Goal: Information Seeking & Learning: Compare options

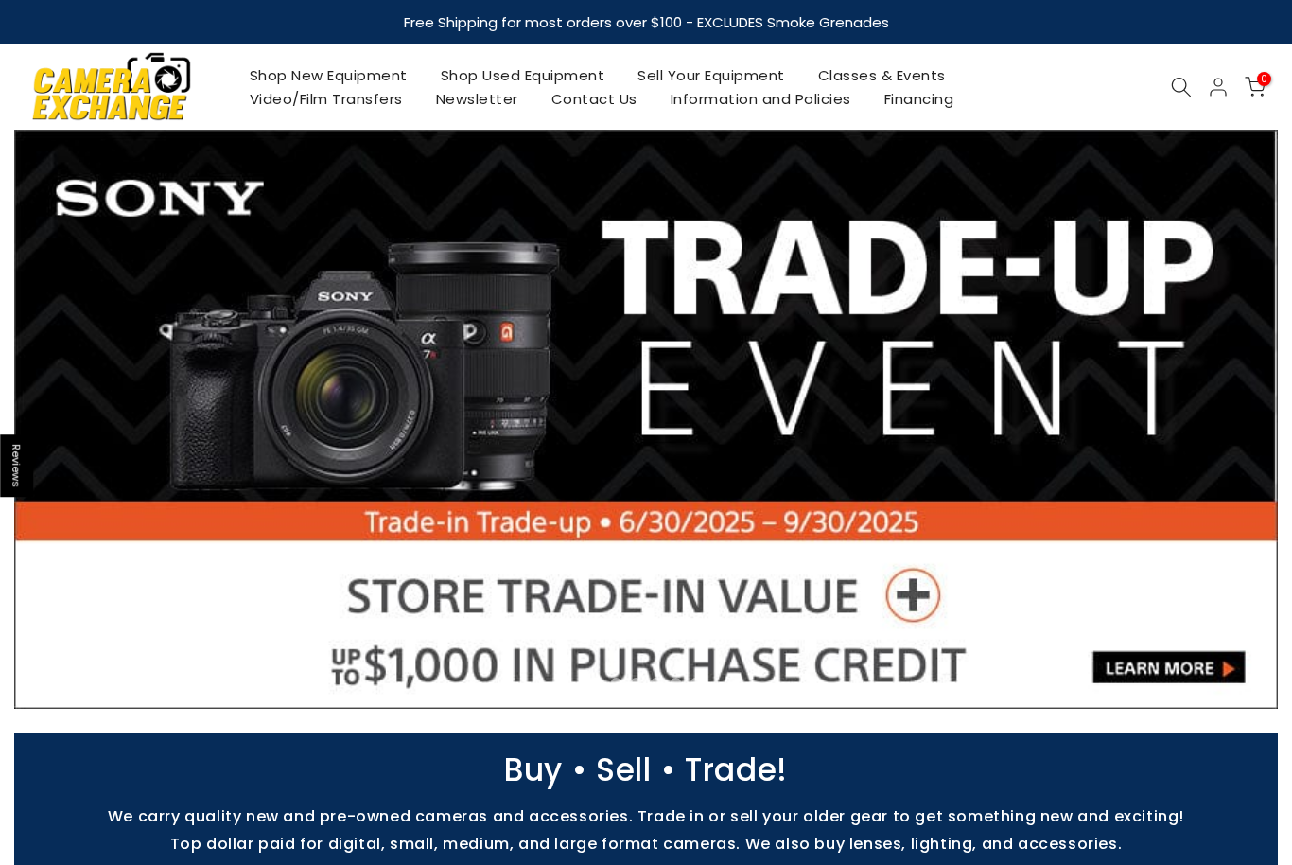
select select "**********"
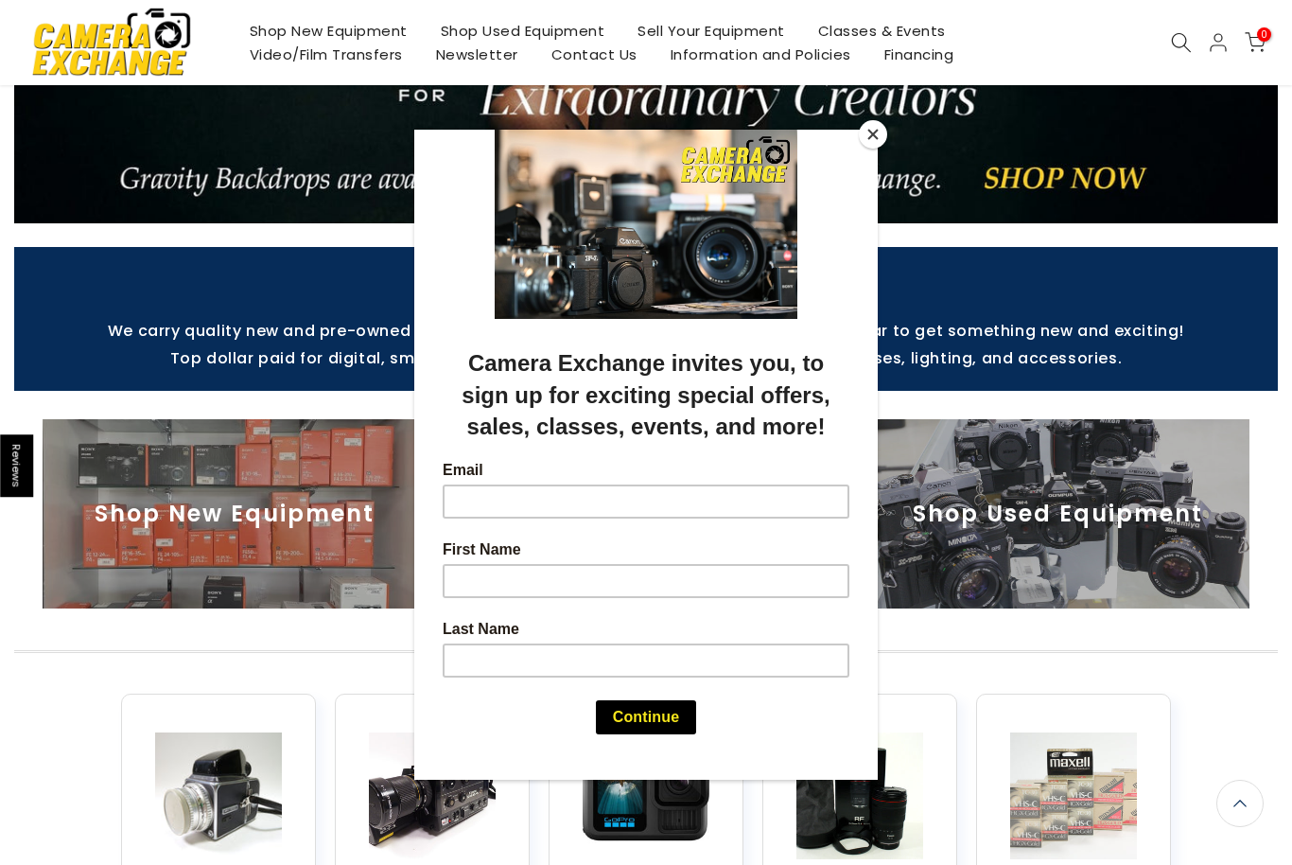
scroll to position [326, 0]
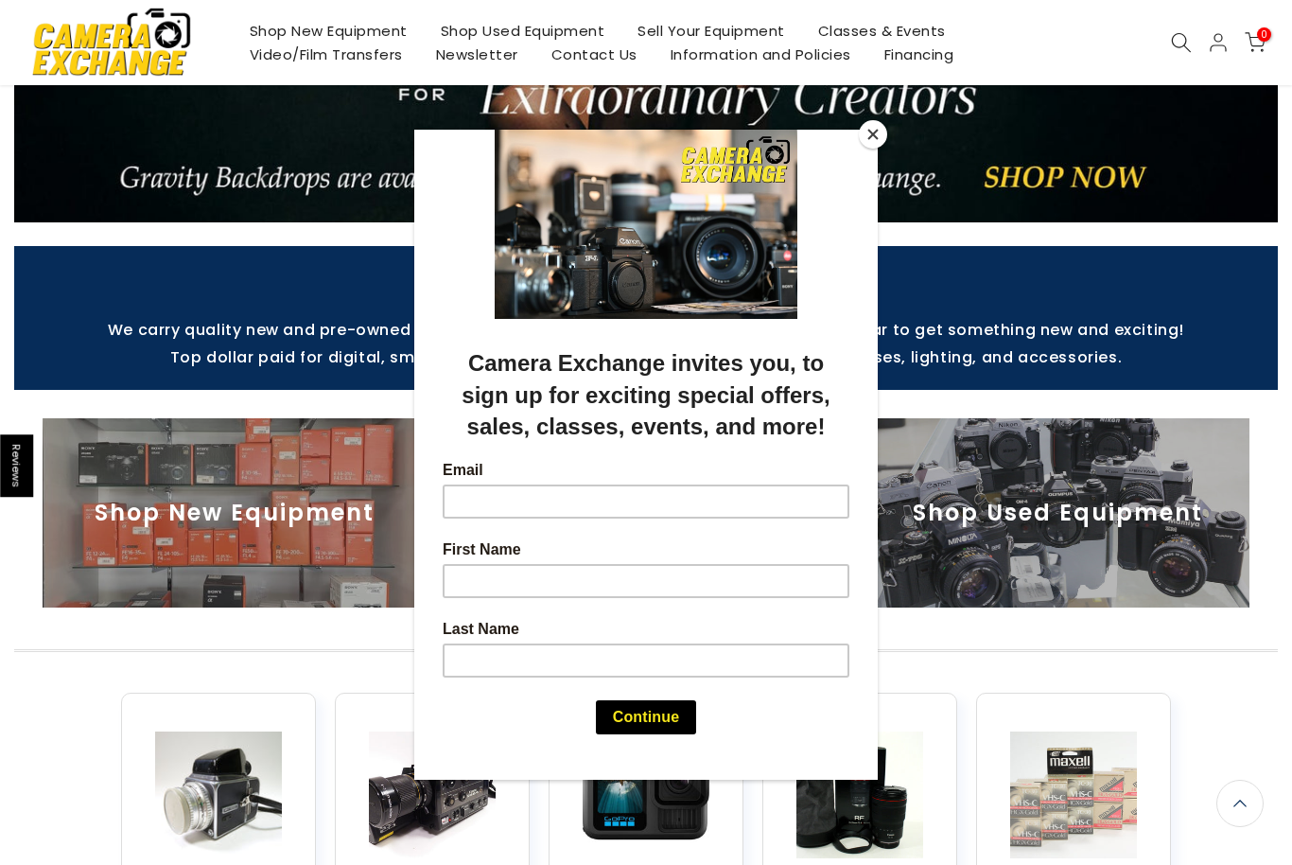
click at [882, 149] on button "Close" at bounding box center [873, 134] width 28 height 28
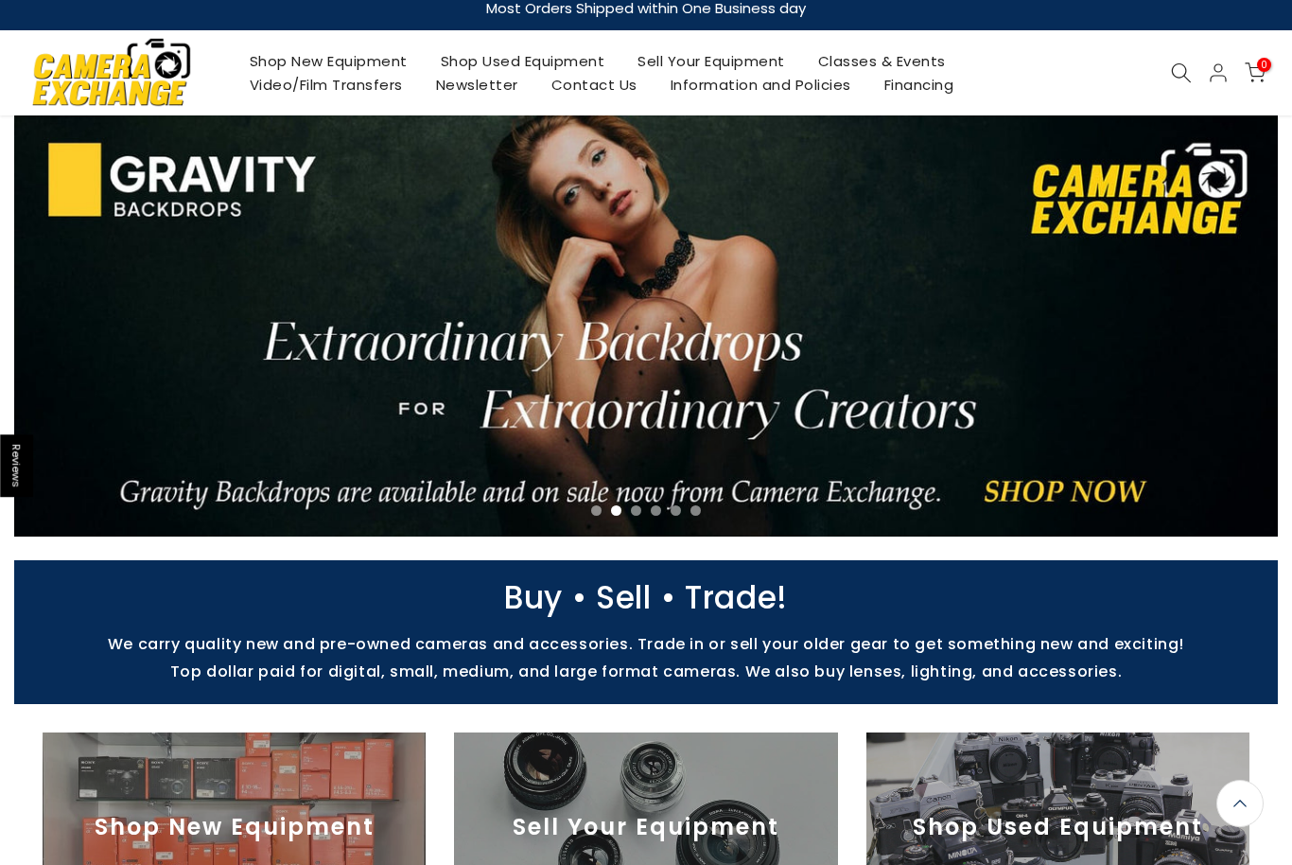
scroll to position [0, 0]
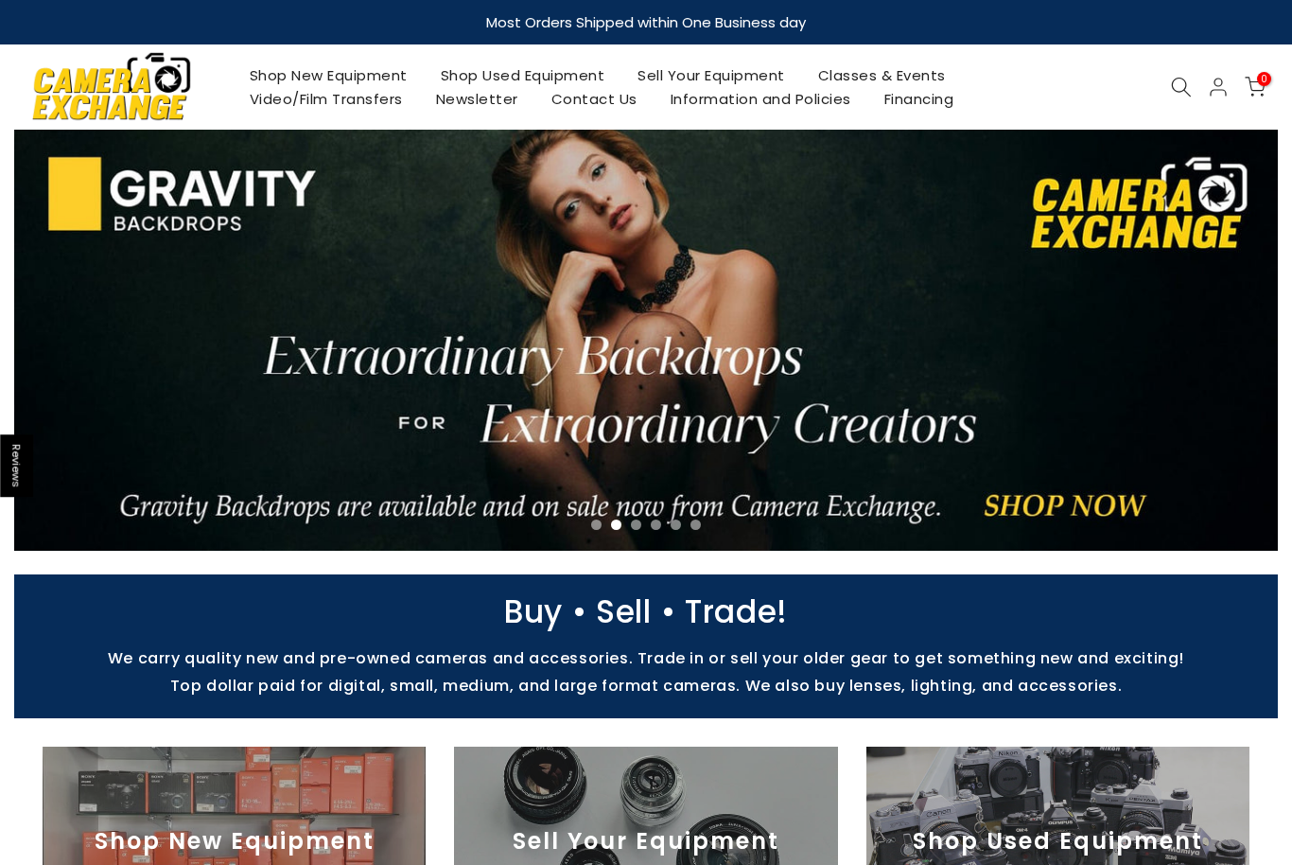
click at [1172, 80] on icon at bounding box center [1181, 87] width 21 height 21
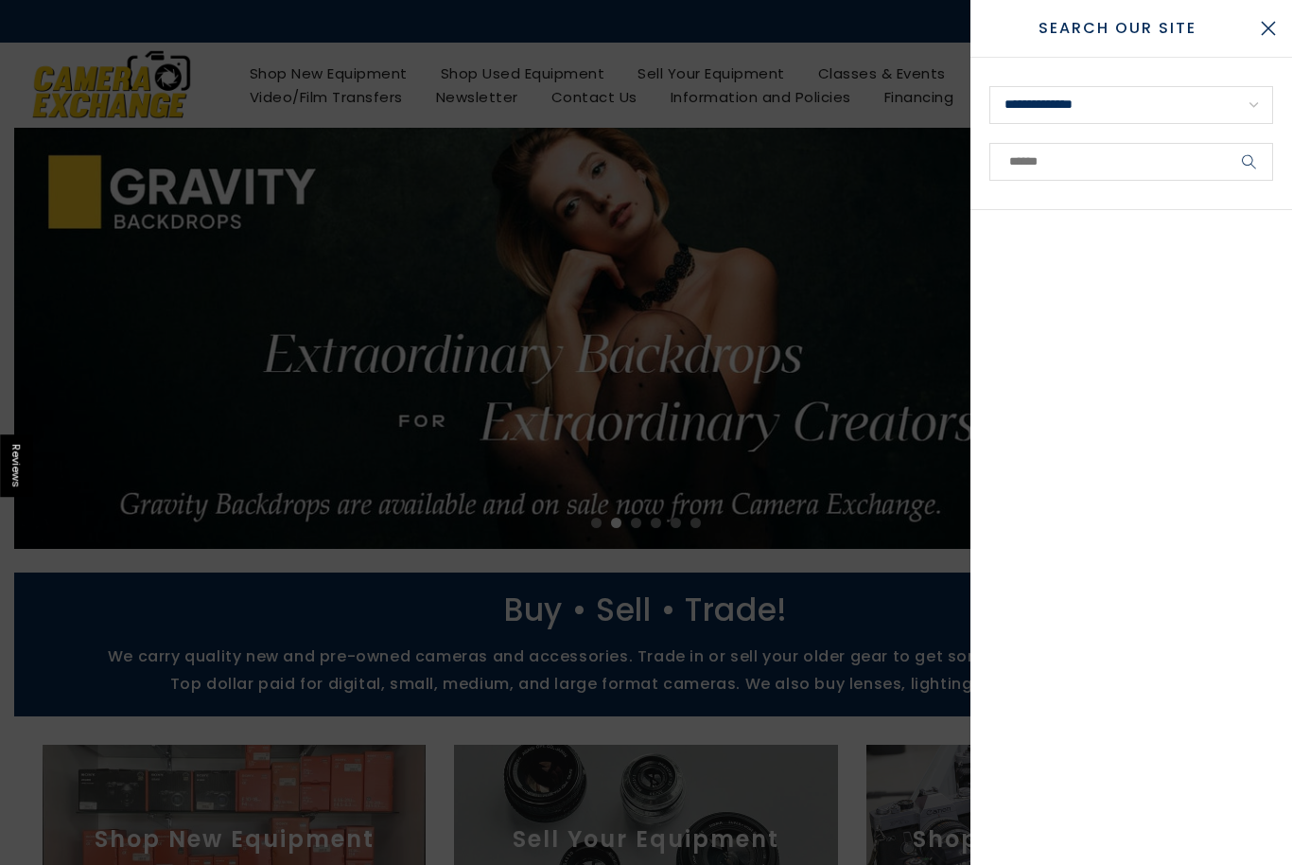
click at [1092, 191] on form "**********" at bounding box center [1132, 134] width 322 height 152
click at [1128, 119] on select "**********" at bounding box center [1132, 105] width 284 height 38
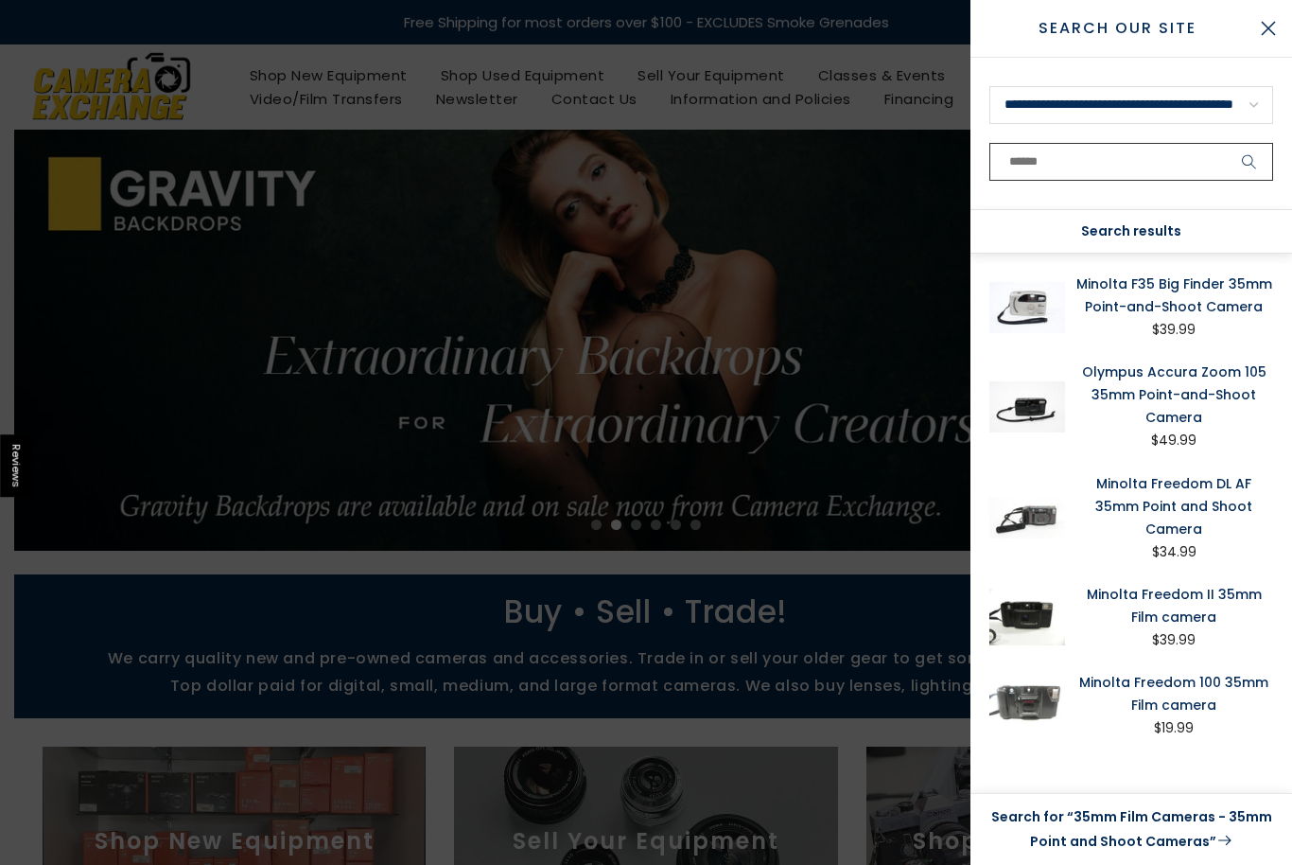
click at [1082, 164] on input "text" at bounding box center [1132, 162] width 284 height 38
click at [1203, 112] on select "**********" at bounding box center [1132, 105] width 284 height 38
select select "*"
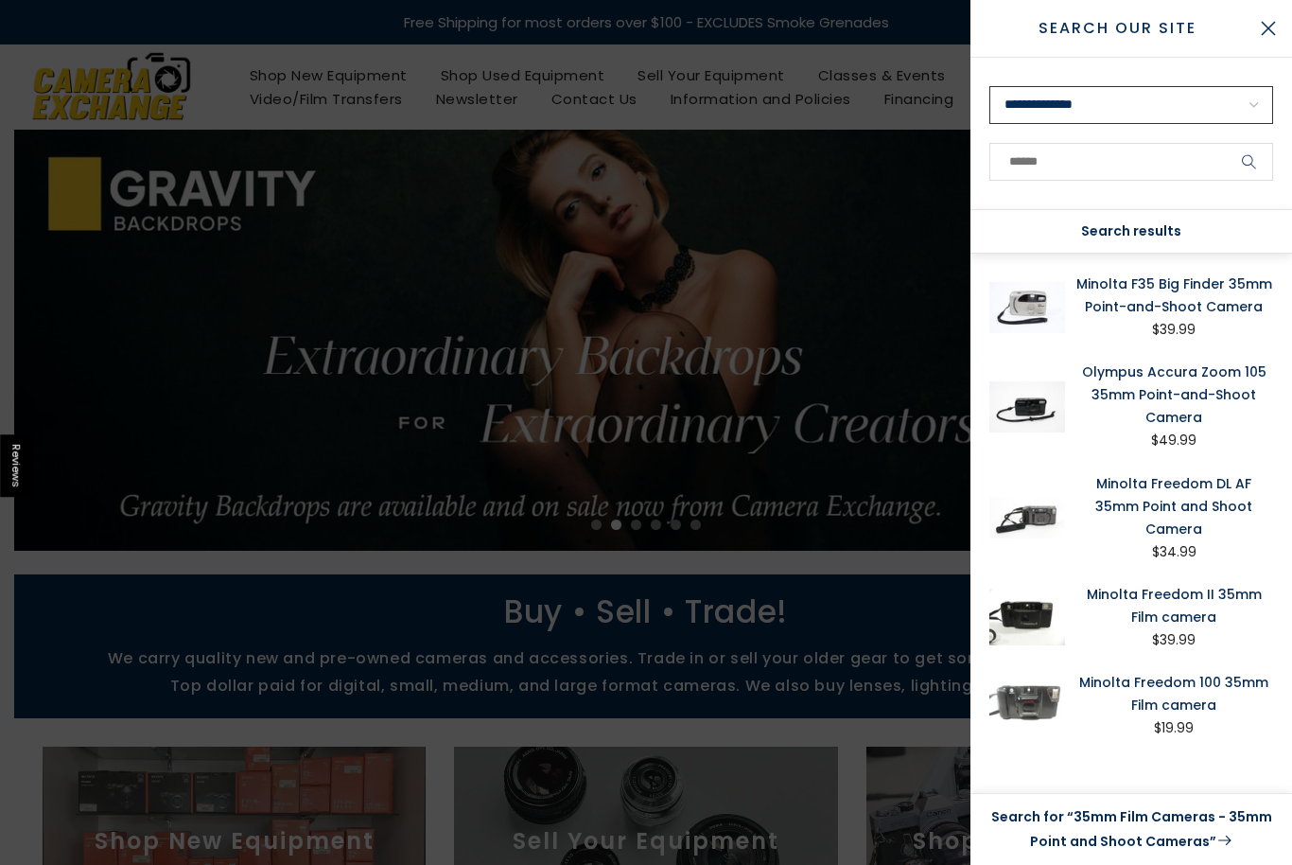
click at [1128, 104] on select "**********" at bounding box center [1132, 105] width 284 height 38
click at [1068, 104] on select "**********" at bounding box center [1132, 105] width 284 height 38
click at [1034, 177] on input "text" at bounding box center [1132, 162] width 284 height 38
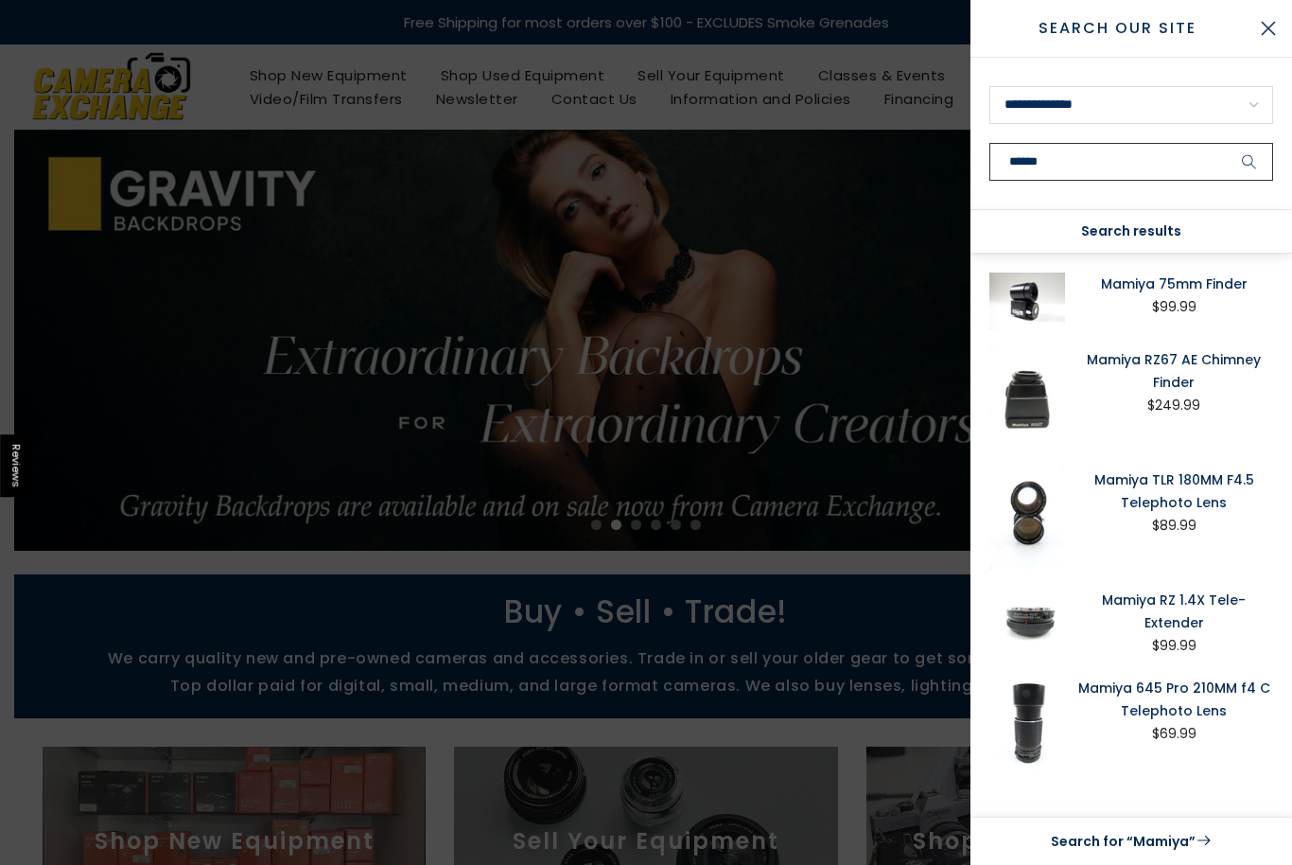
type input "******"
click at [1250, 162] on button "submit" at bounding box center [1249, 162] width 47 height 38
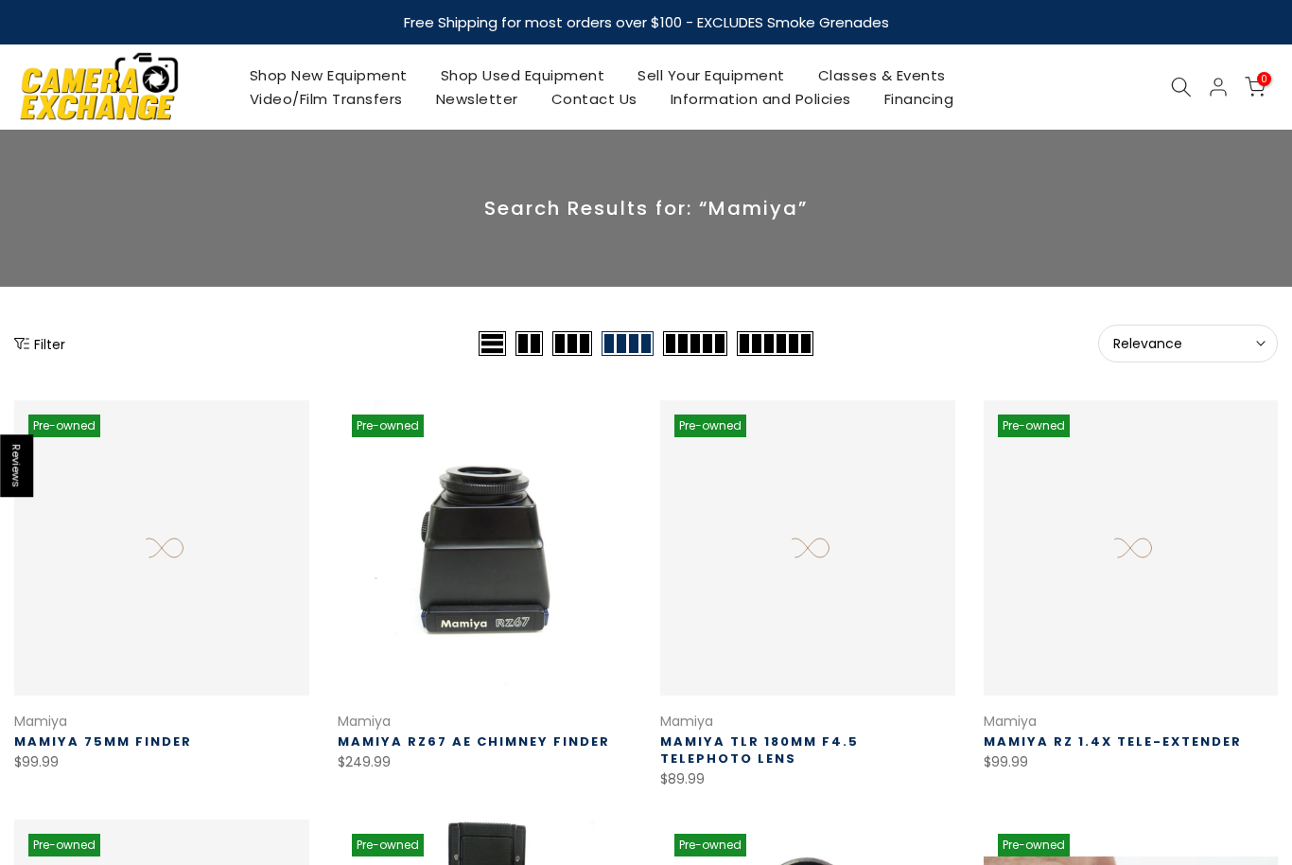
select select "**********"
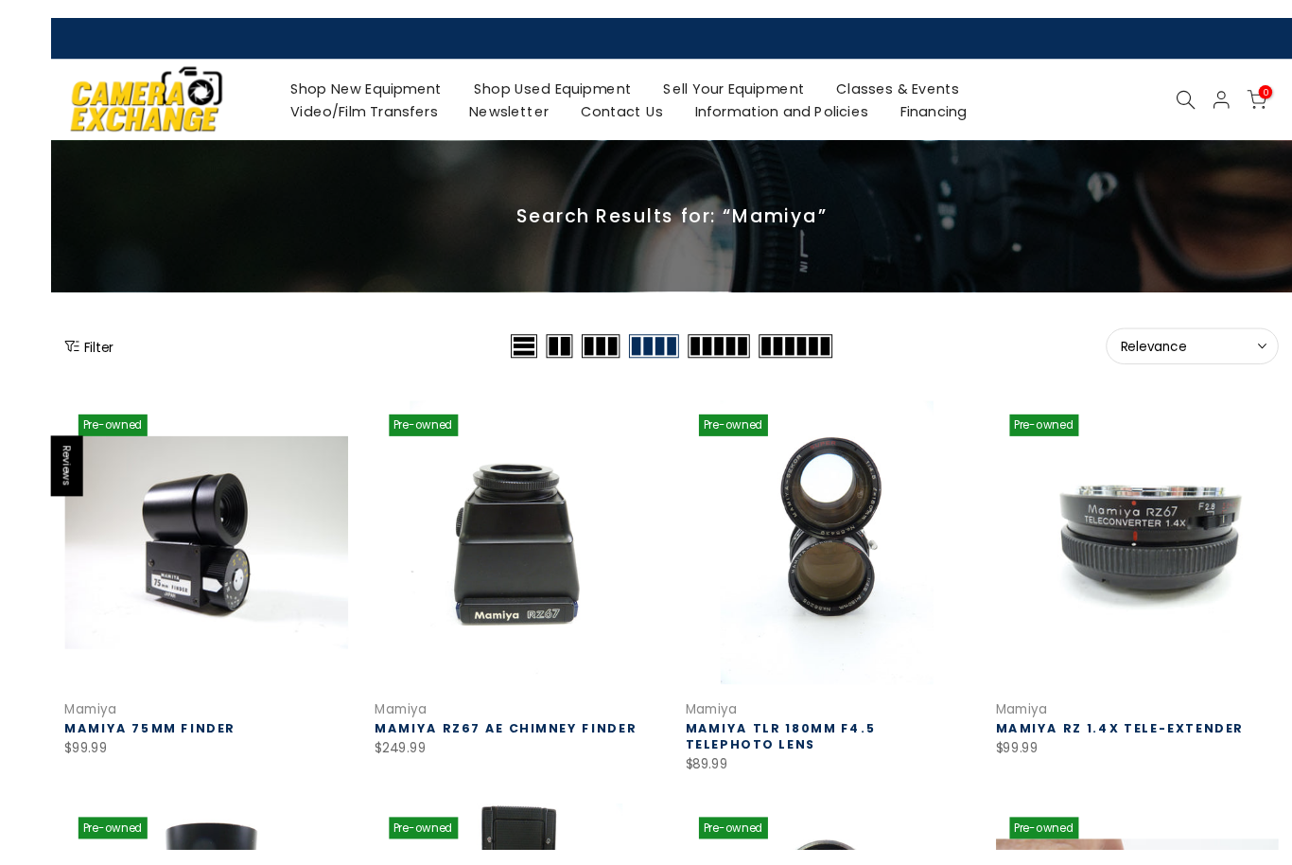
scroll to position [125, 0]
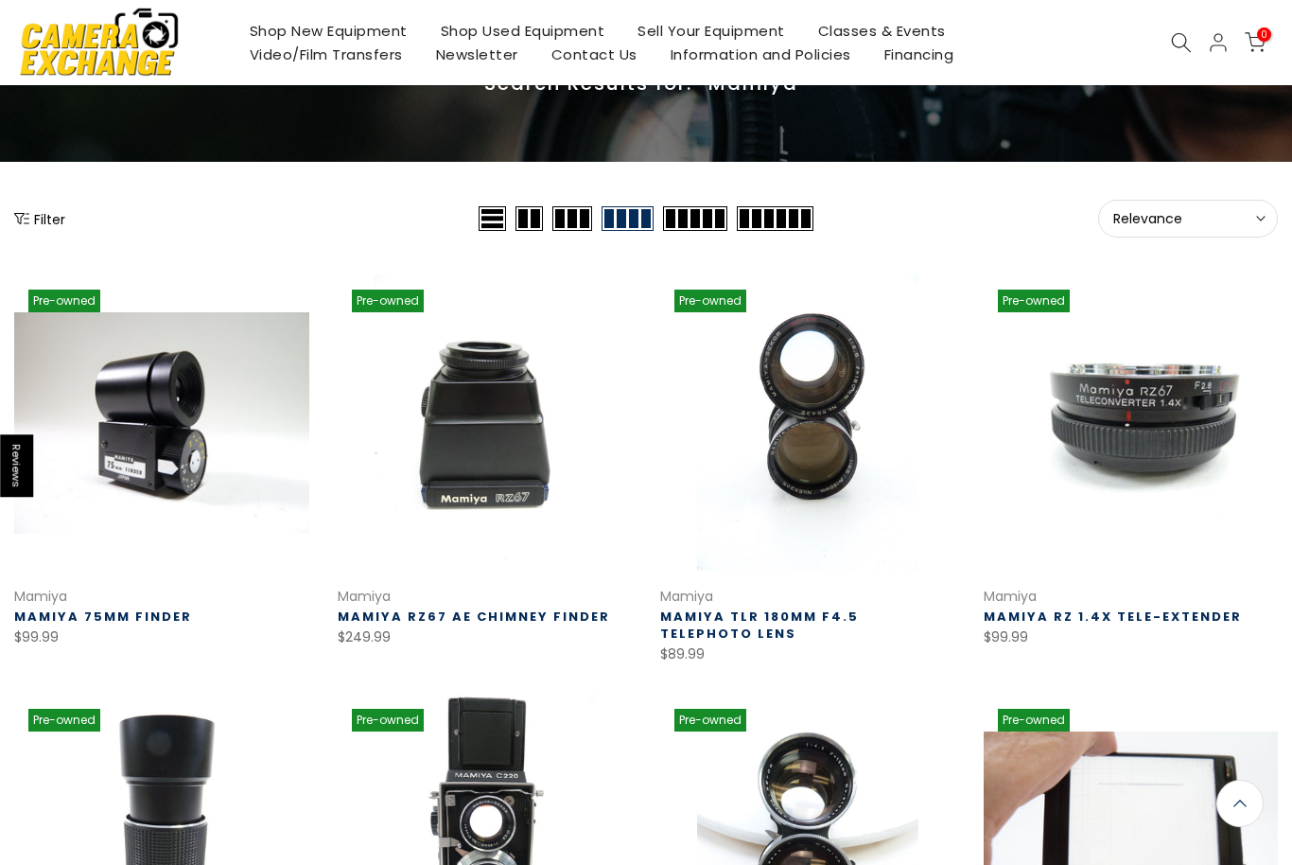
click at [123, 602] on div "Mamiya" at bounding box center [161, 597] width 295 height 24
click at [124, 602] on div "Mamiya" at bounding box center [161, 597] width 295 height 24
click at [122, 613] on link "Mamiya 75mm Finder" at bounding box center [103, 616] width 178 height 18
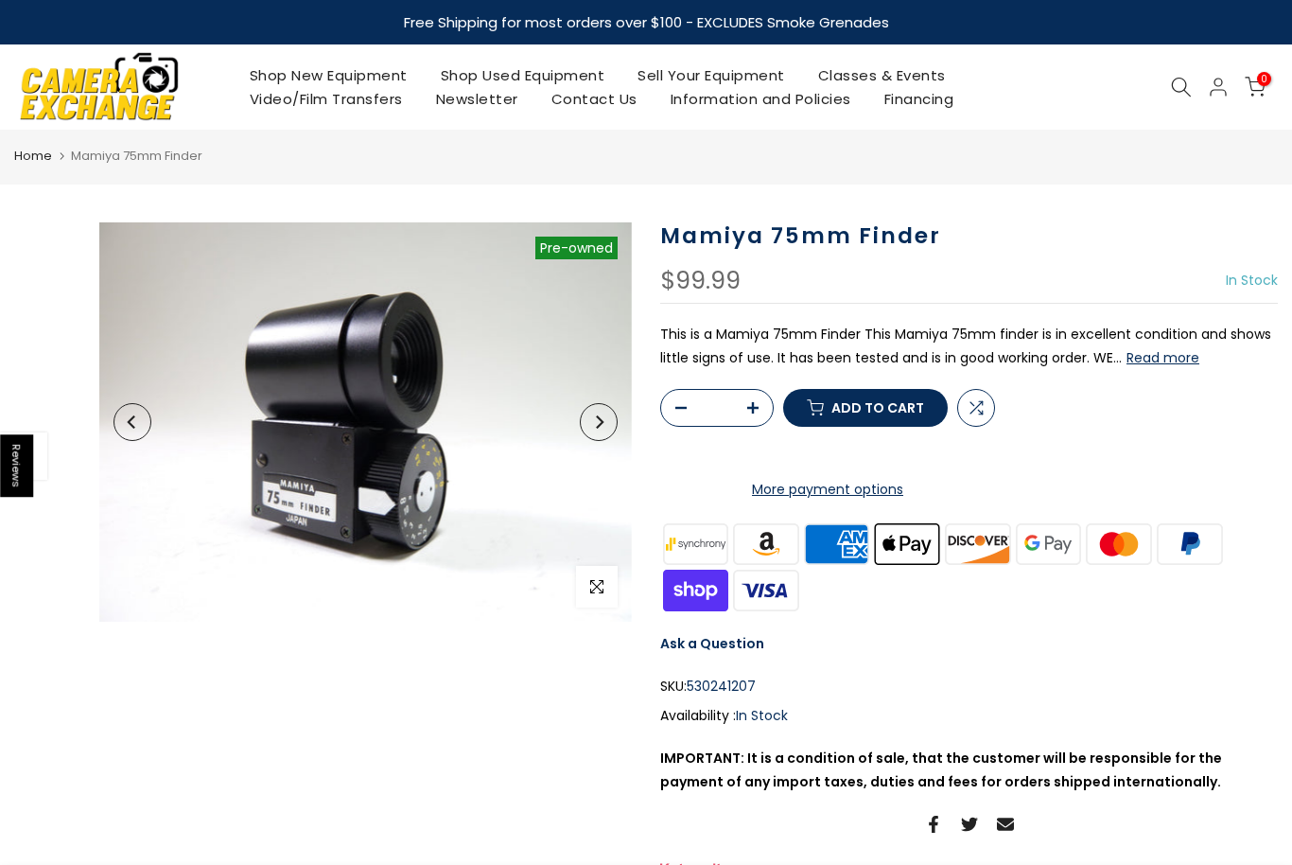
select select "**********"
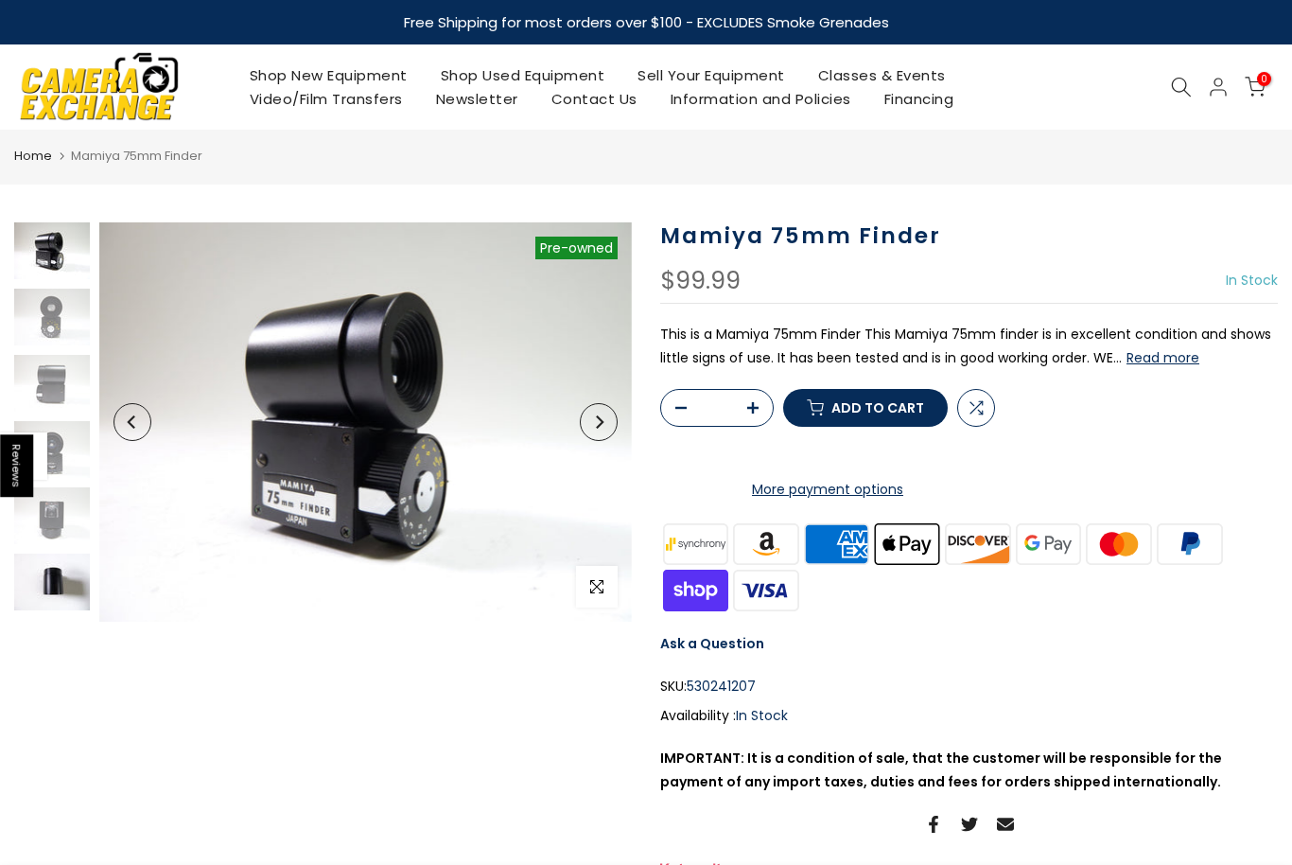
click at [52, 570] on img at bounding box center [52, 581] width 76 height 57
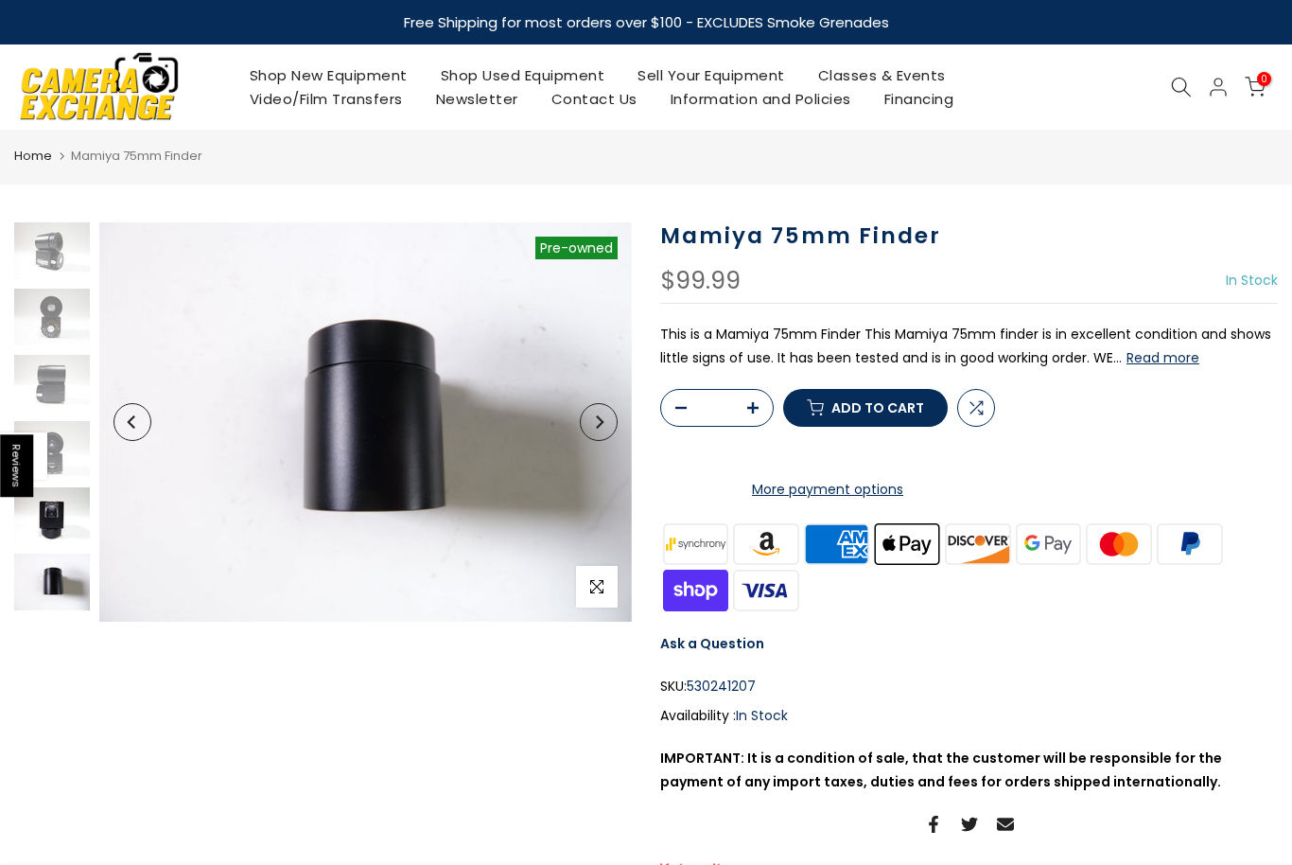
click at [65, 510] on img at bounding box center [52, 515] width 76 height 57
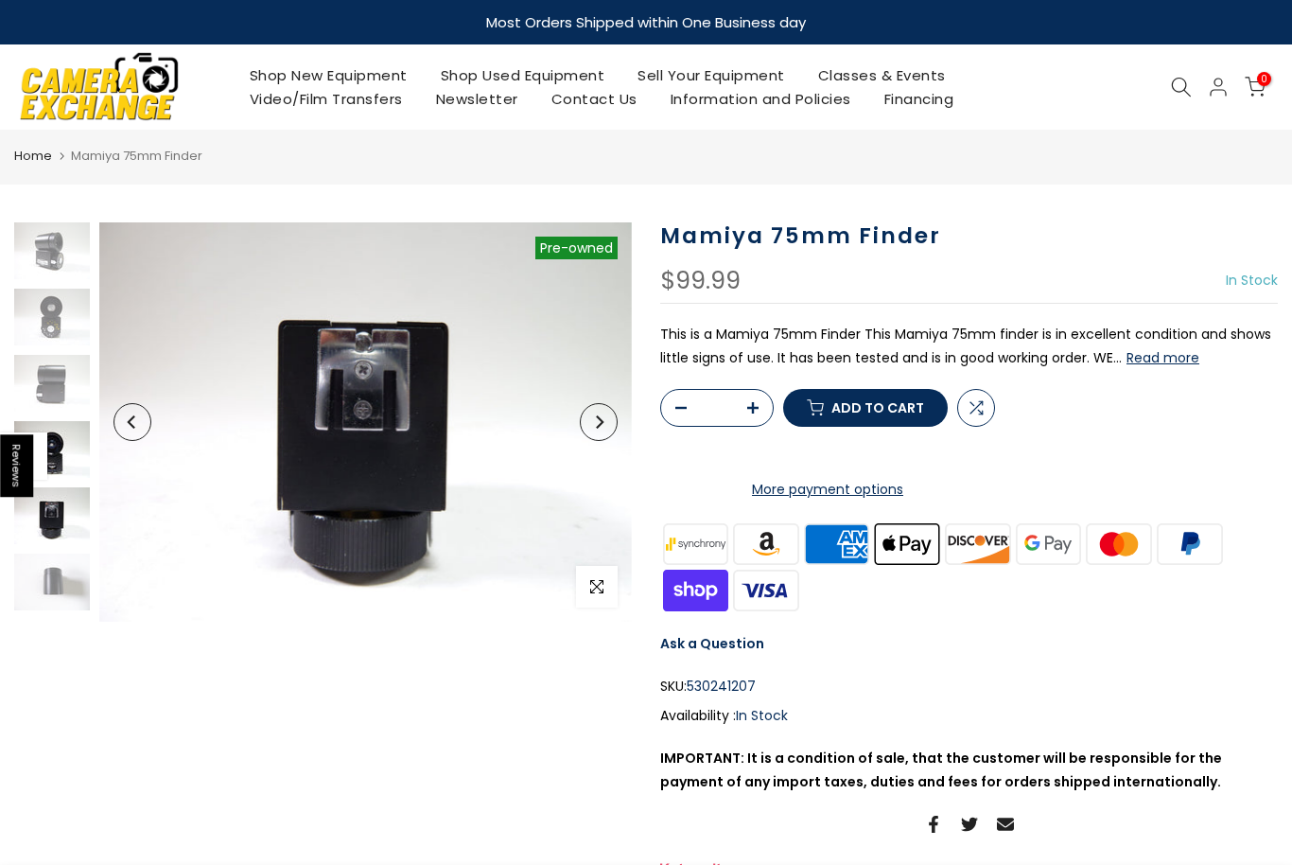
click at [80, 450] on img at bounding box center [52, 449] width 76 height 57
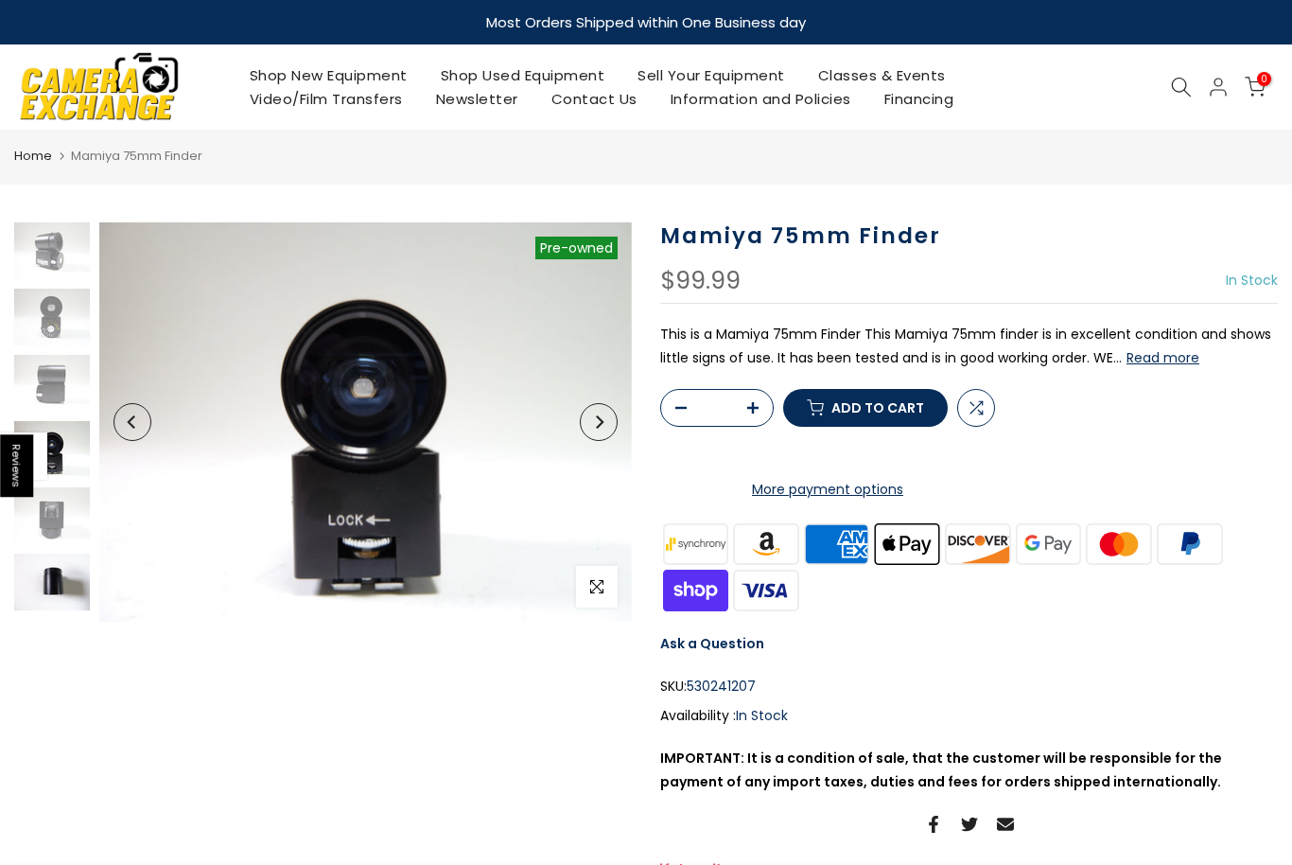
click at [54, 572] on img at bounding box center [52, 581] width 76 height 57
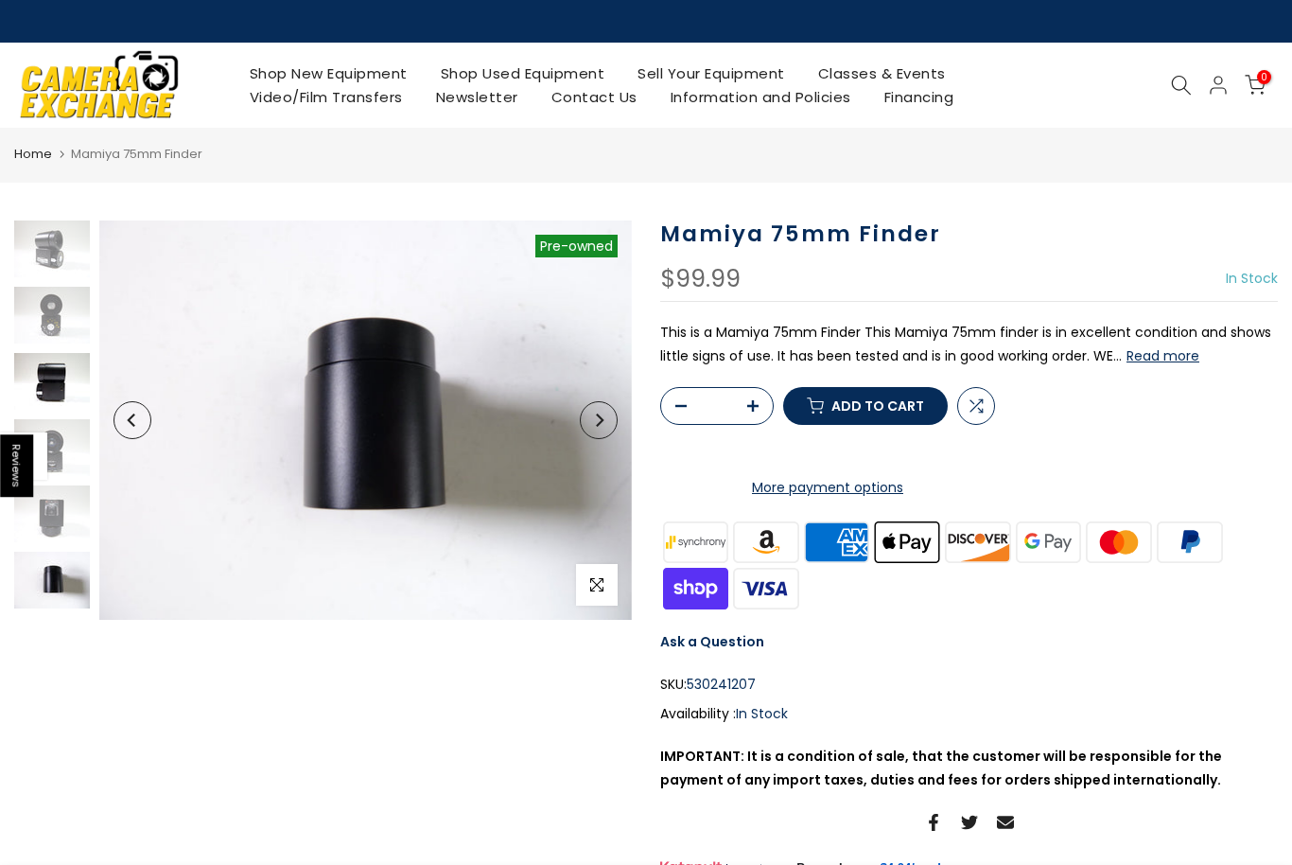
click at [47, 383] on img at bounding box center [52, 381] width 76 height 57
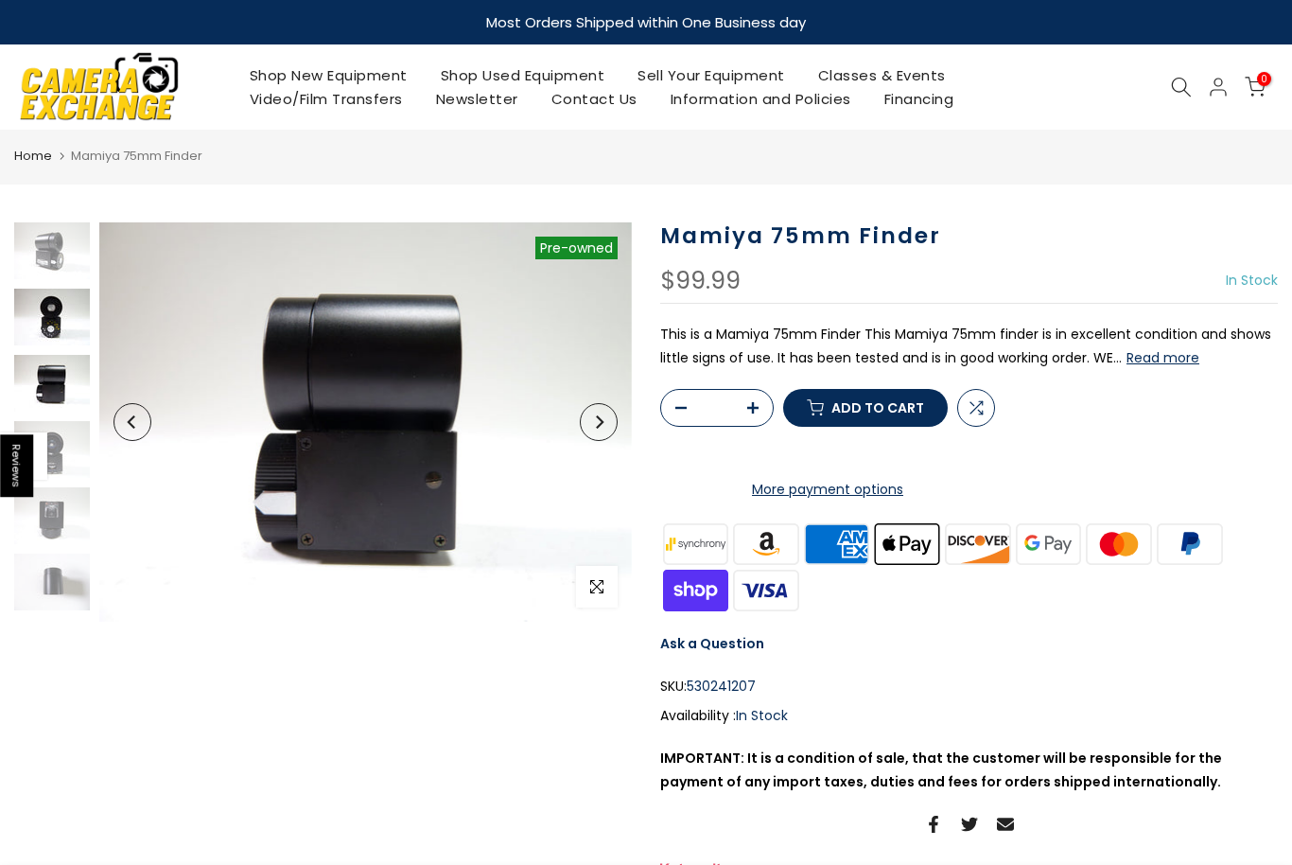
click at [30, 312] on img at bounding box center [52, 317] width 76 height 57
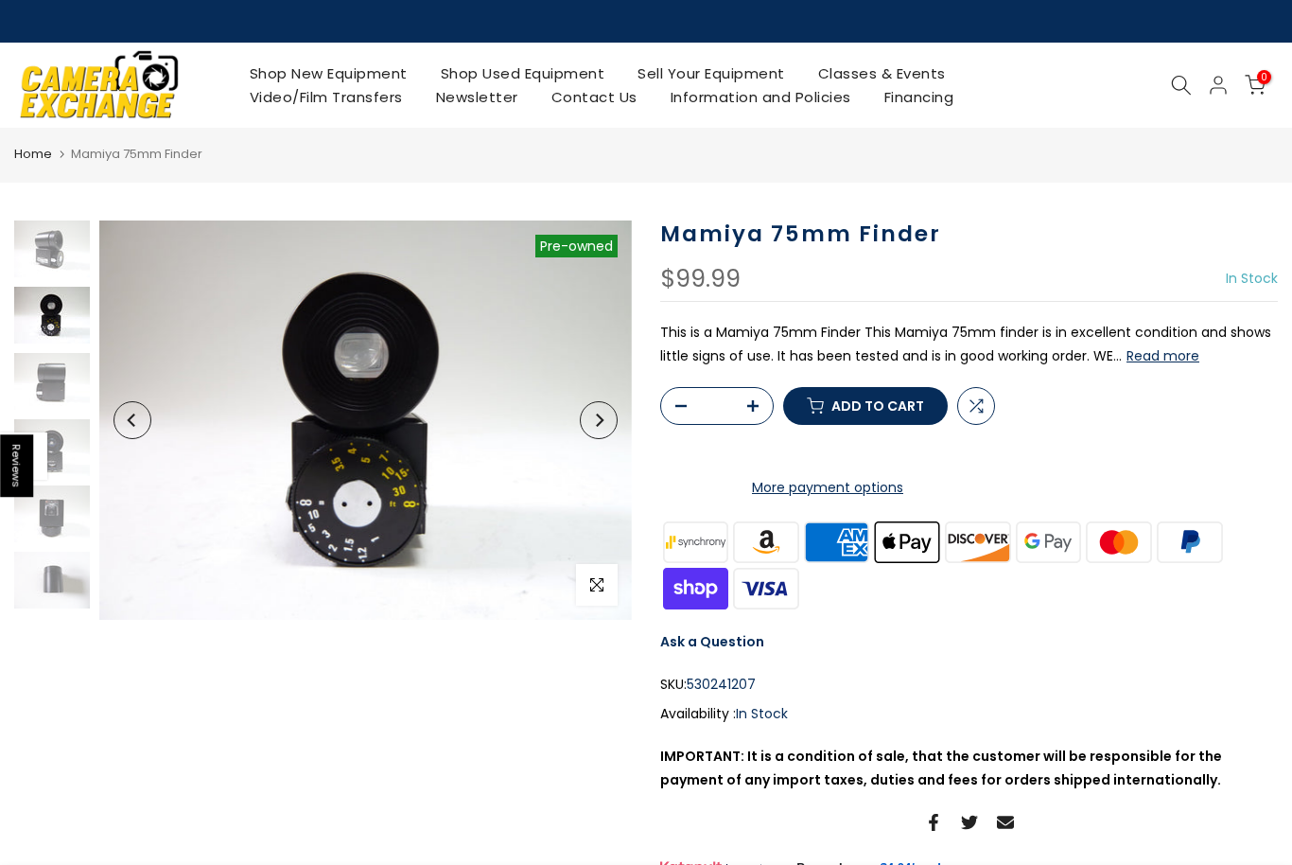
click at [1175, 353] on button "Read more" at bounding box center [1163, 355] width 73 height 17
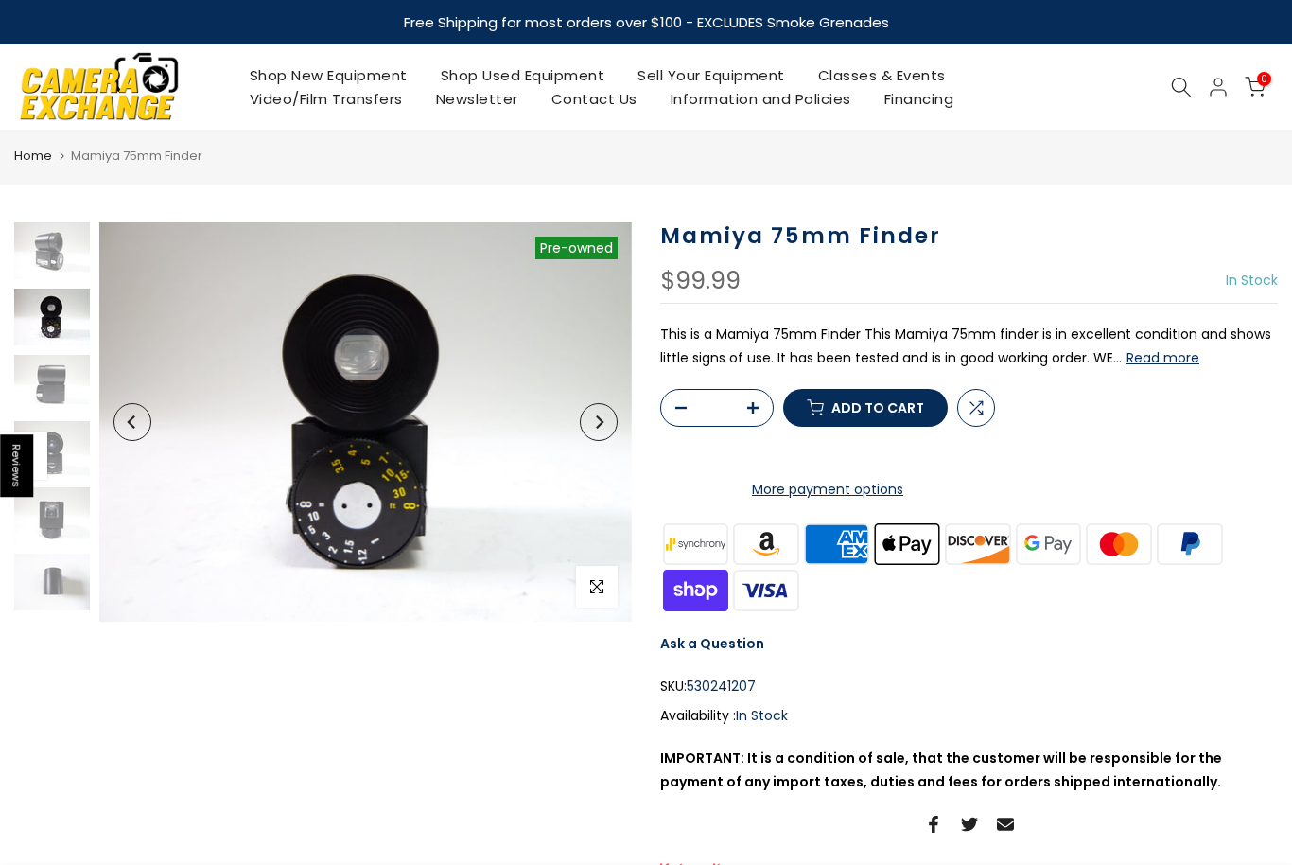
click at [1162, 357] on button "Read more" at bounding box center [1163, 357] width 73 height 17
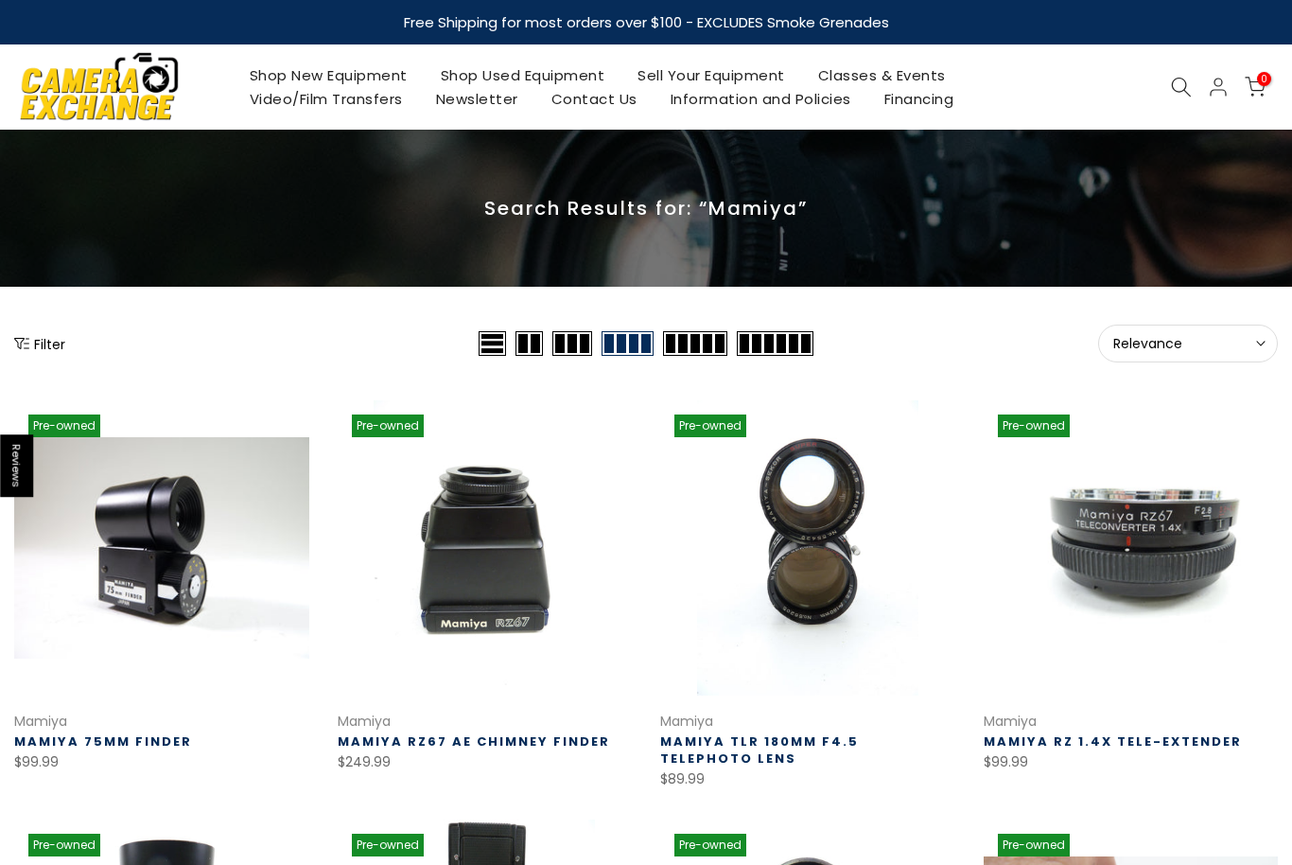
scroll to position [125, 0]
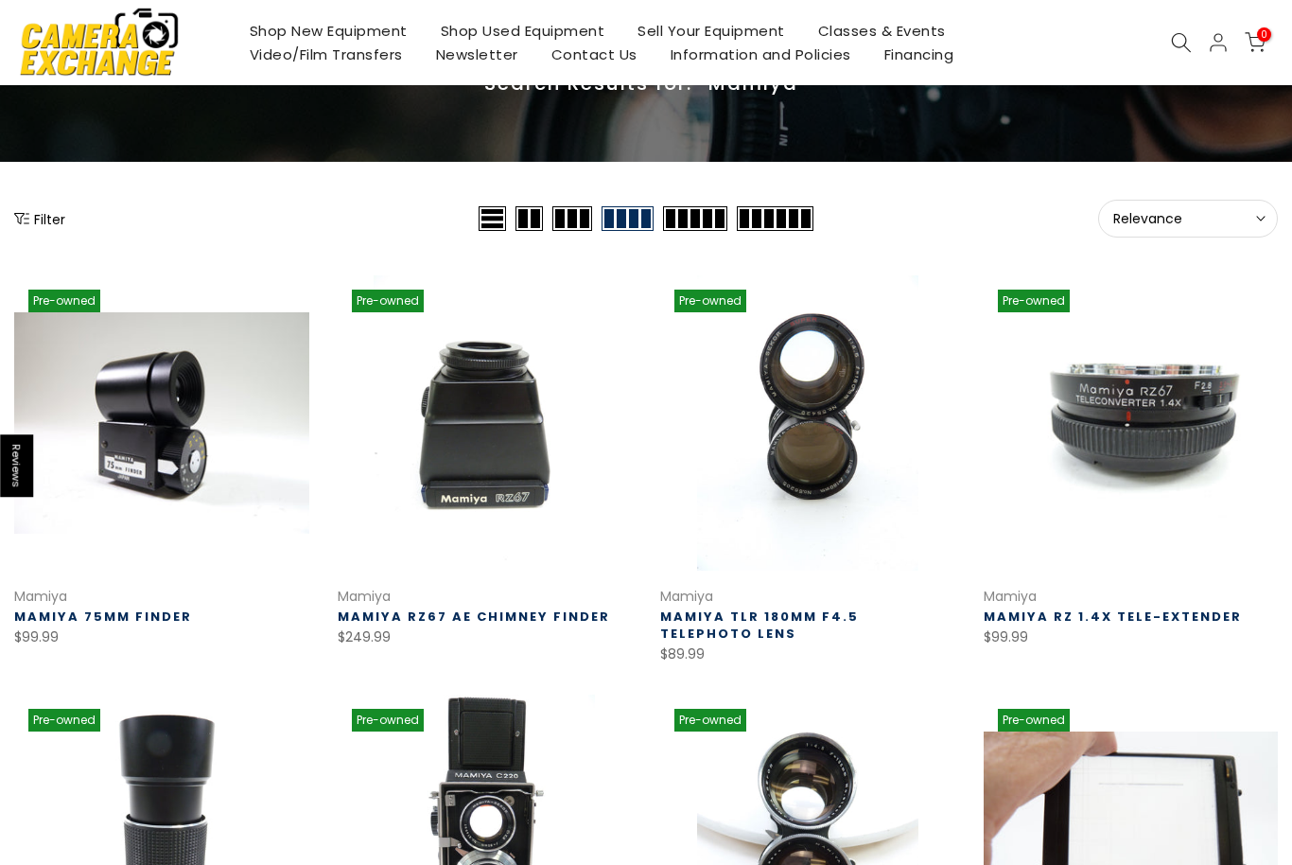
select select "**********"
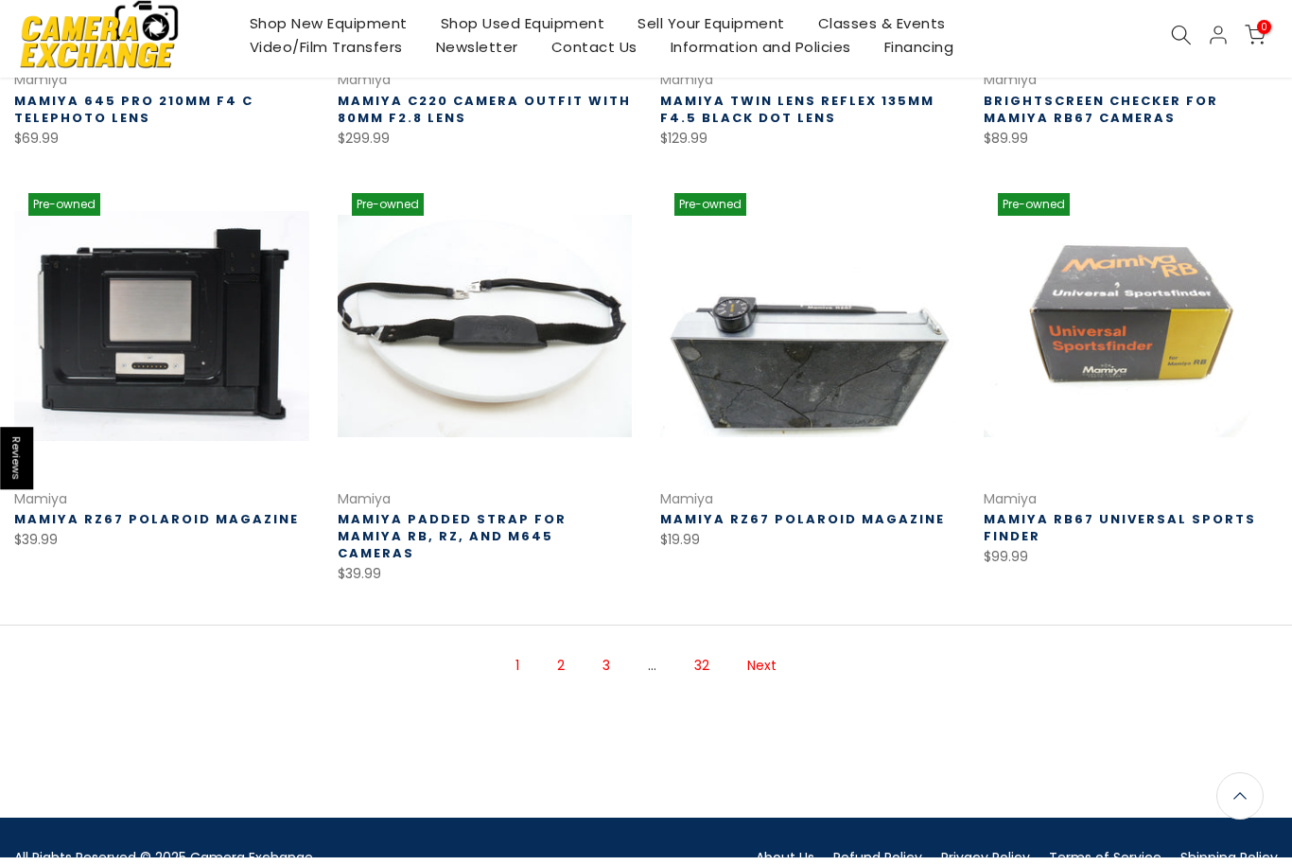
scroll to position [1050, 0]
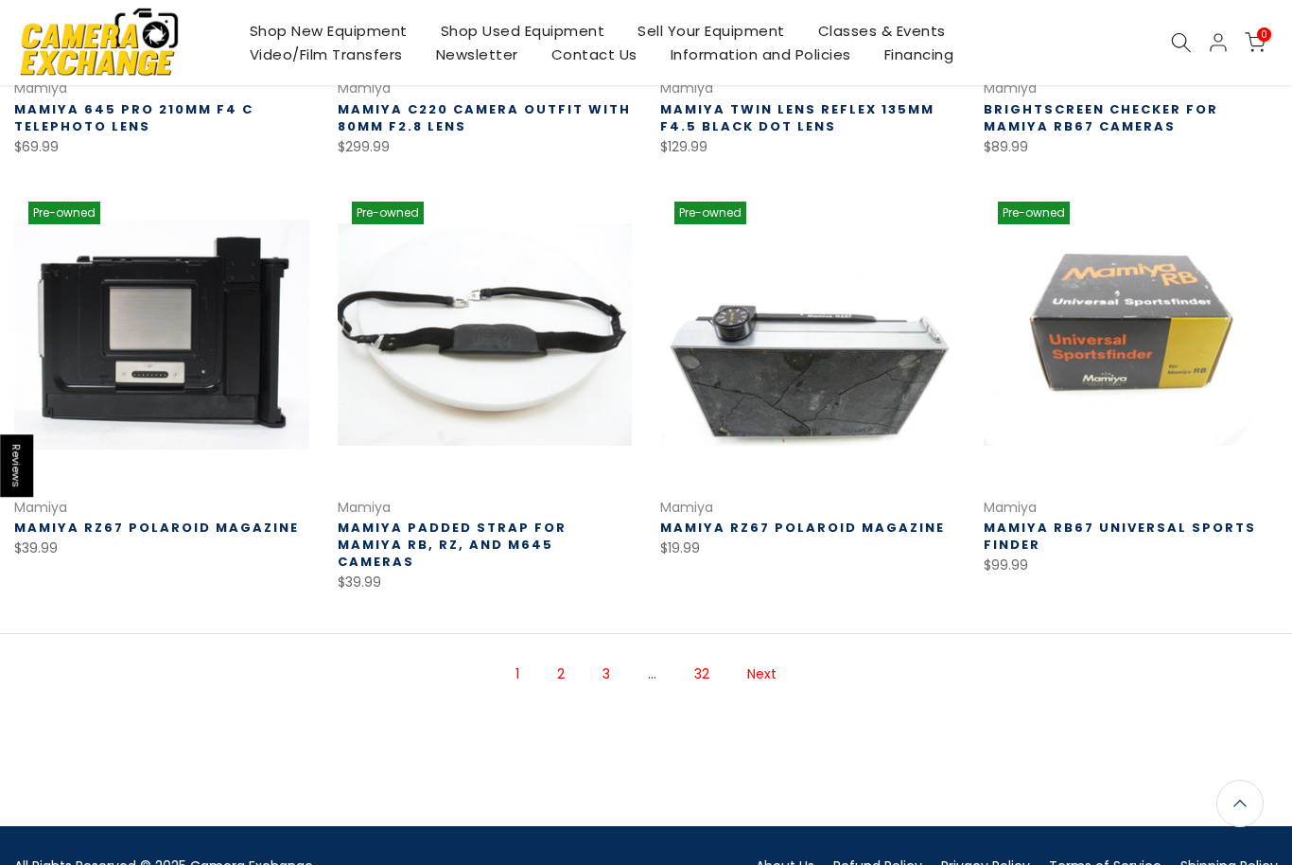
click at [776, 657] on link "Next" at bounding box center [762, 673] width 48 height 33
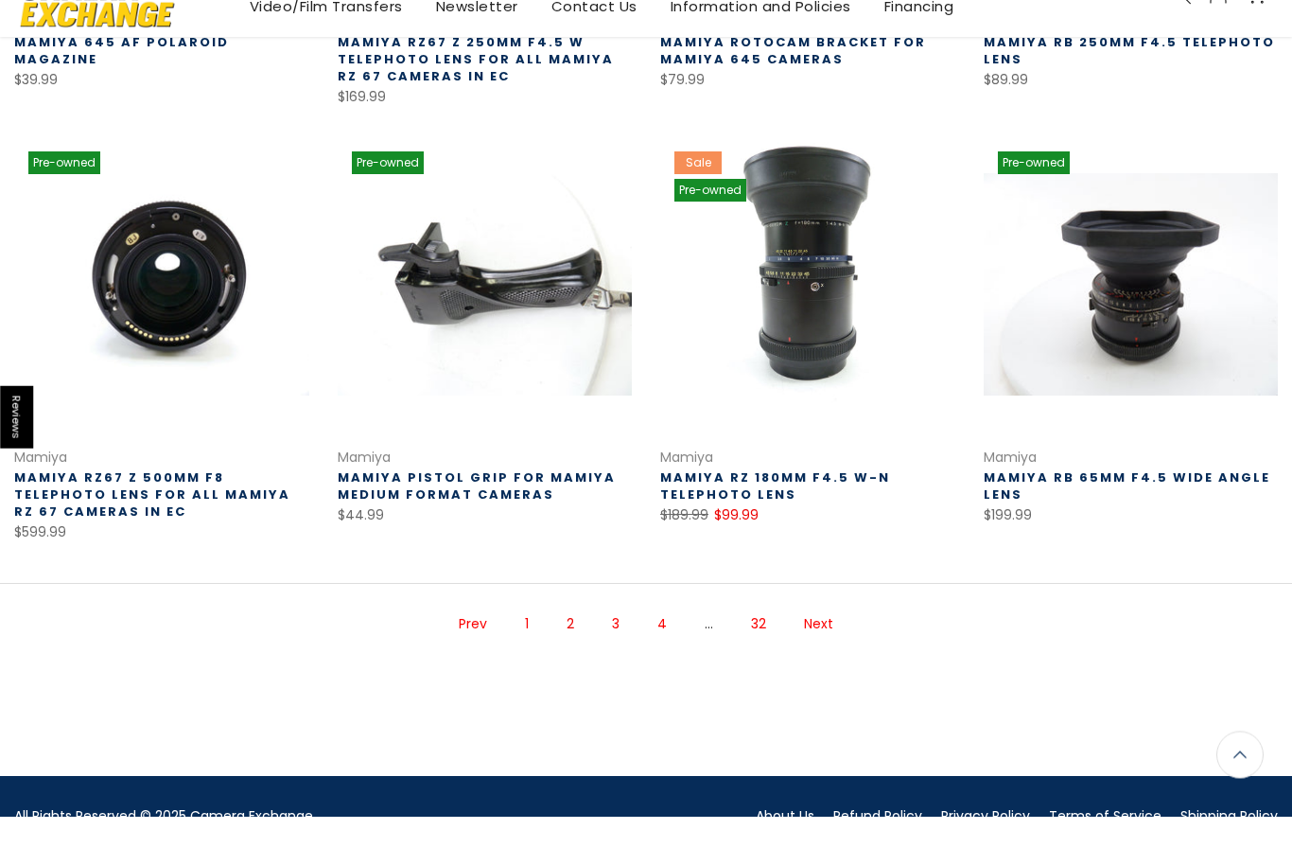
scroll to position [1086, 0]
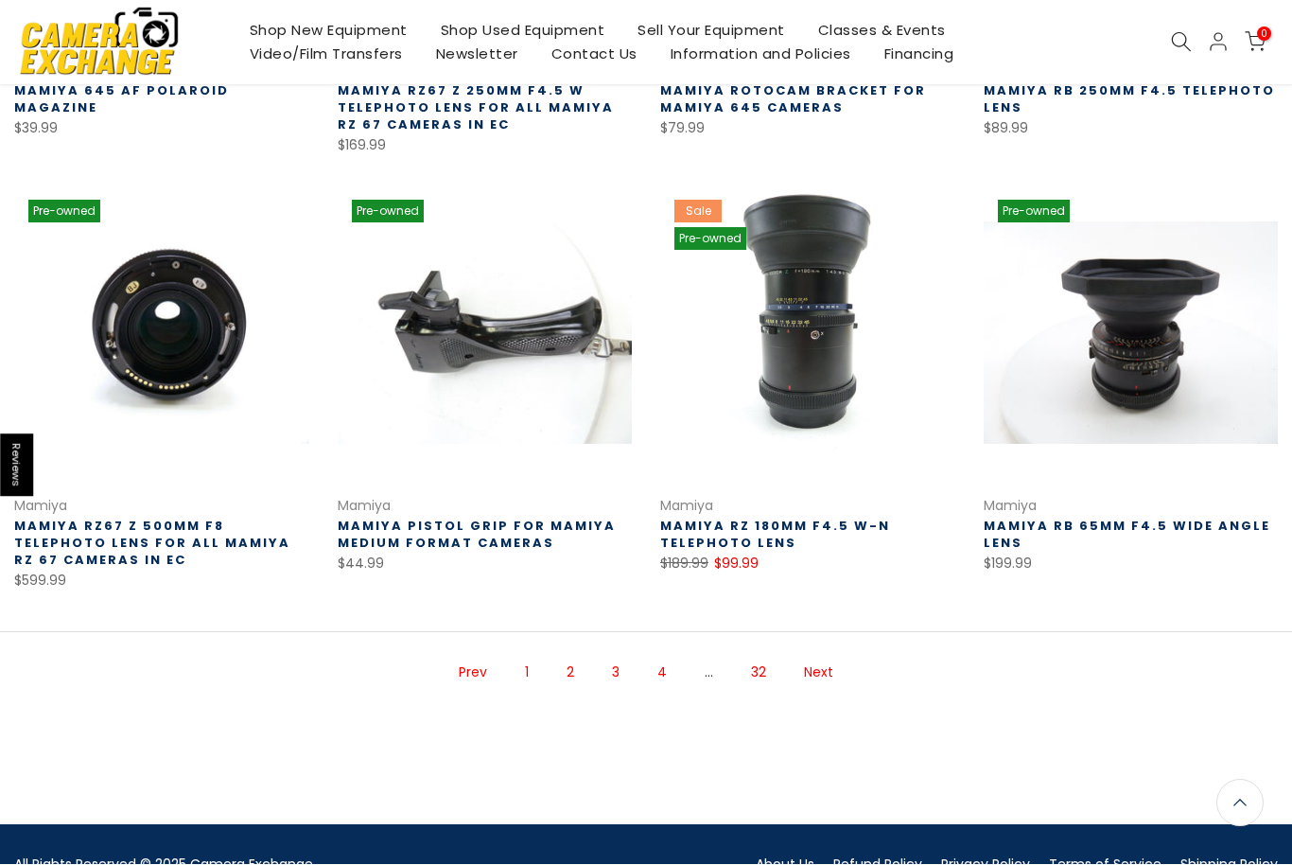
click at [835, 662] on link "Next" at bounding box center [819, 673] width 48 height 33
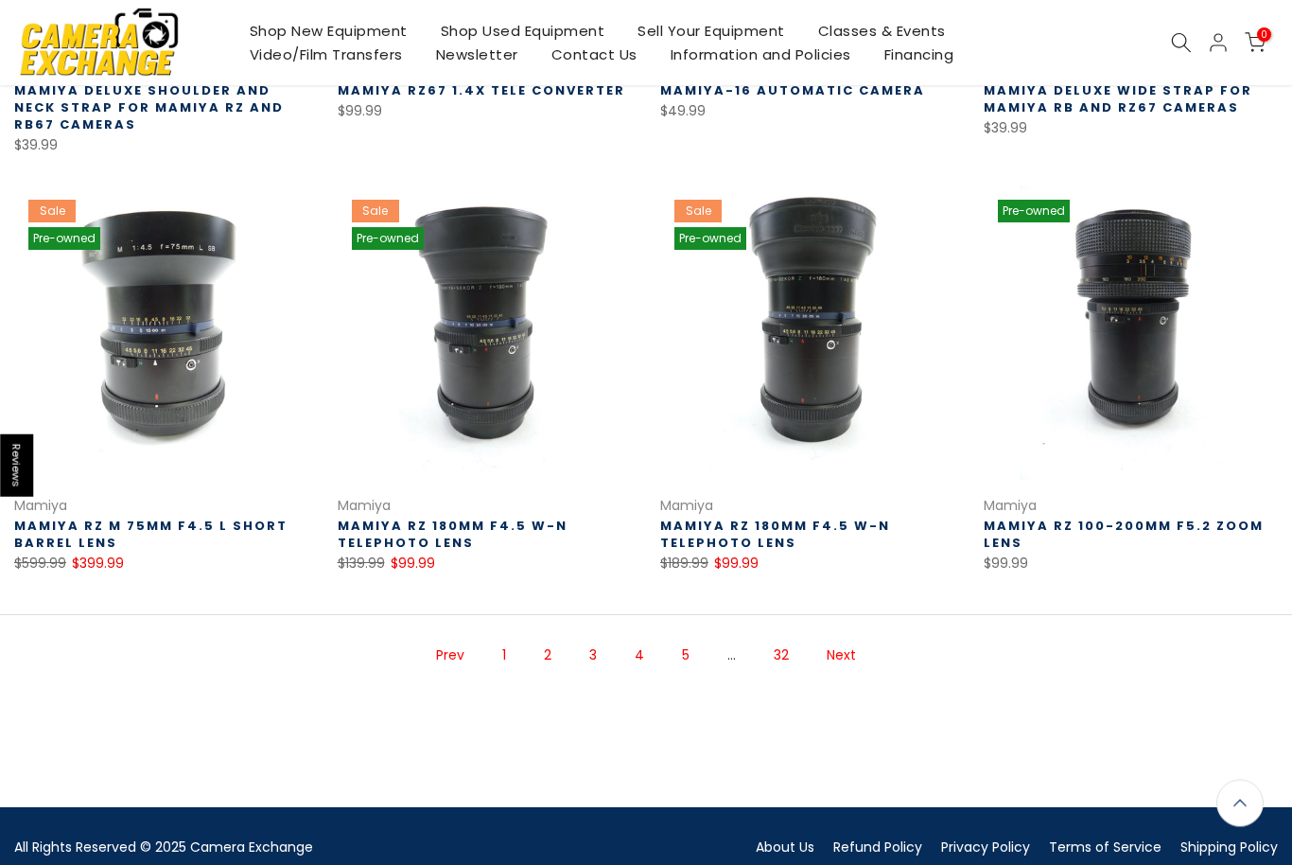
scroll to position [1086, 0]
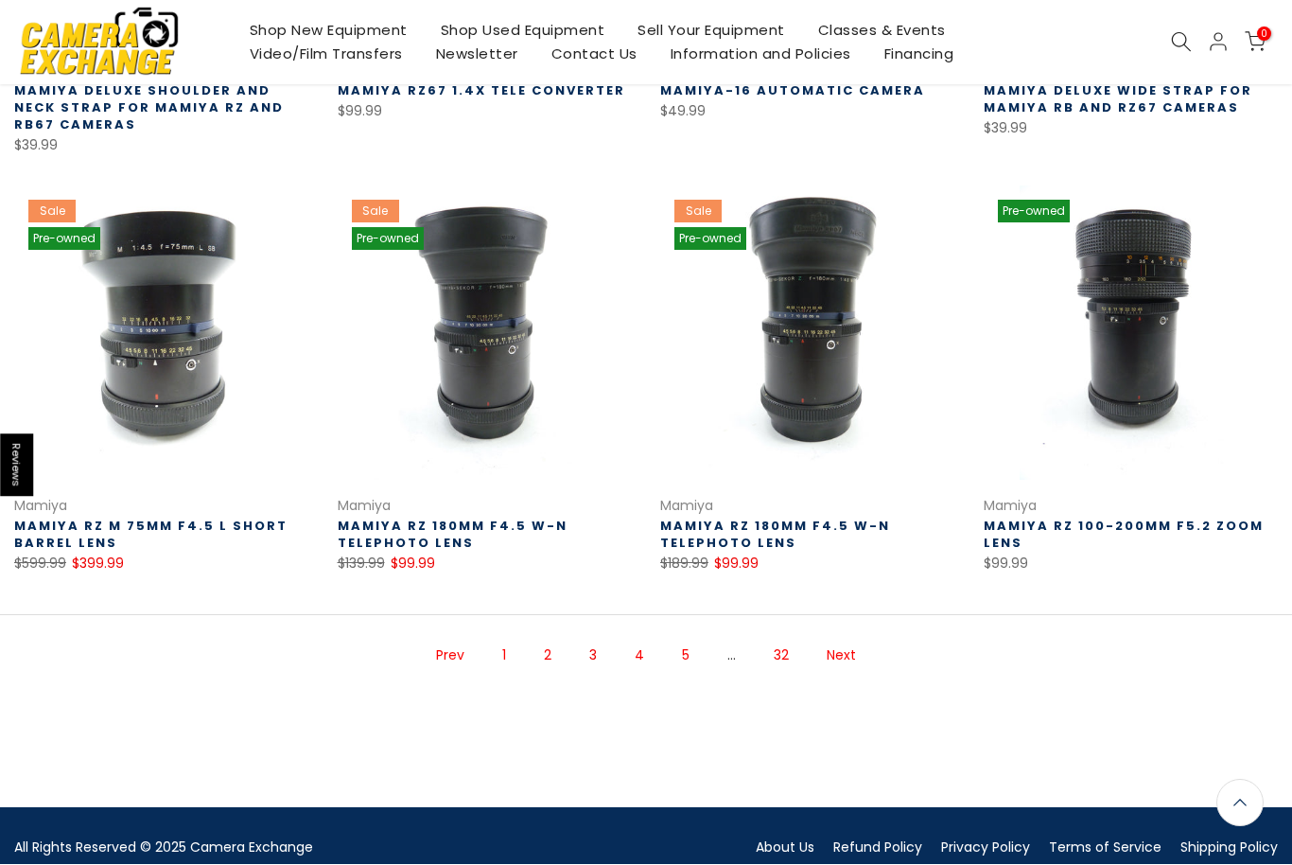
click at [850, 655] on link "Next" at bounding box center [841, 656] width 48 height 33
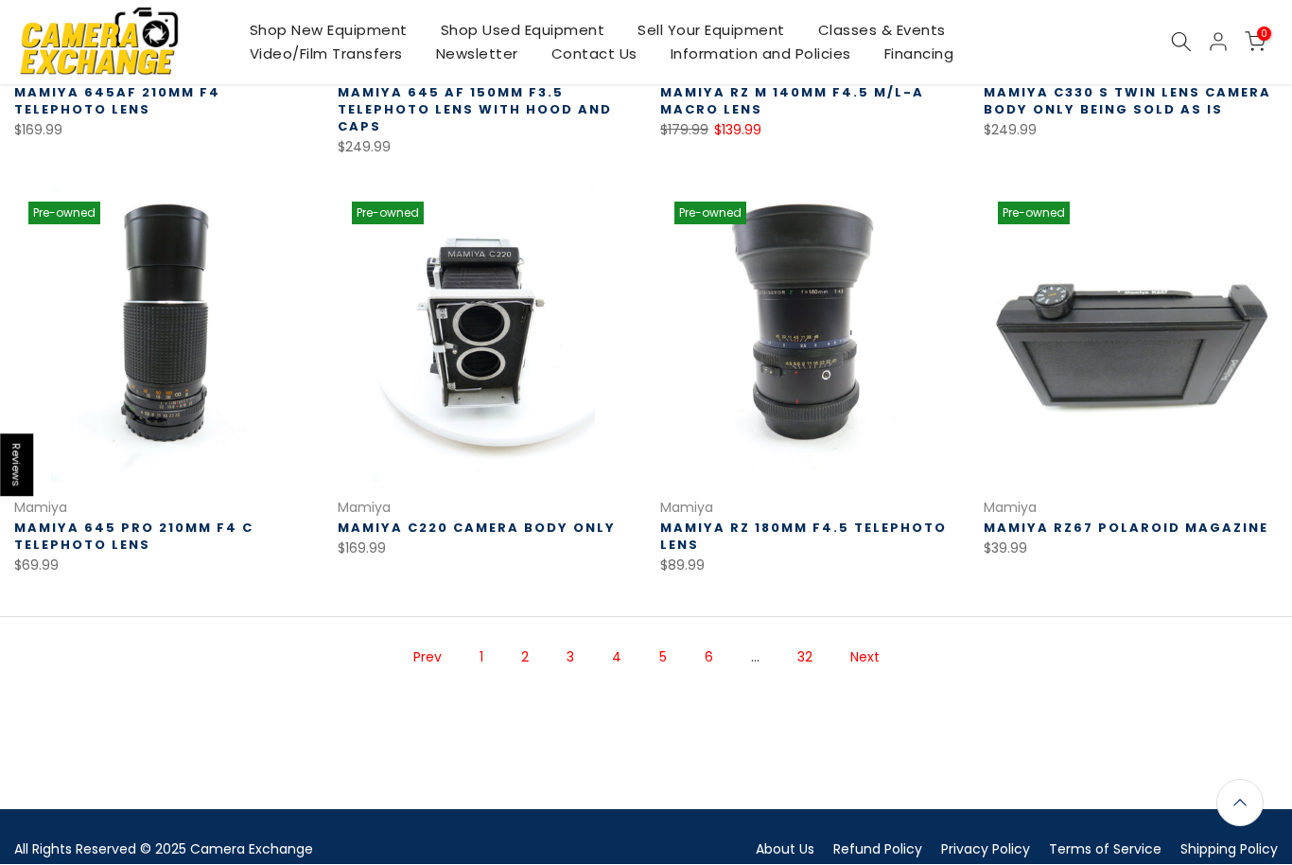
scroll to position [1085, 0]
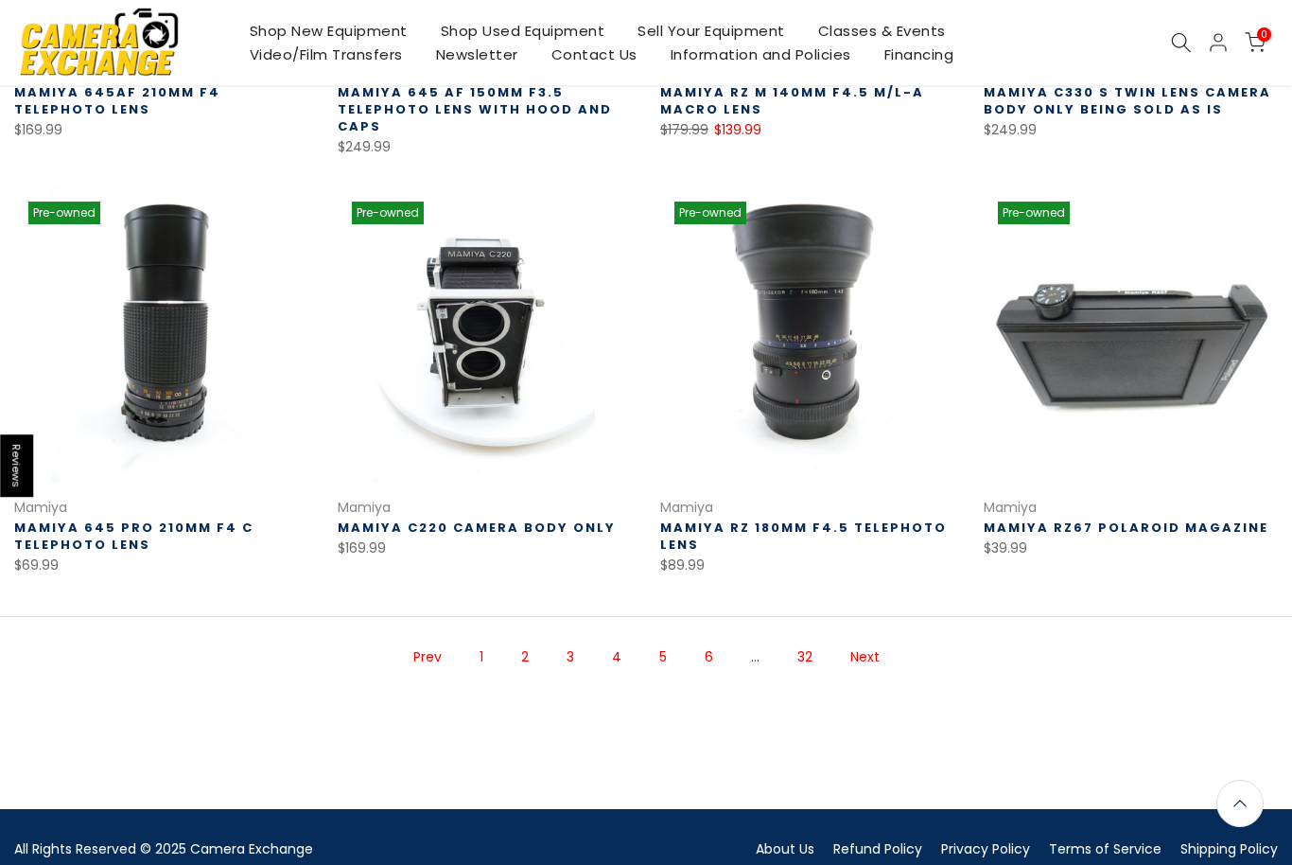
click at [878, 656] on link "Next" at bounding box center [865, 656] width 48 height 33
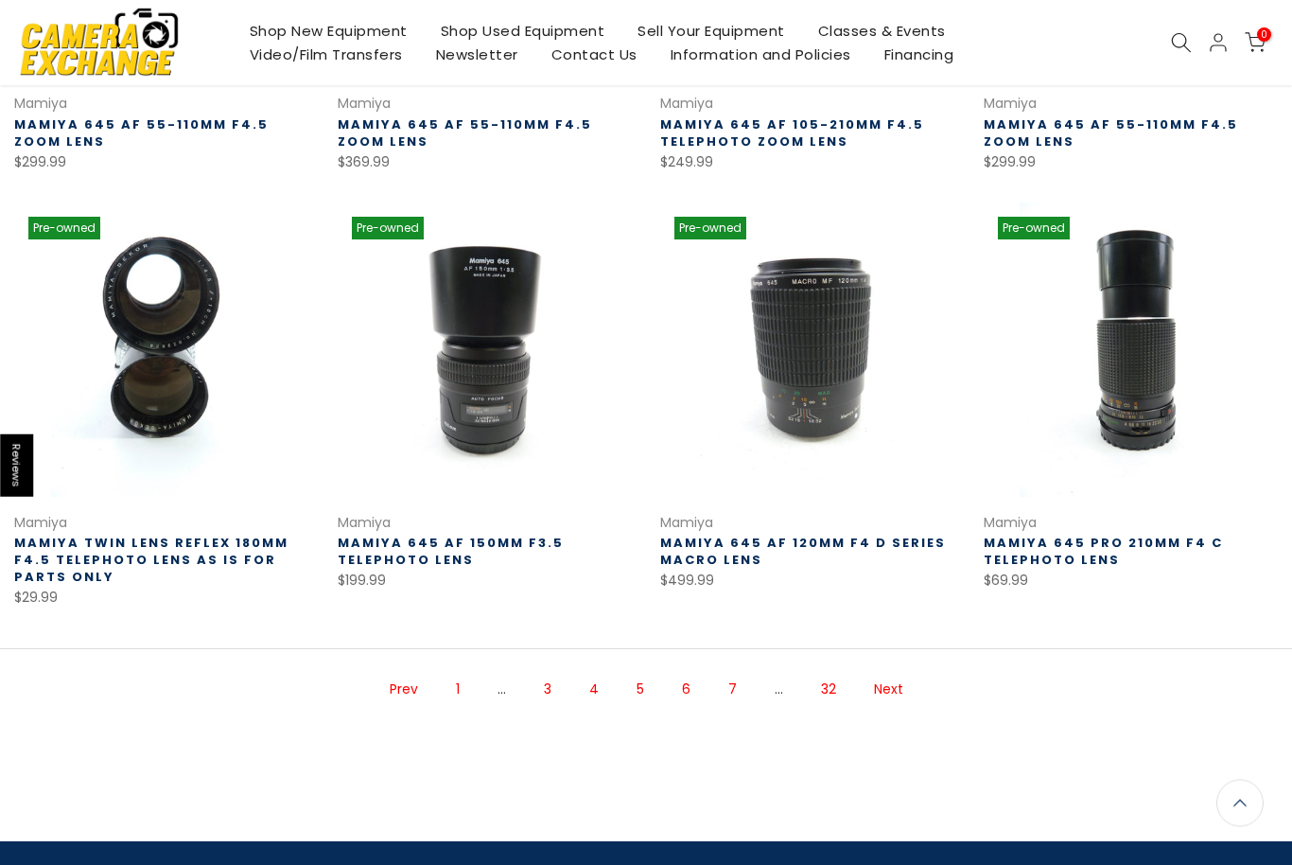
scroll to position [1069, 0]
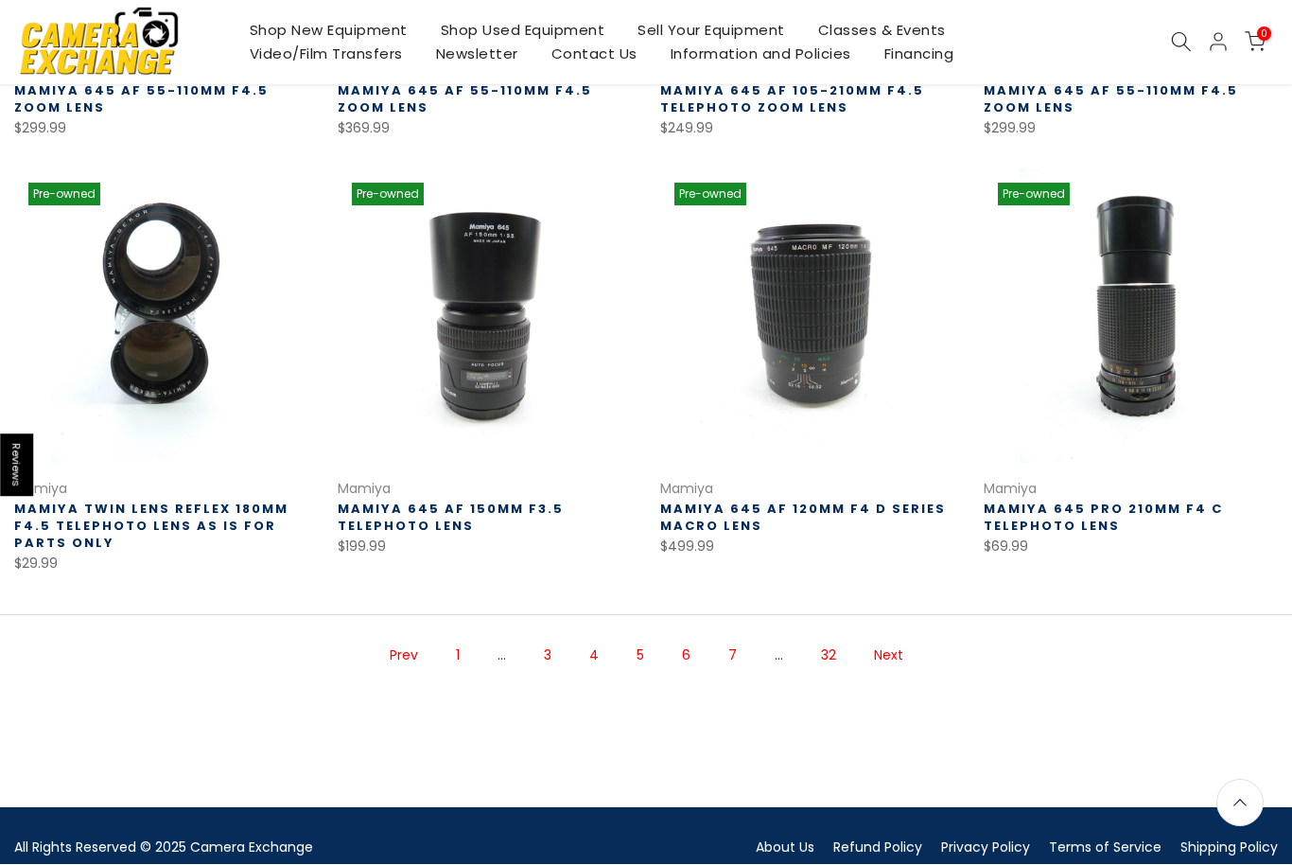
click at [890, 640] on link "Next" at bounding box center [889, 656] width 48 height 33
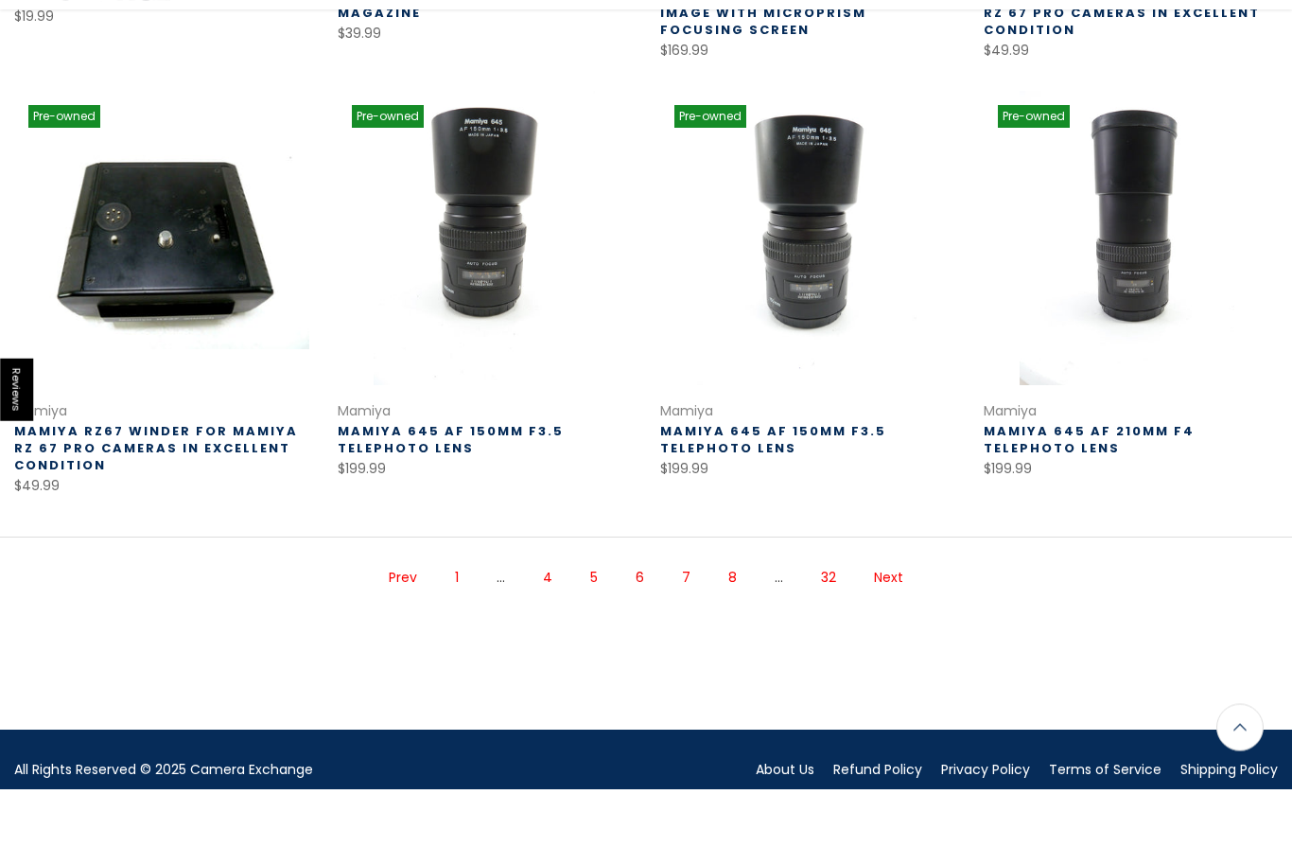
scroll to position [1084, 0]
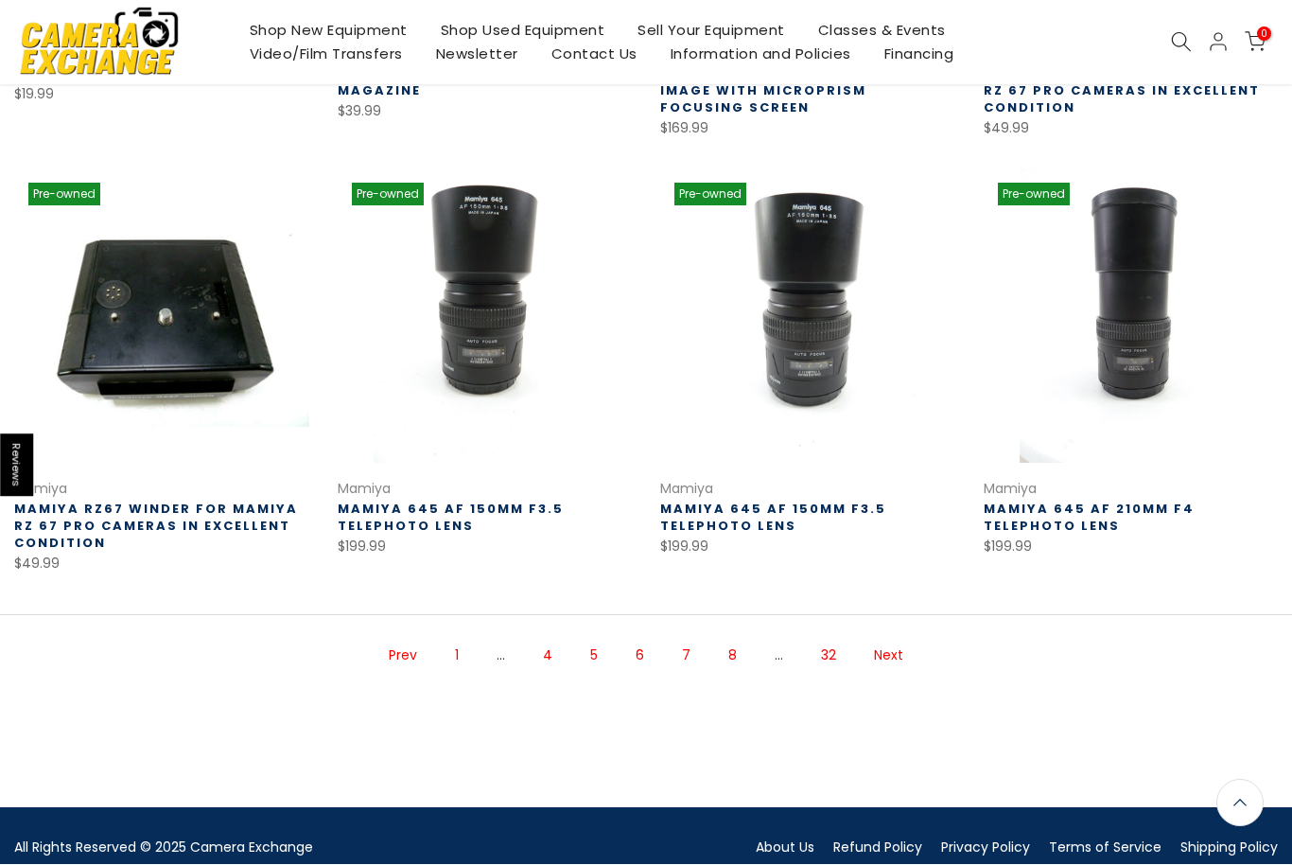
click at [905, 659] on link "Next" at bounding box center [889, 656] width 48 height 33
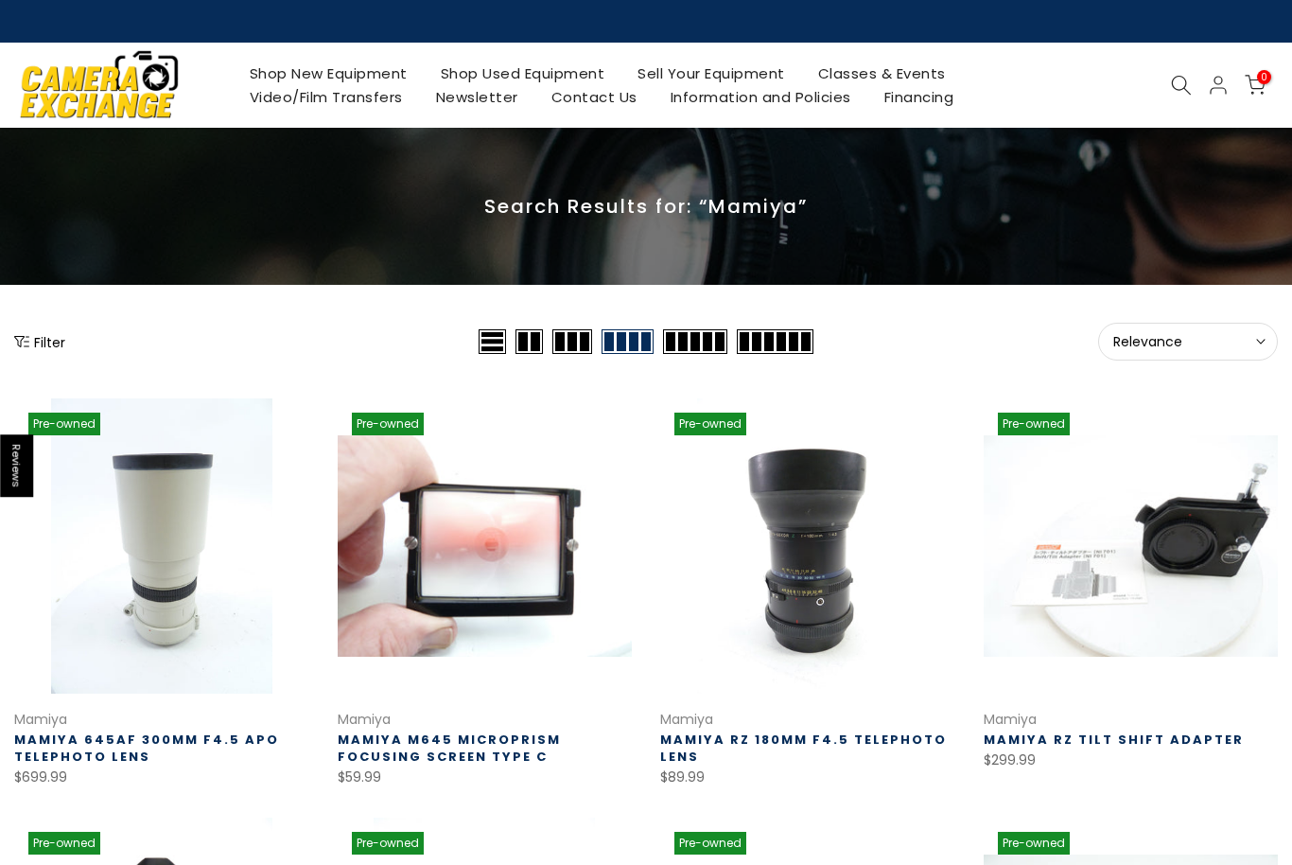
click at [1154, 94] on div "Dashboard Addresses Logout 0 / $0.00" at bounding box center [1181, 85] width 214 height 23
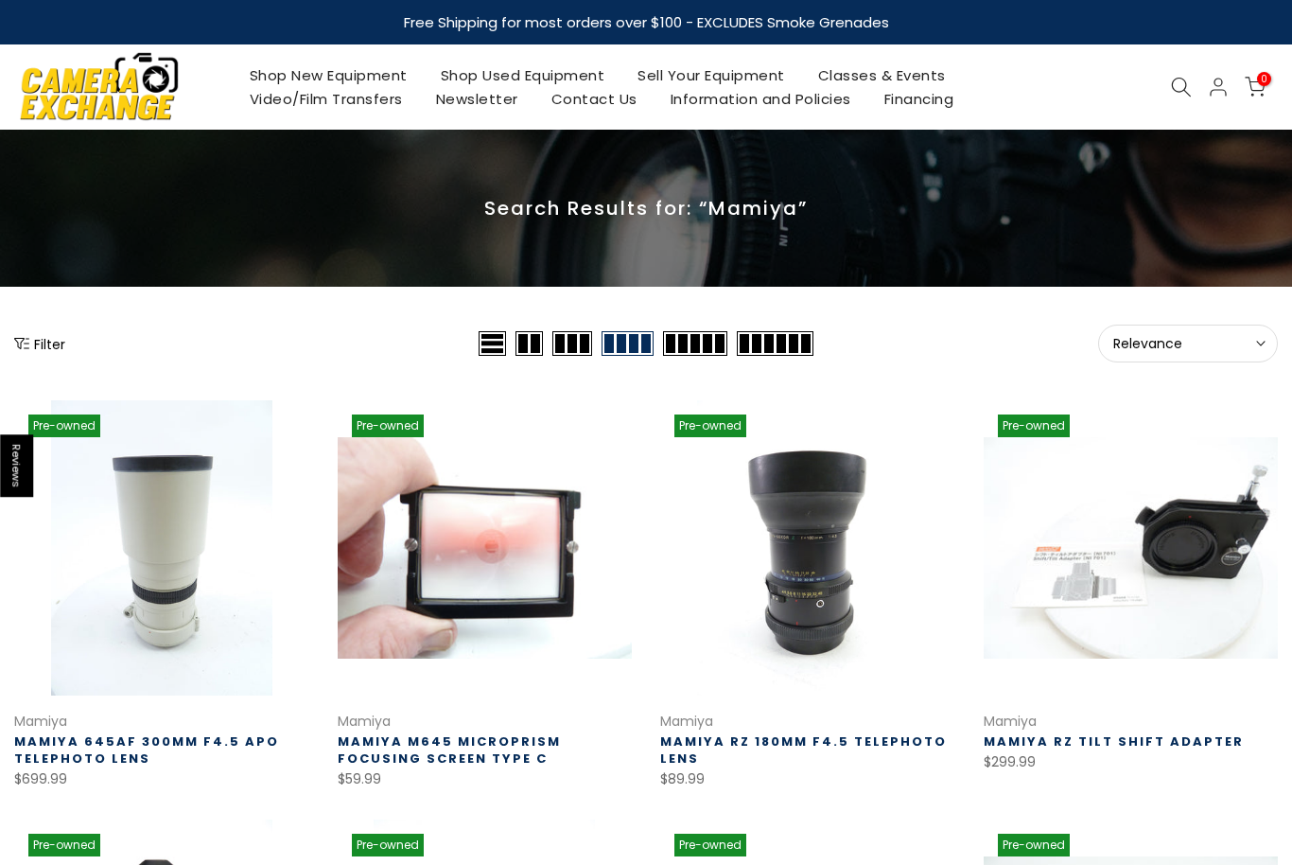
click at [1174, 87] on use at bounding box center [1181, 87] width 19 height 19
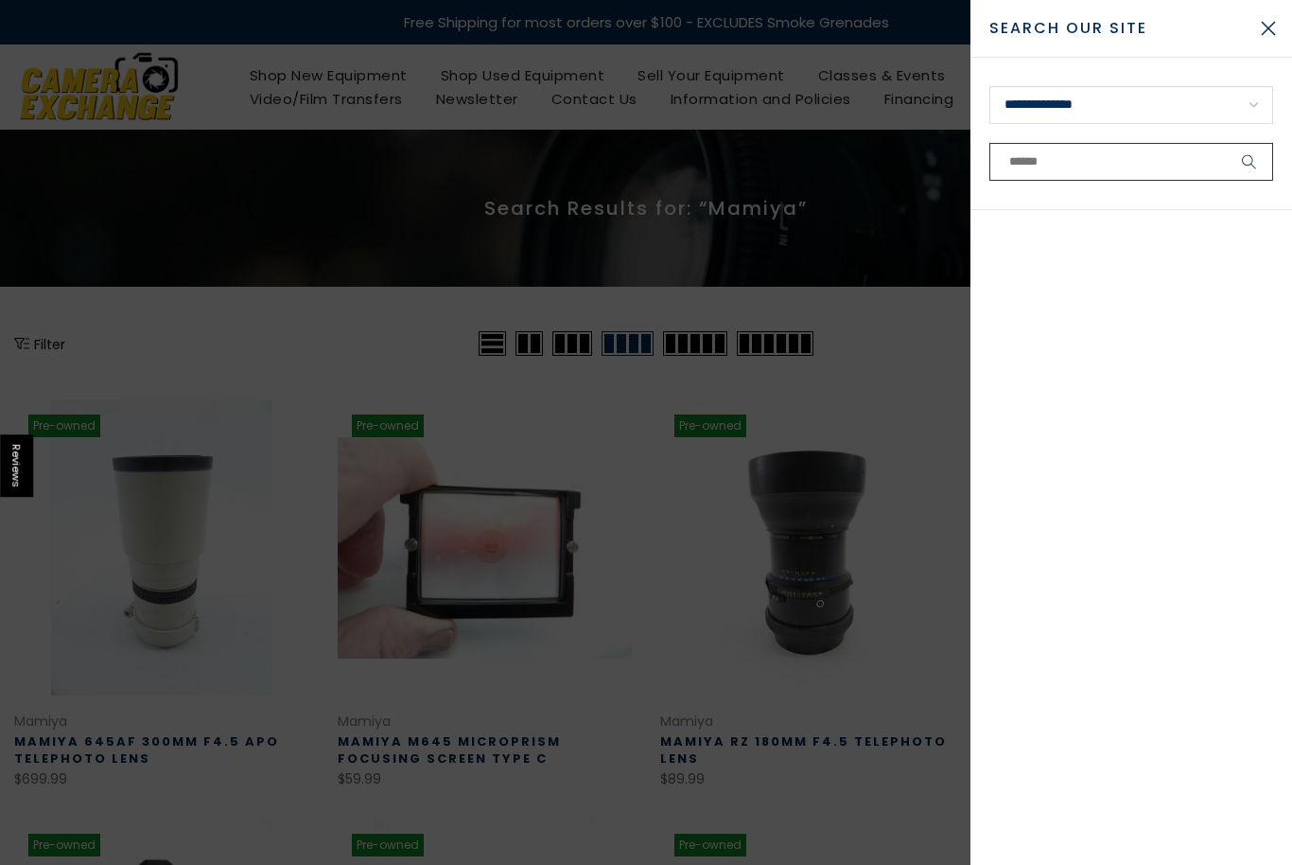
click at [1091, 179] on input "text" at bounding box center [1132, 162] width 284 height 38
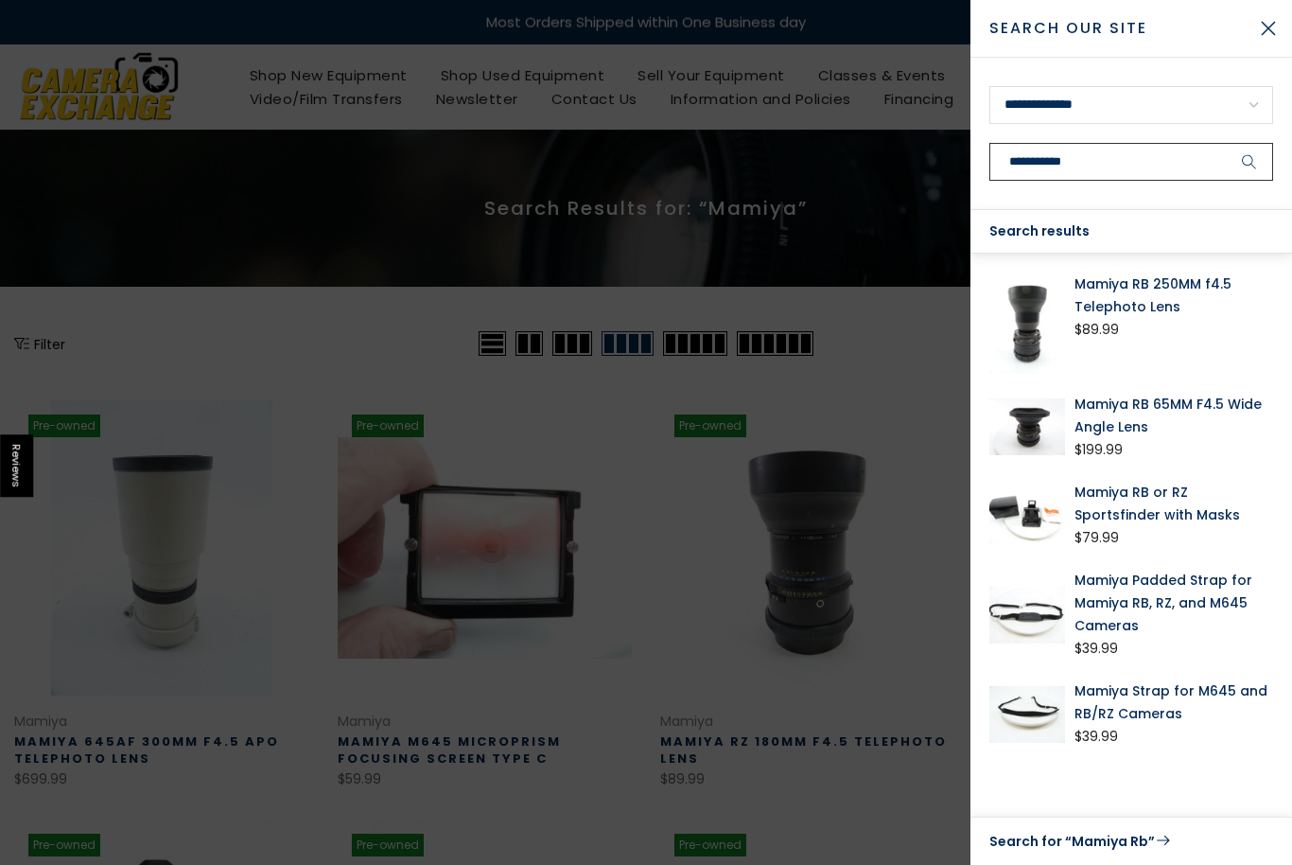
type input "**********"
click at [1250, 162] on button "submit" at bounding box center [1249, 162] width 47 height 38
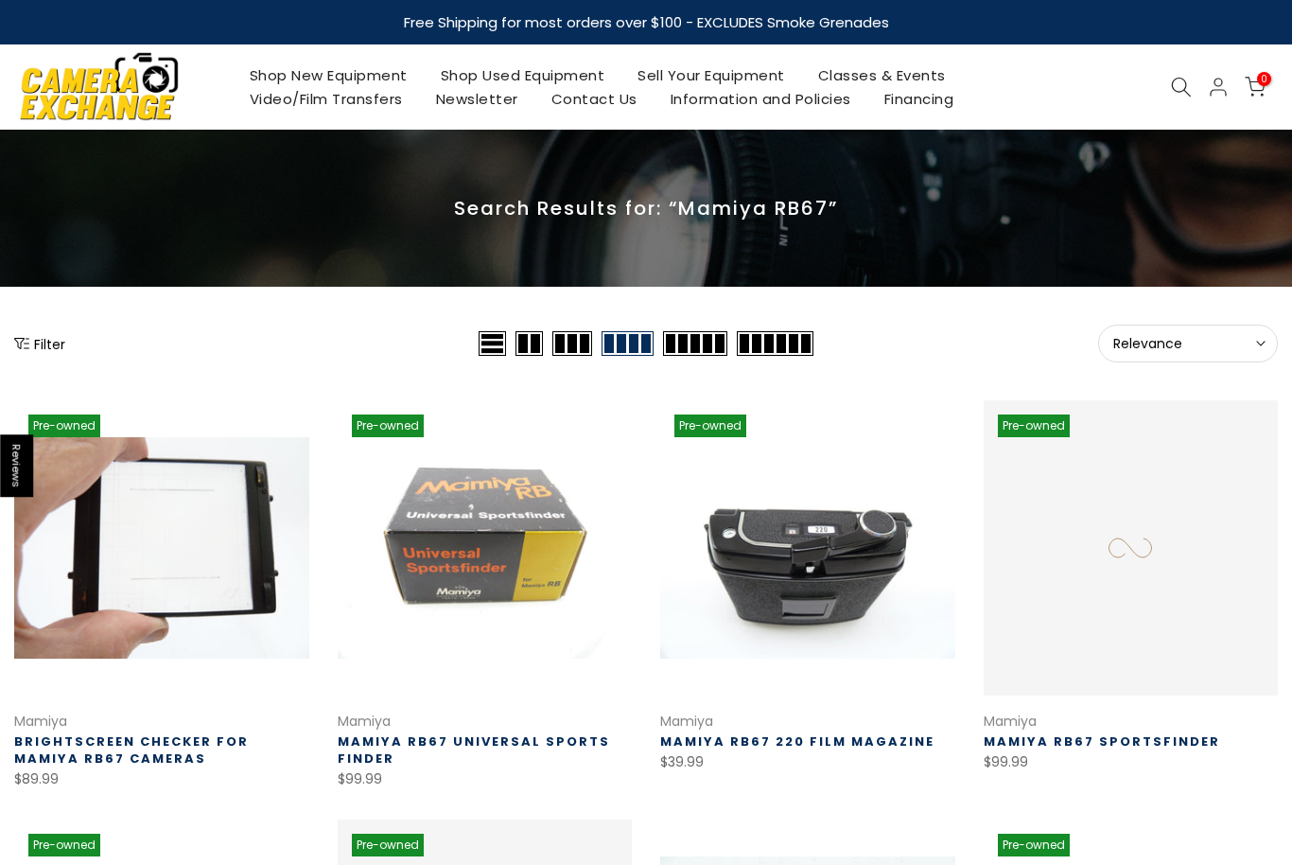
select select "**********"
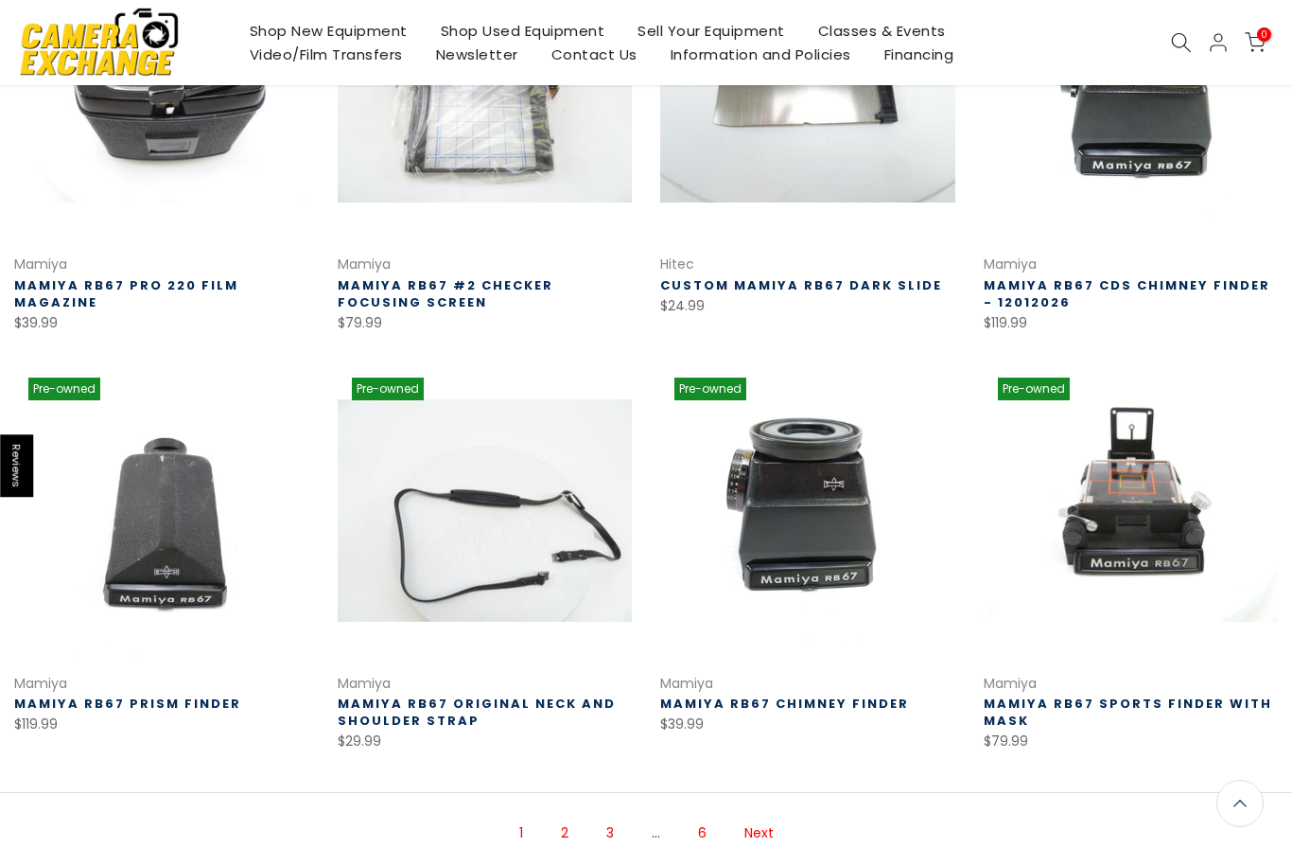
scroll to position [1114, 0]
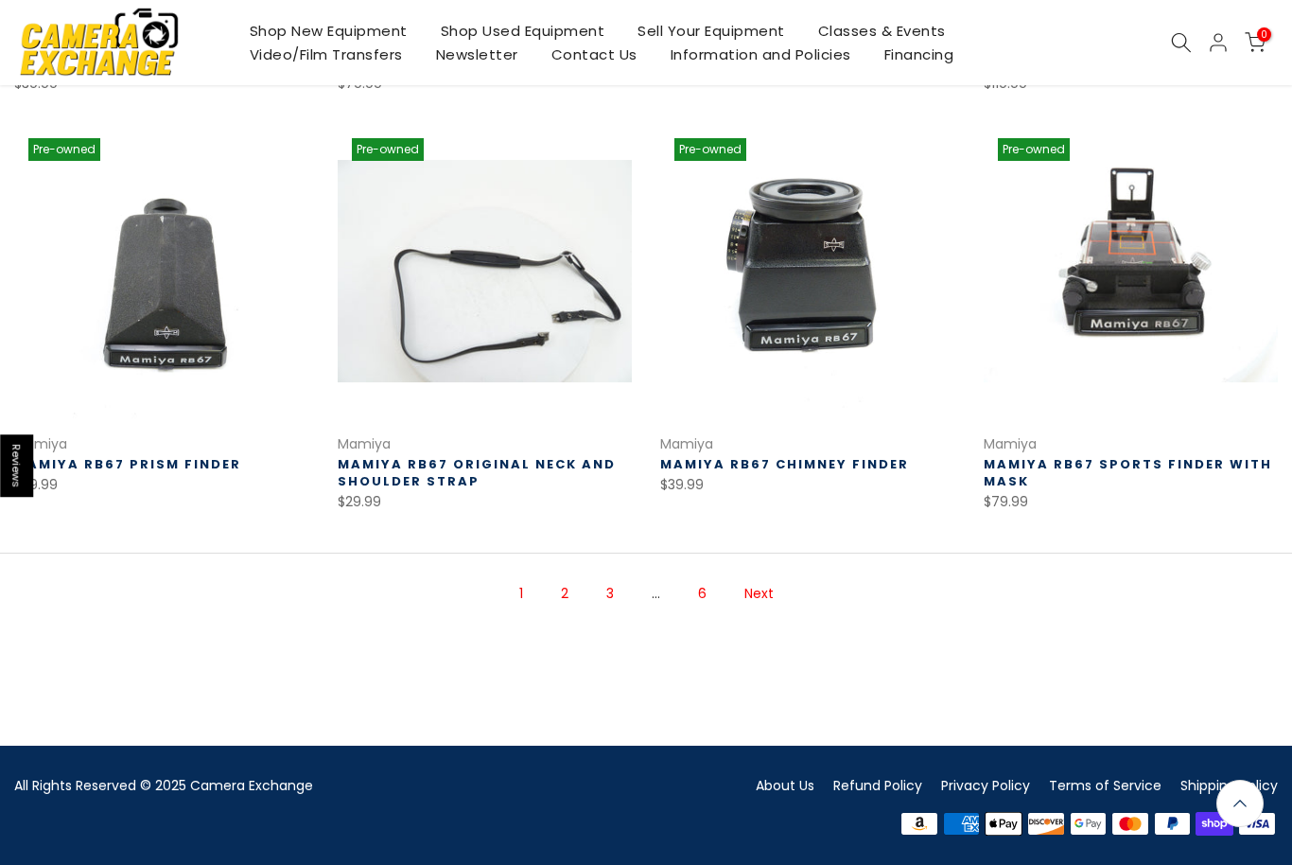
click at [778, 597] on link "Next" at bounding box center [759, 593] width 48 height 33
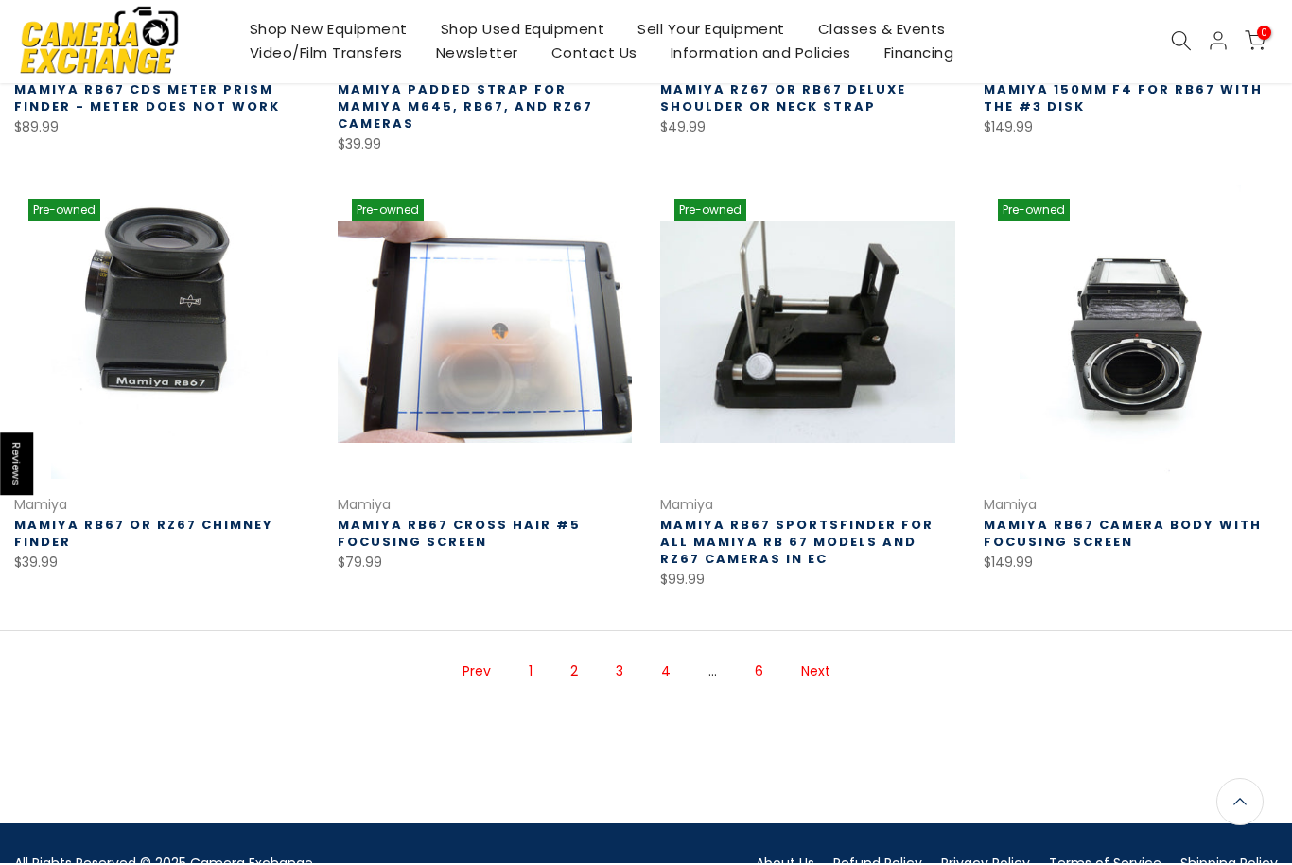
scroll to position [1086, 0]
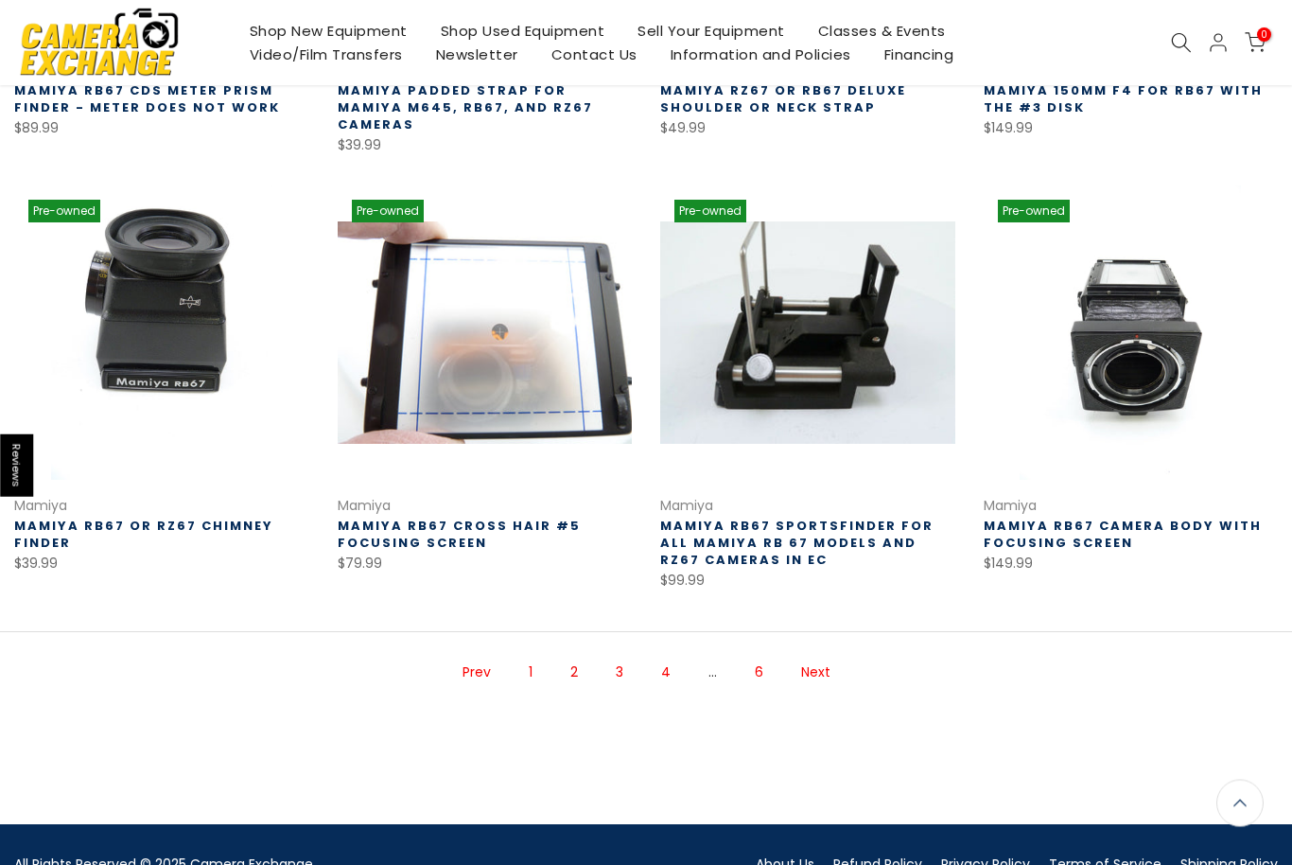
click at [828, 657] on link "Next" at bounding box center [816, 673] width 48 height 33
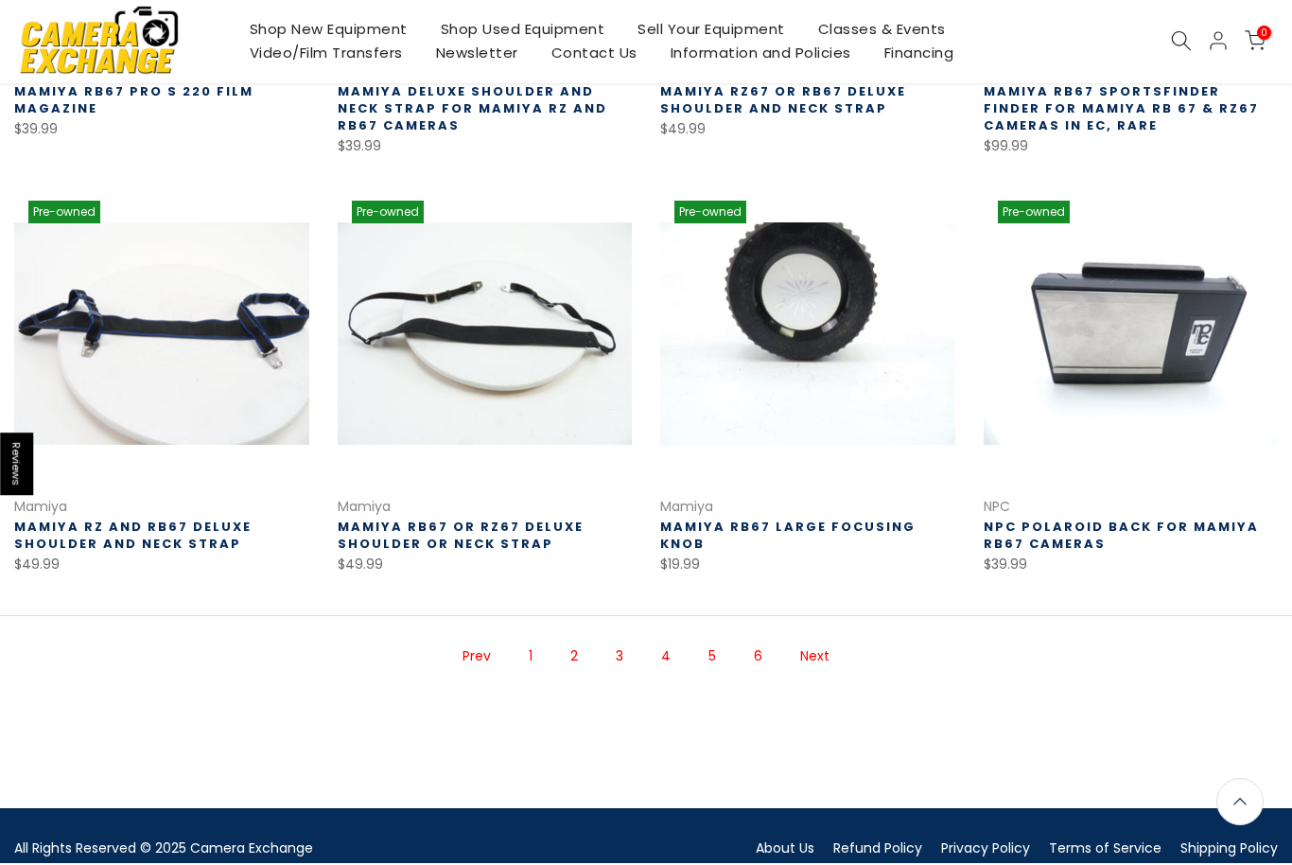
scroll to position [1085, 0]
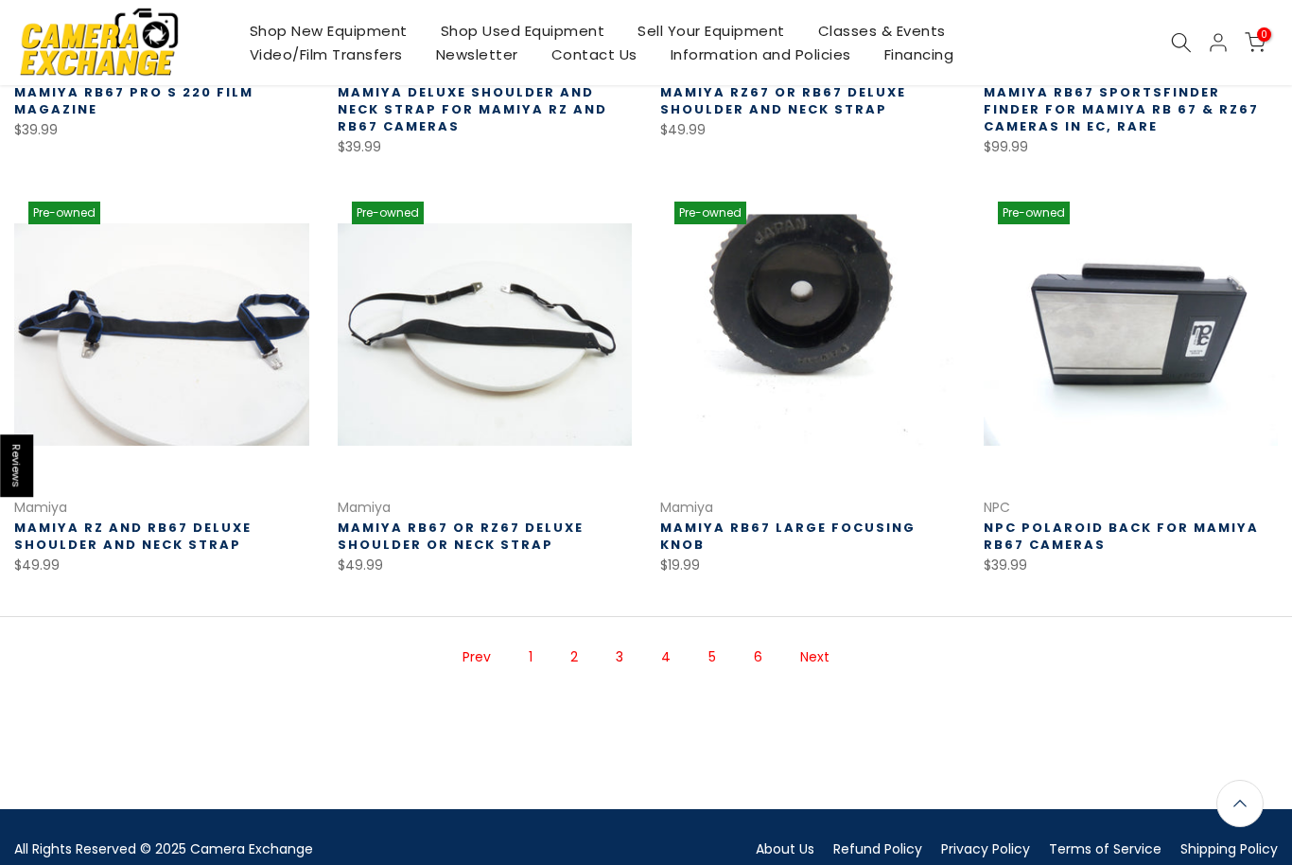
click at [881, 380] on link at bounding box center [807, 334] width 295 height 295
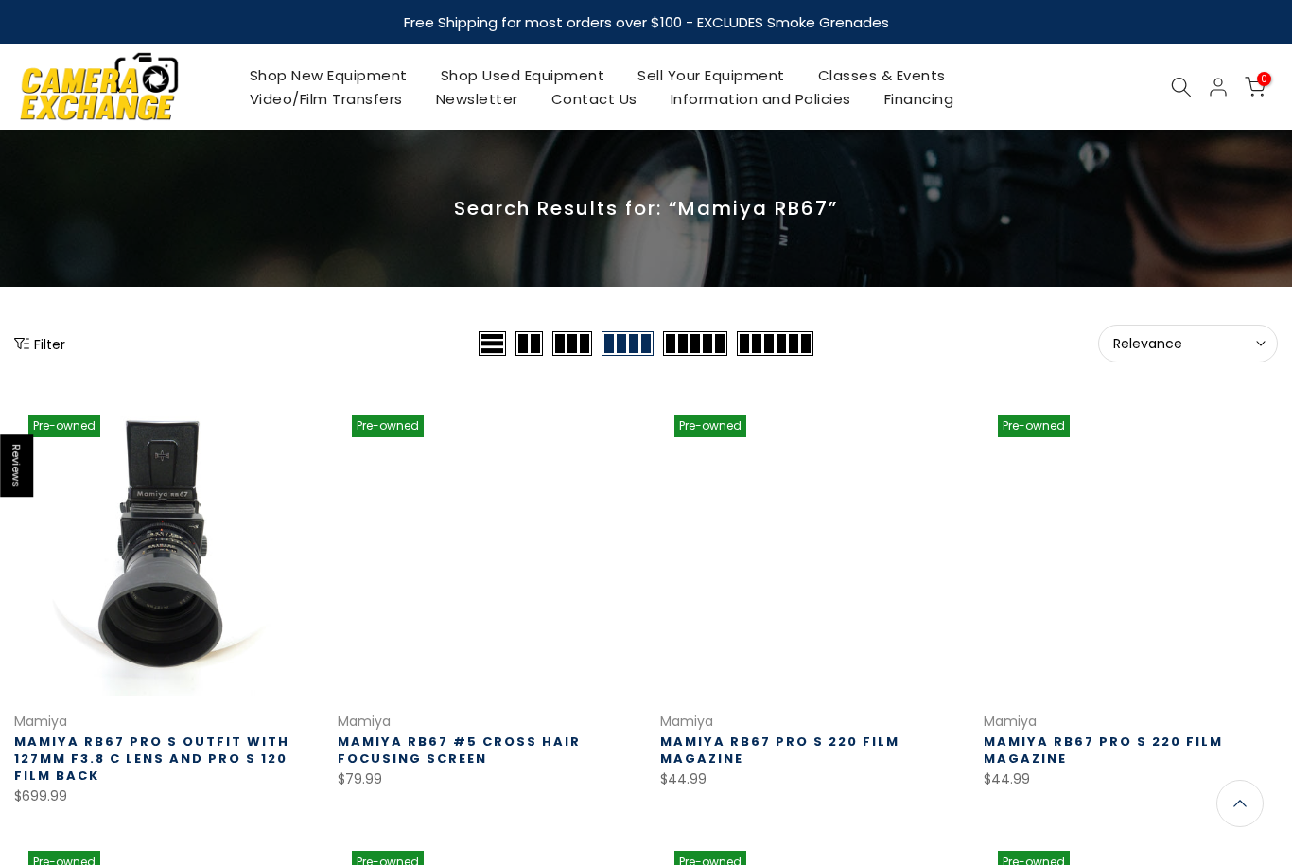
scroll to position [1148, 0]
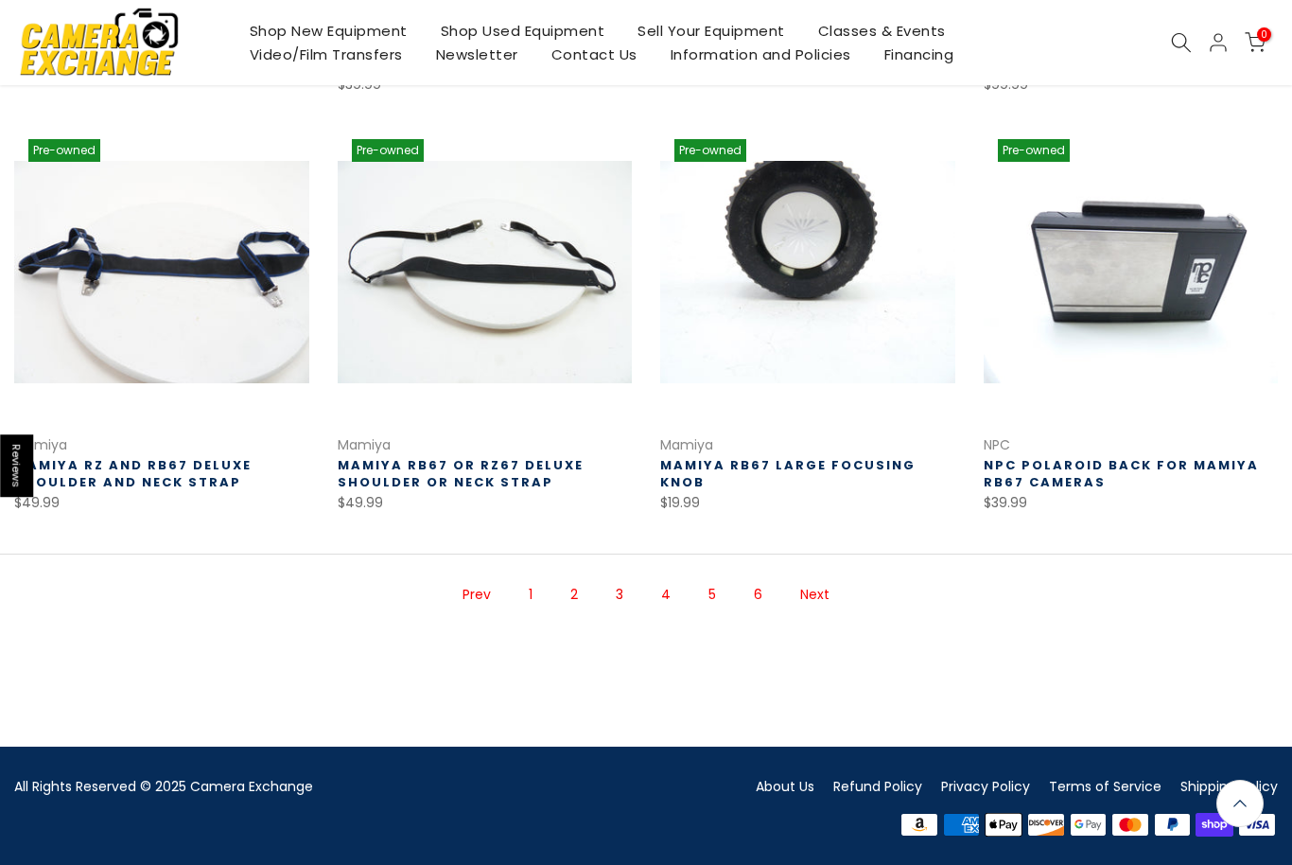
click at [832, 608] on link "Next" at bounding box center [815, 594] width 48 height 33
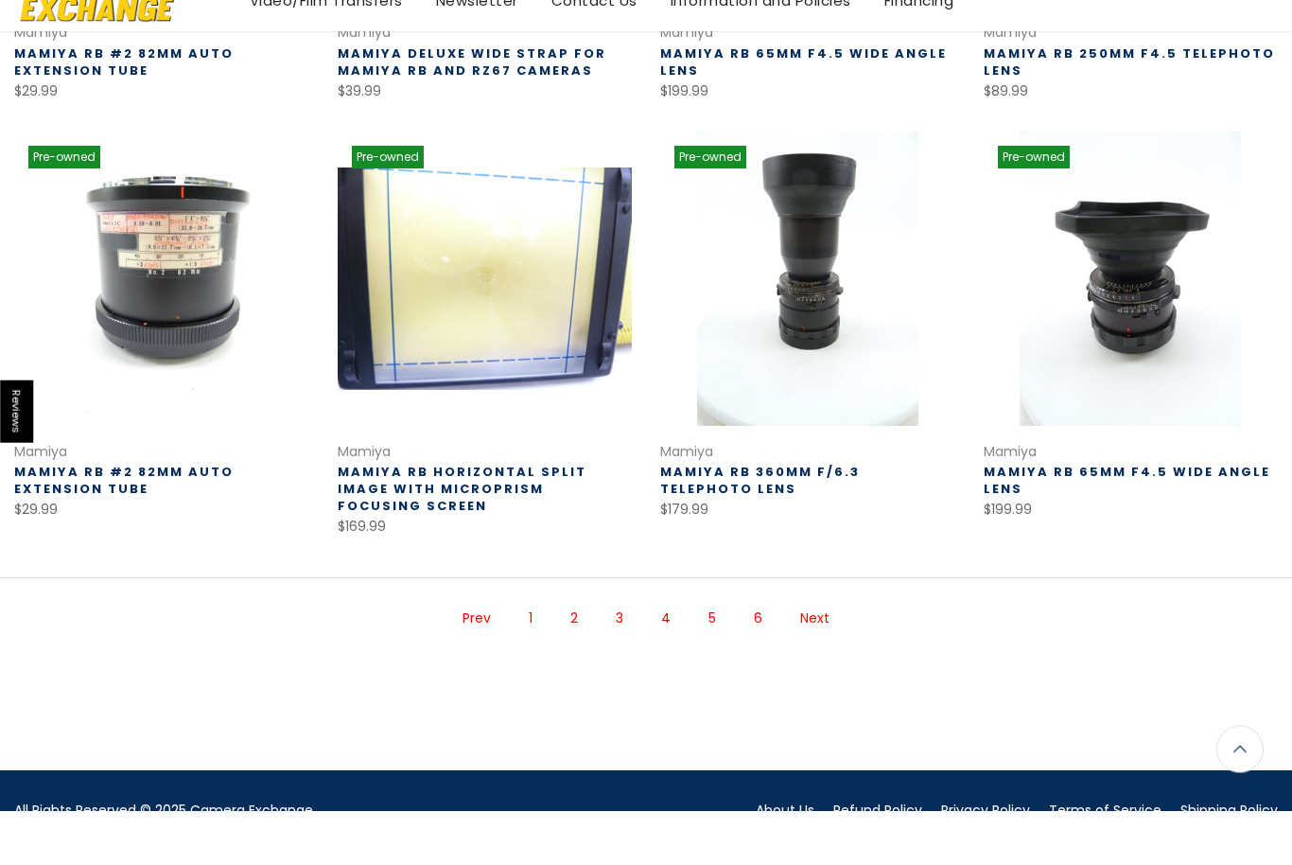
scroll to position [1069, 0]
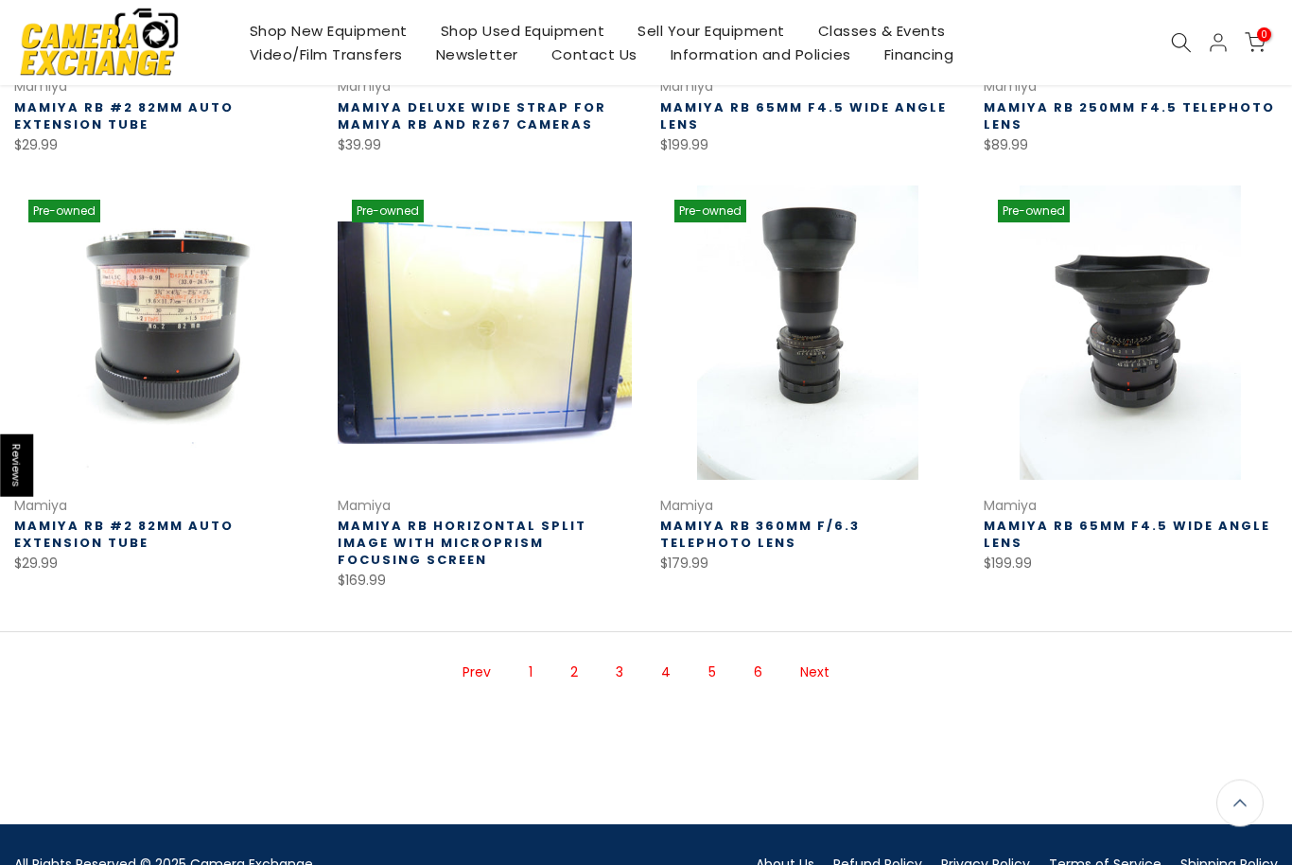
click at [825, 661] on link "Next" at bounding box center [815, 673] width 48 height 33
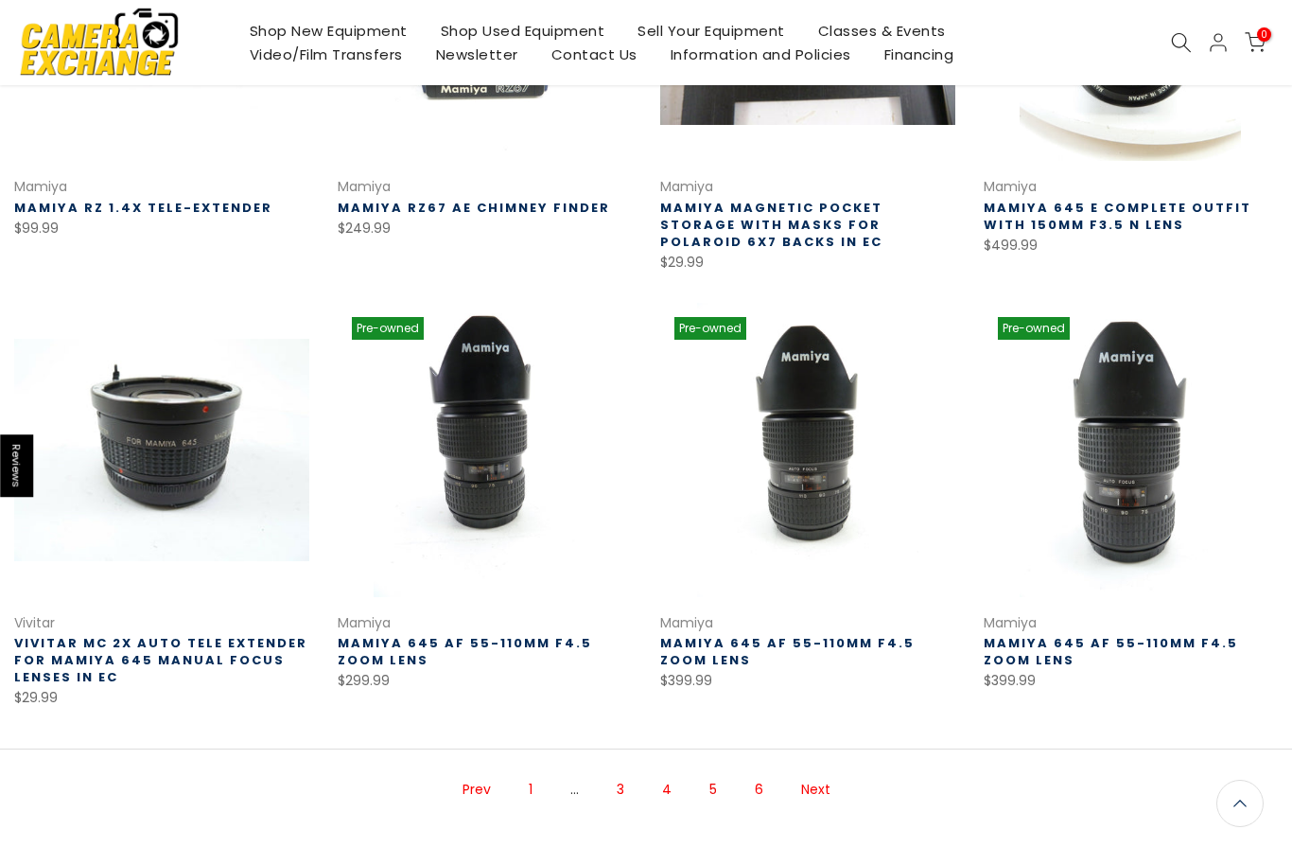
scroll to position [1084, 0]
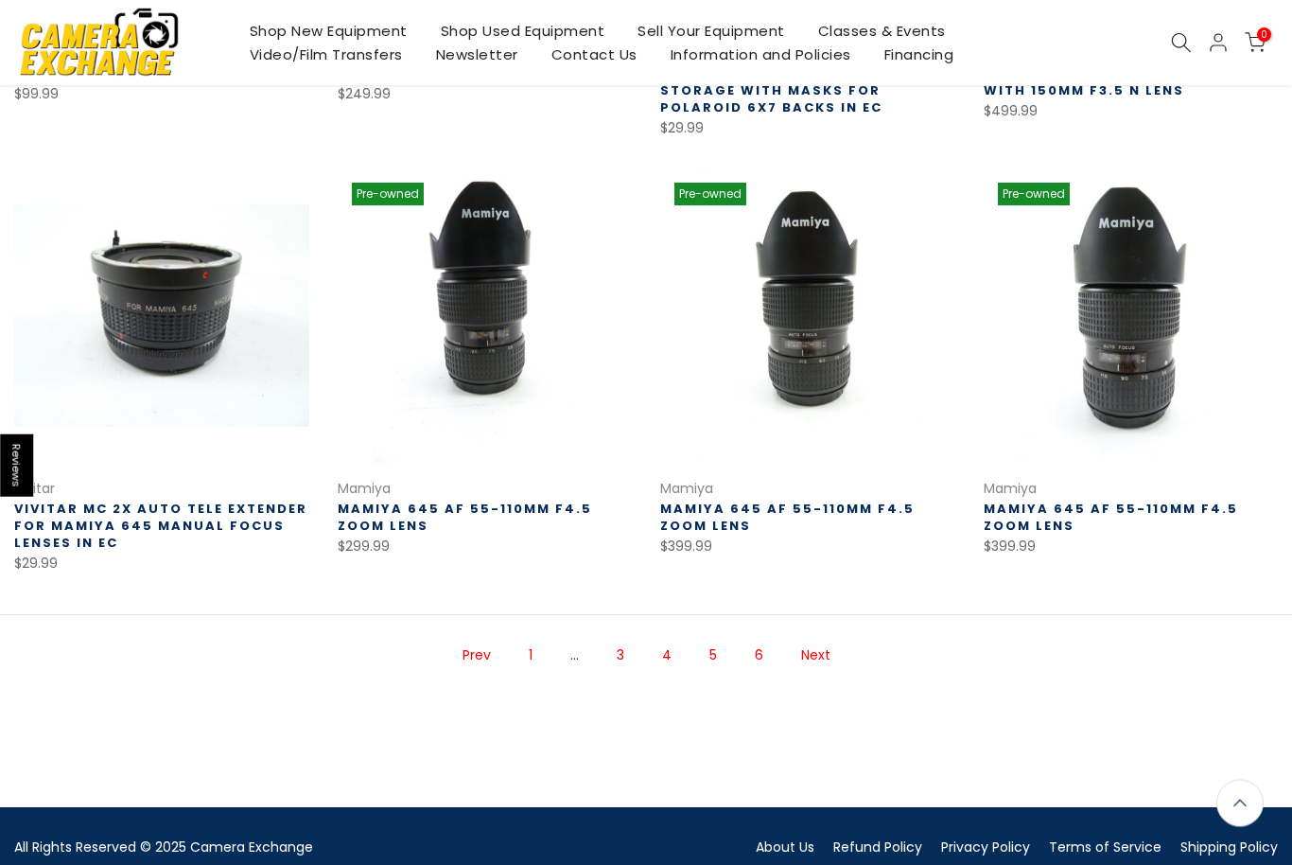
click at [462, 651] on link "Prev" at bounding box center [476, 656] width 47 height 33
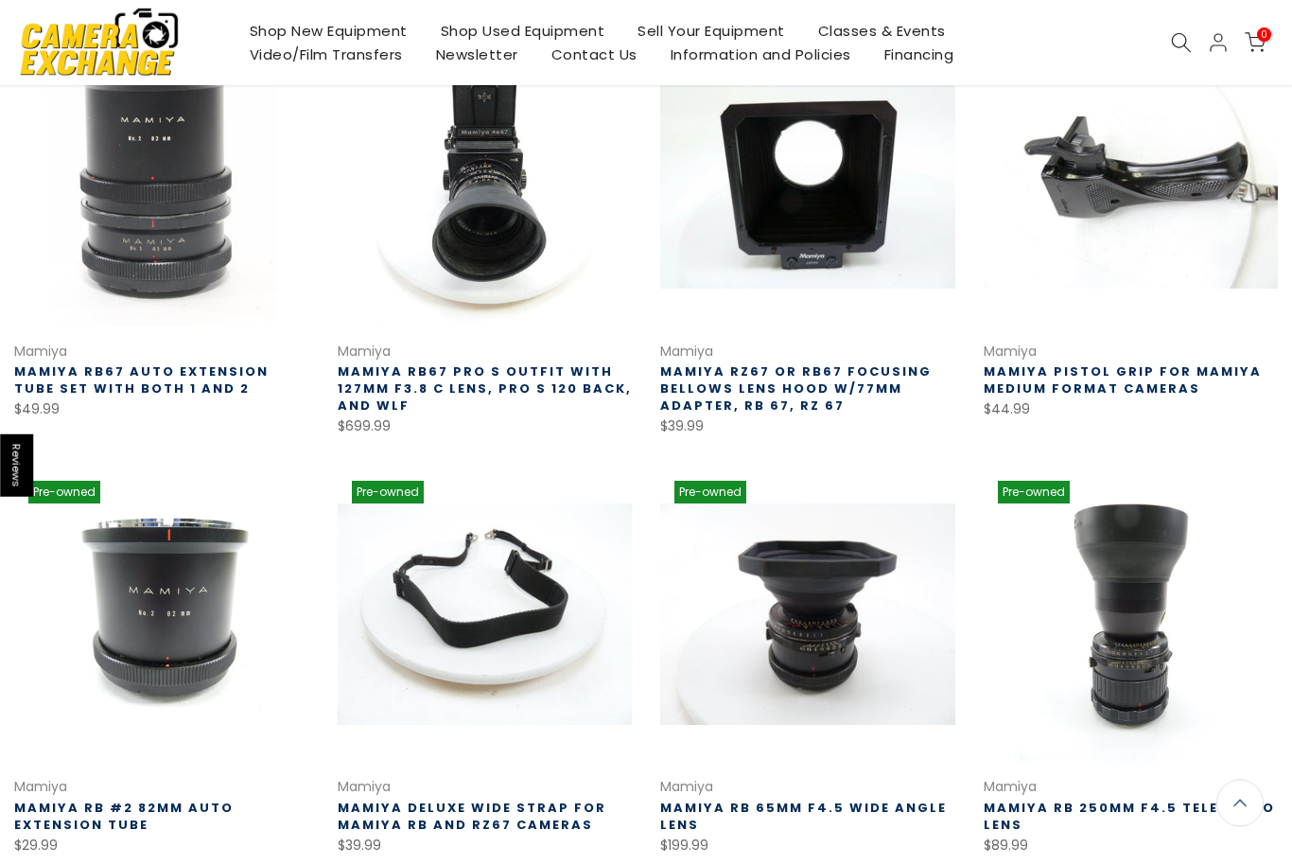
scroll to position [374, 0]
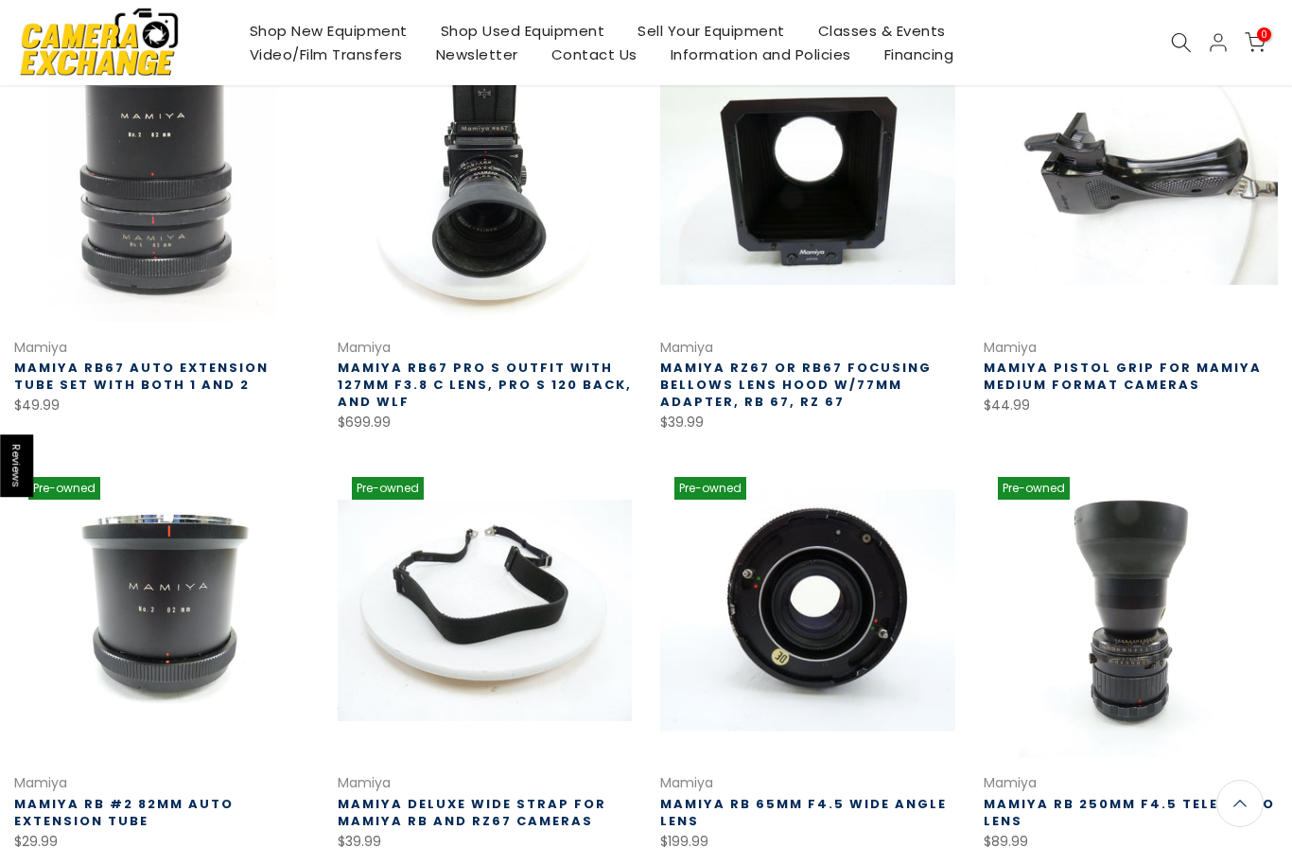
click at [902, 618] on link at bounding box center [807, 610] width 295 height 295
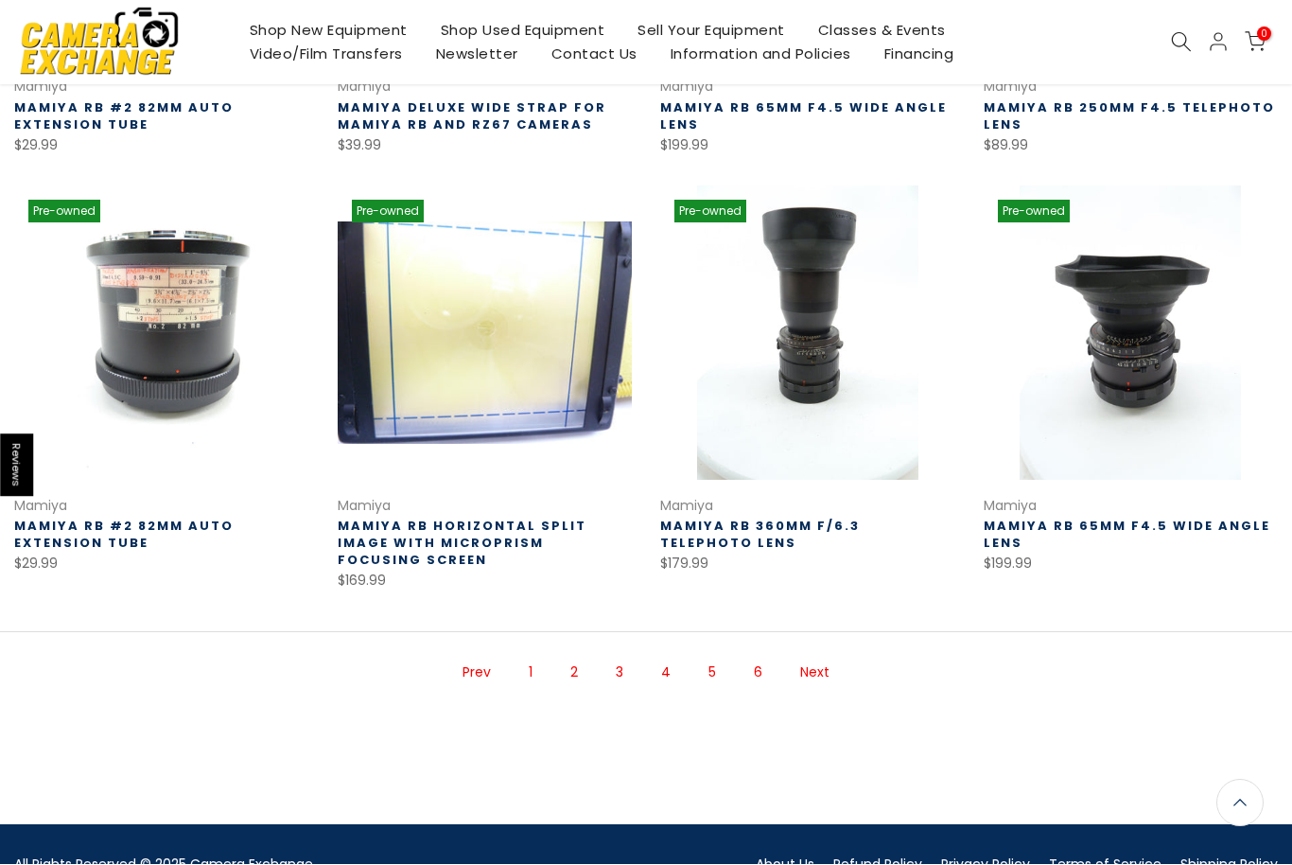
scroll to position [1067, 0]
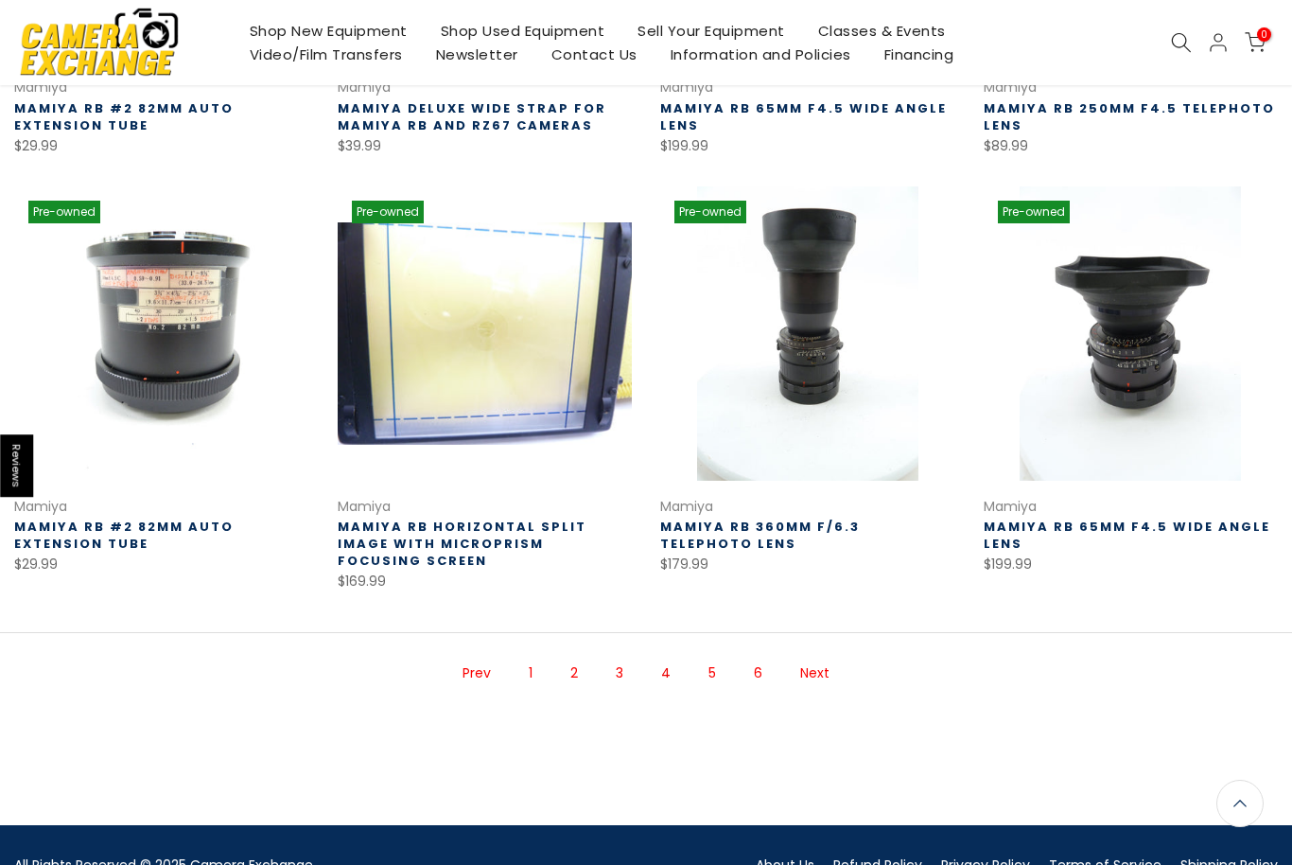
click at [826, 657] on link "Next" at bounding box center [815, 673] width 48 height 33
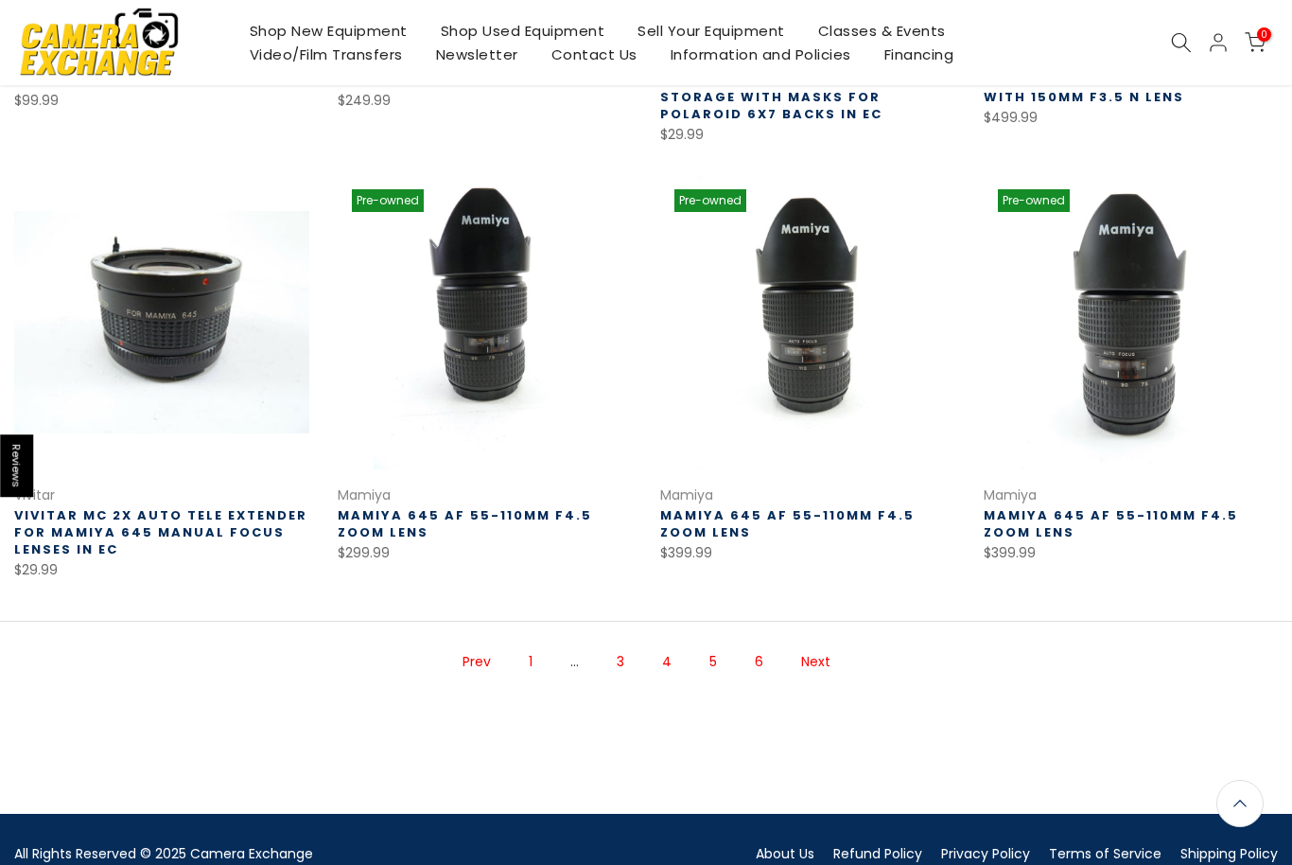
scroll to position [1084, 0]
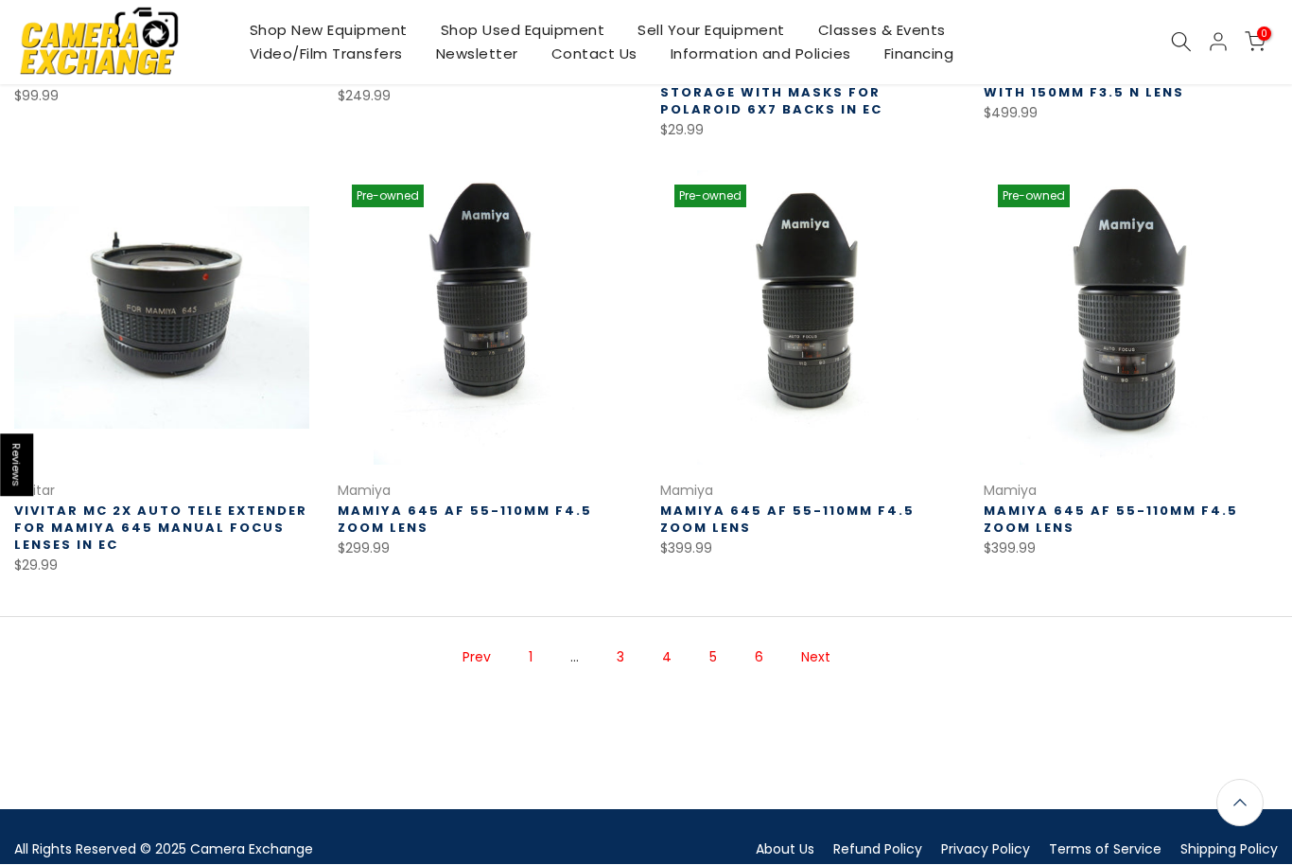
click at [832, 657] on link "Next" at bounding box center [816, 657] width 48 height 33
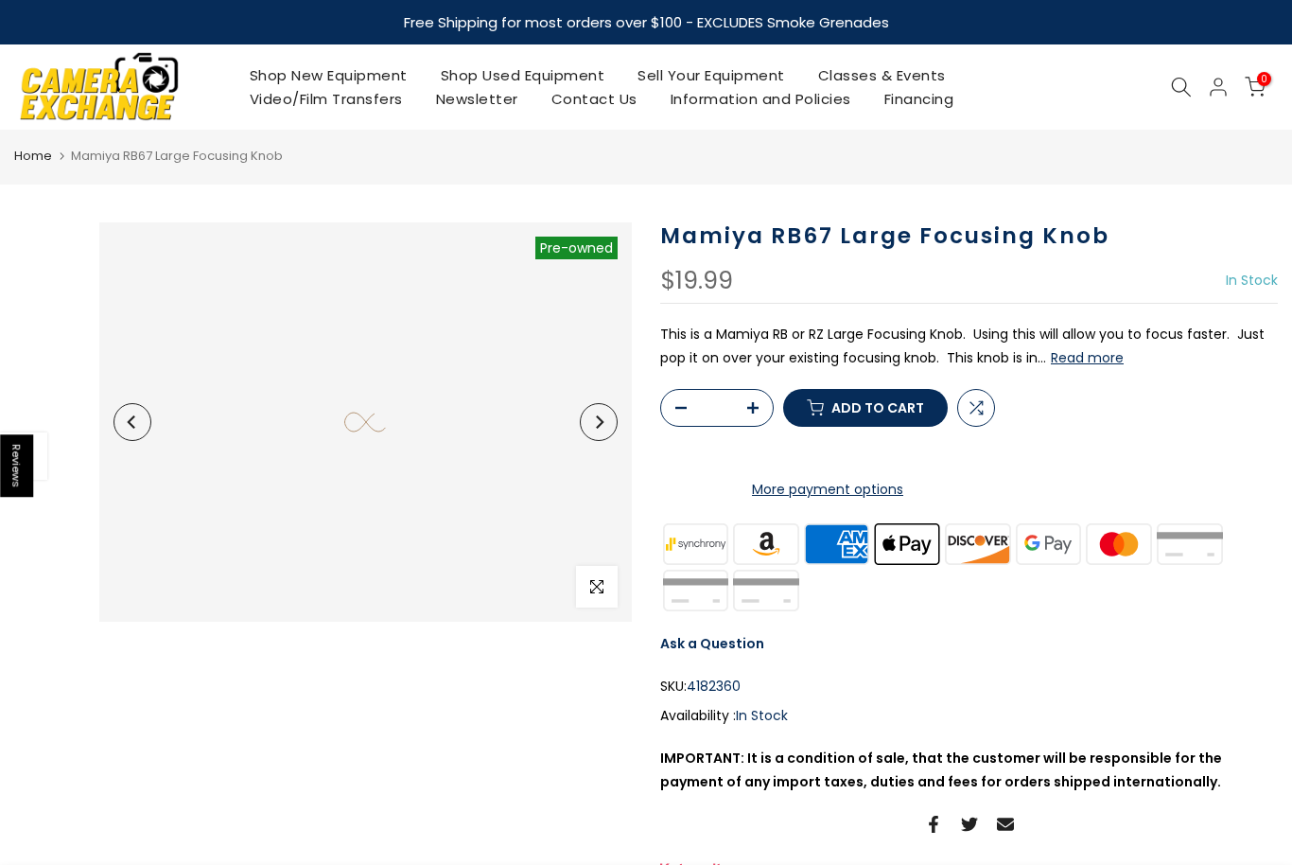
select select "**********"
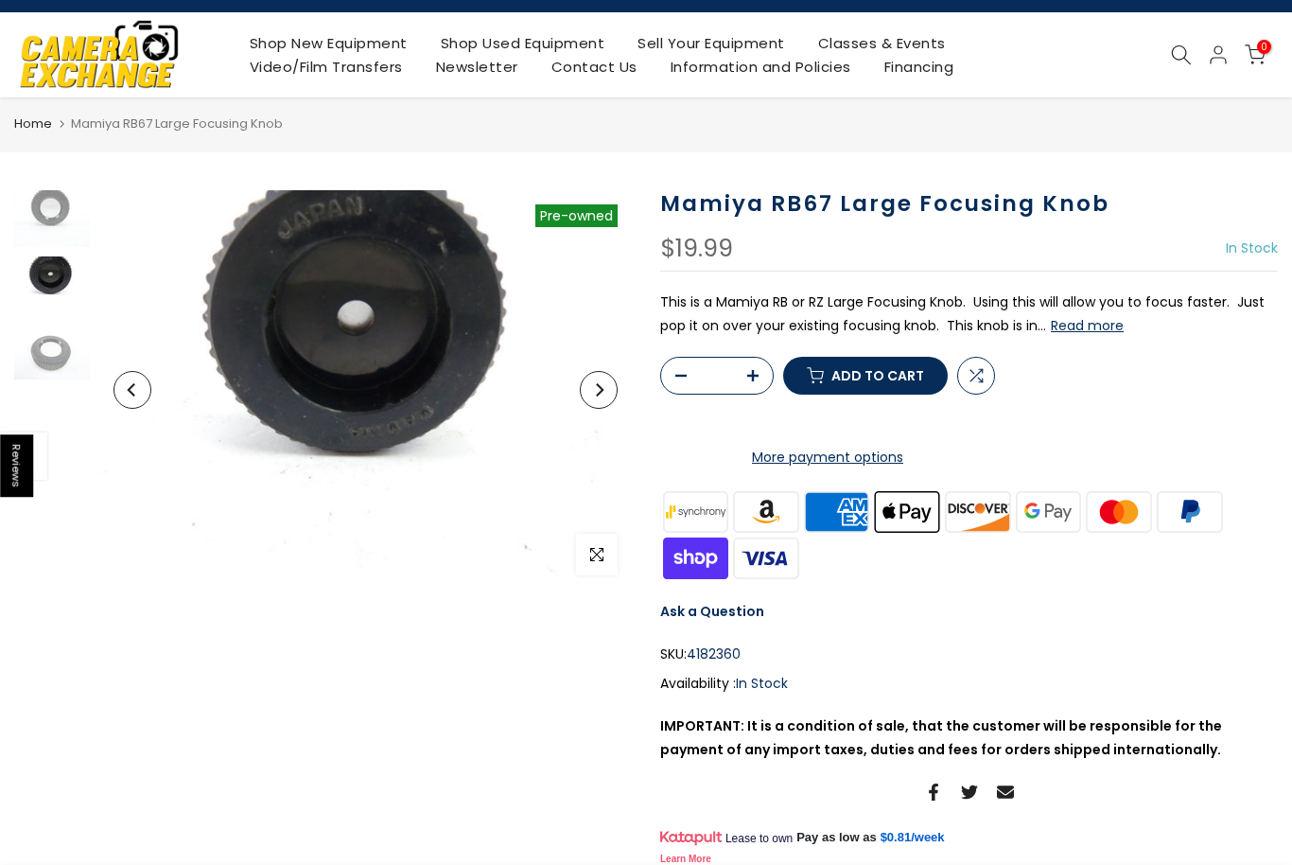
scroll to position [26, 0]
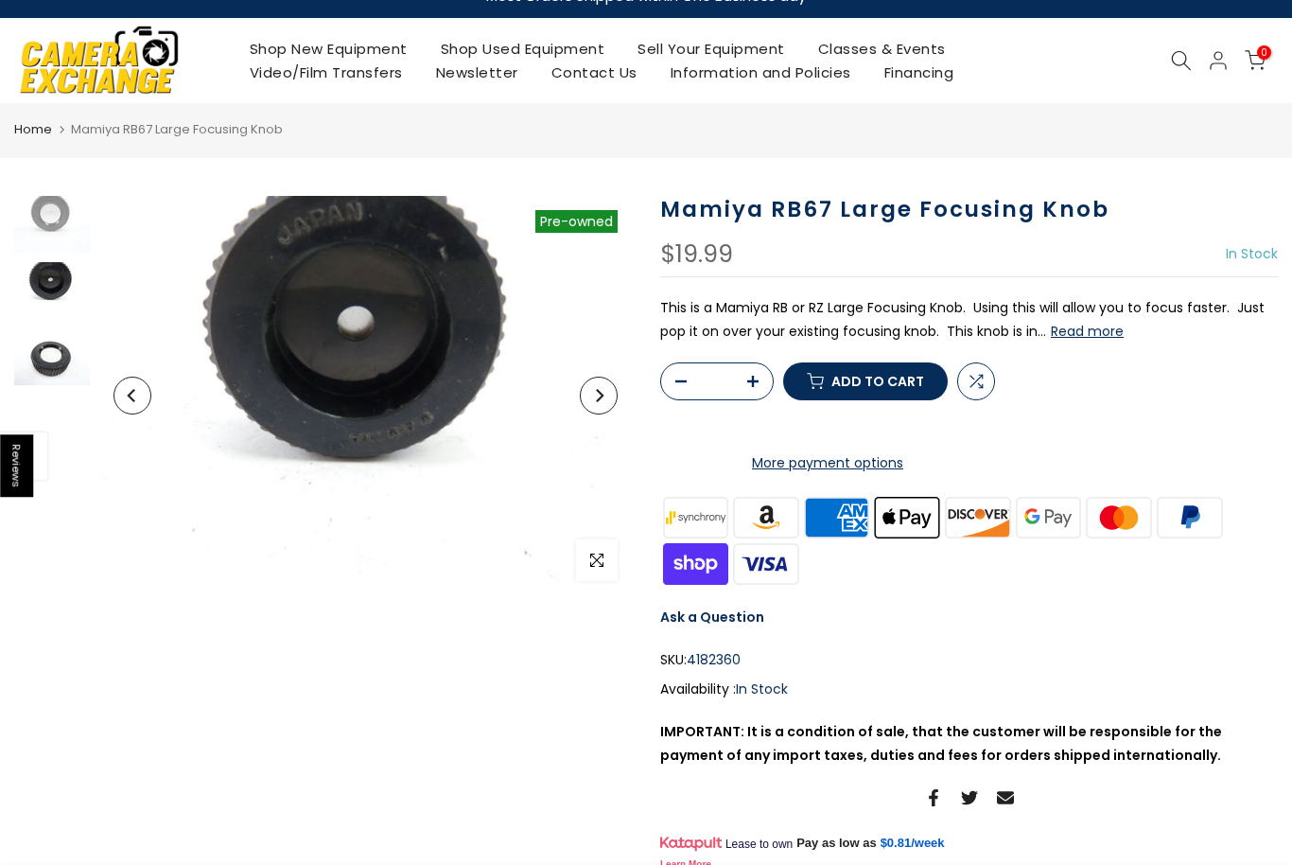
click at [43, 356] on img at bounding box center [52, 356] width 76 height 57
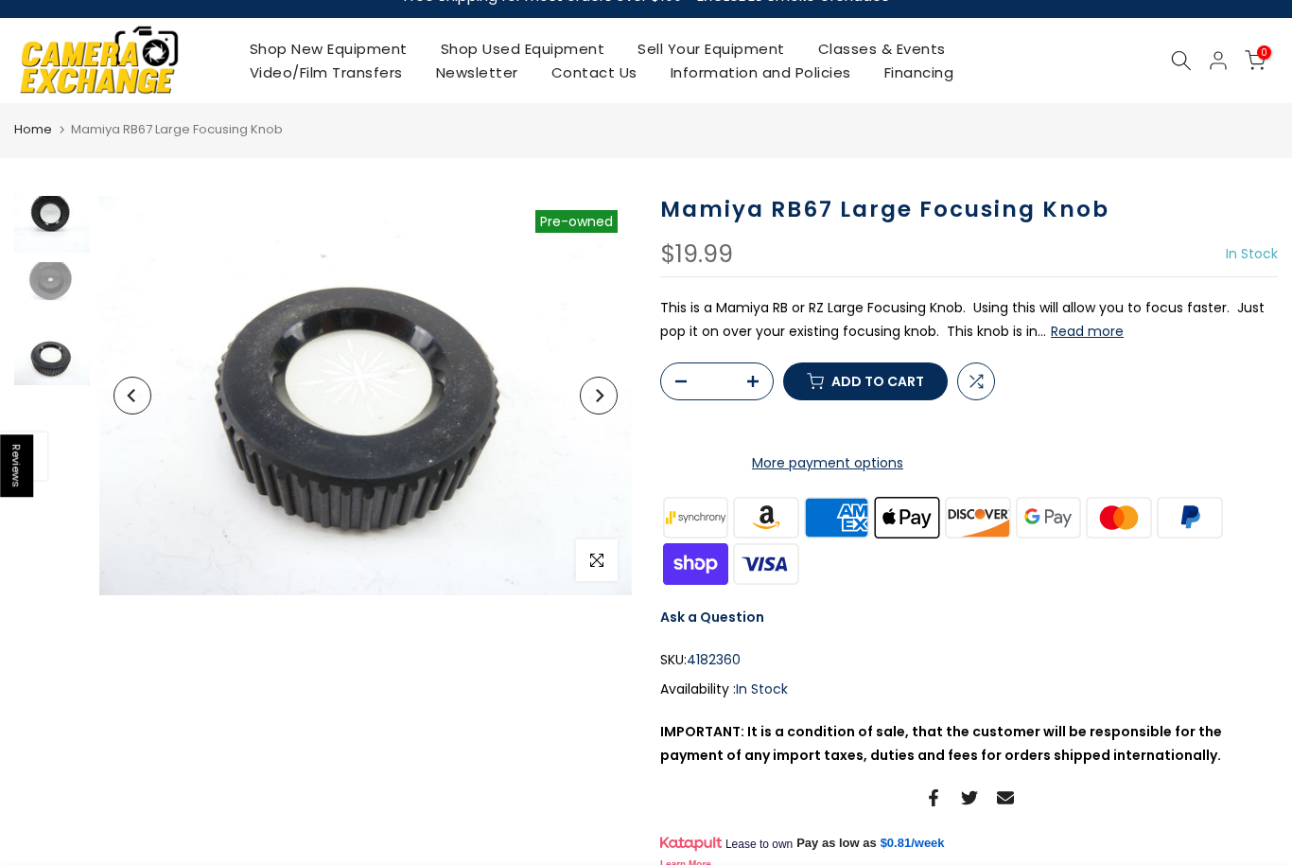
click at [53, 225] on img at bounding box center [52, 224] width 76 height 57
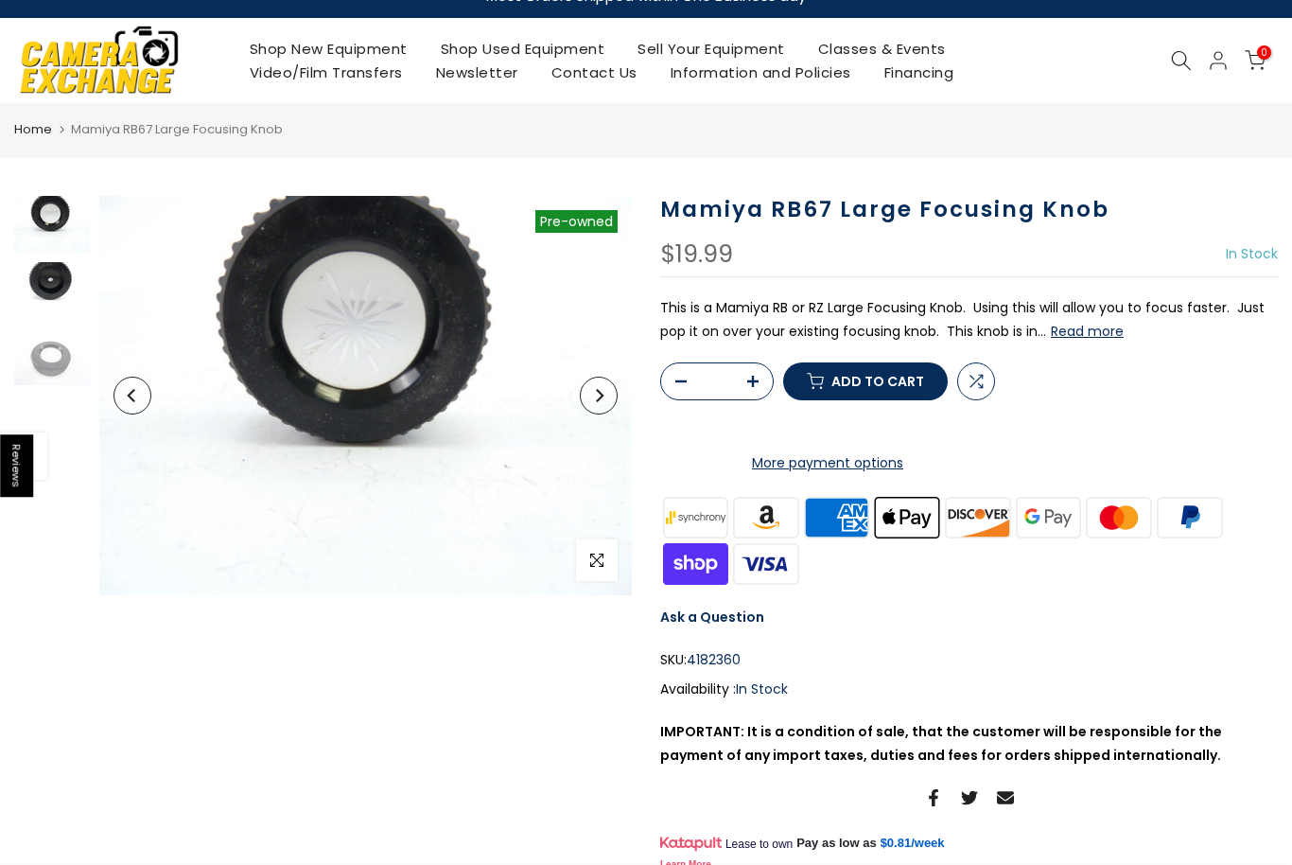
click at [54, 280] on img at bounding box center [52, 290] width 76 height 57
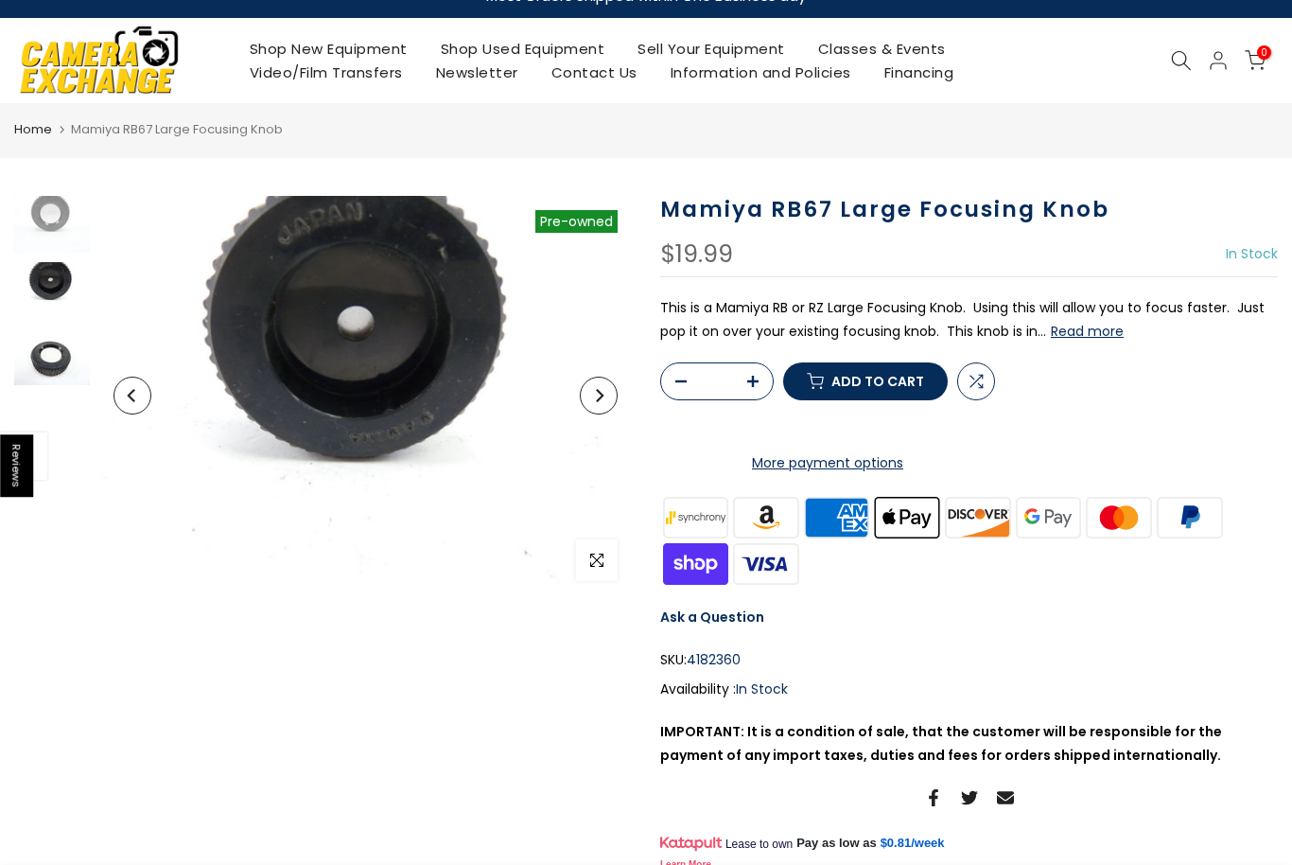
click at [43, 352] on img at bounding box center [52, 356] width 76 height 57
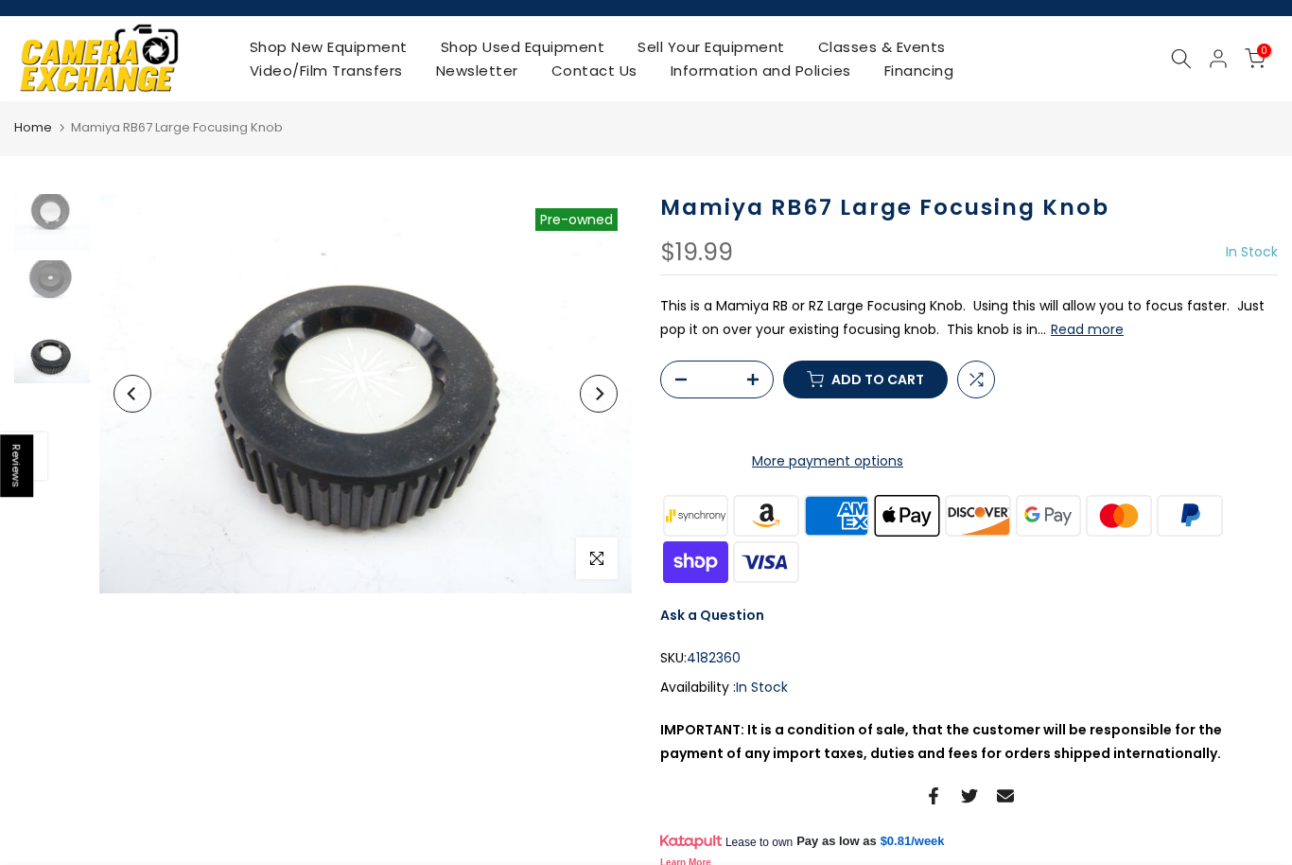
click at [121, 394] on button "Previous" at bounding box center [133, 394] width 38 height 38
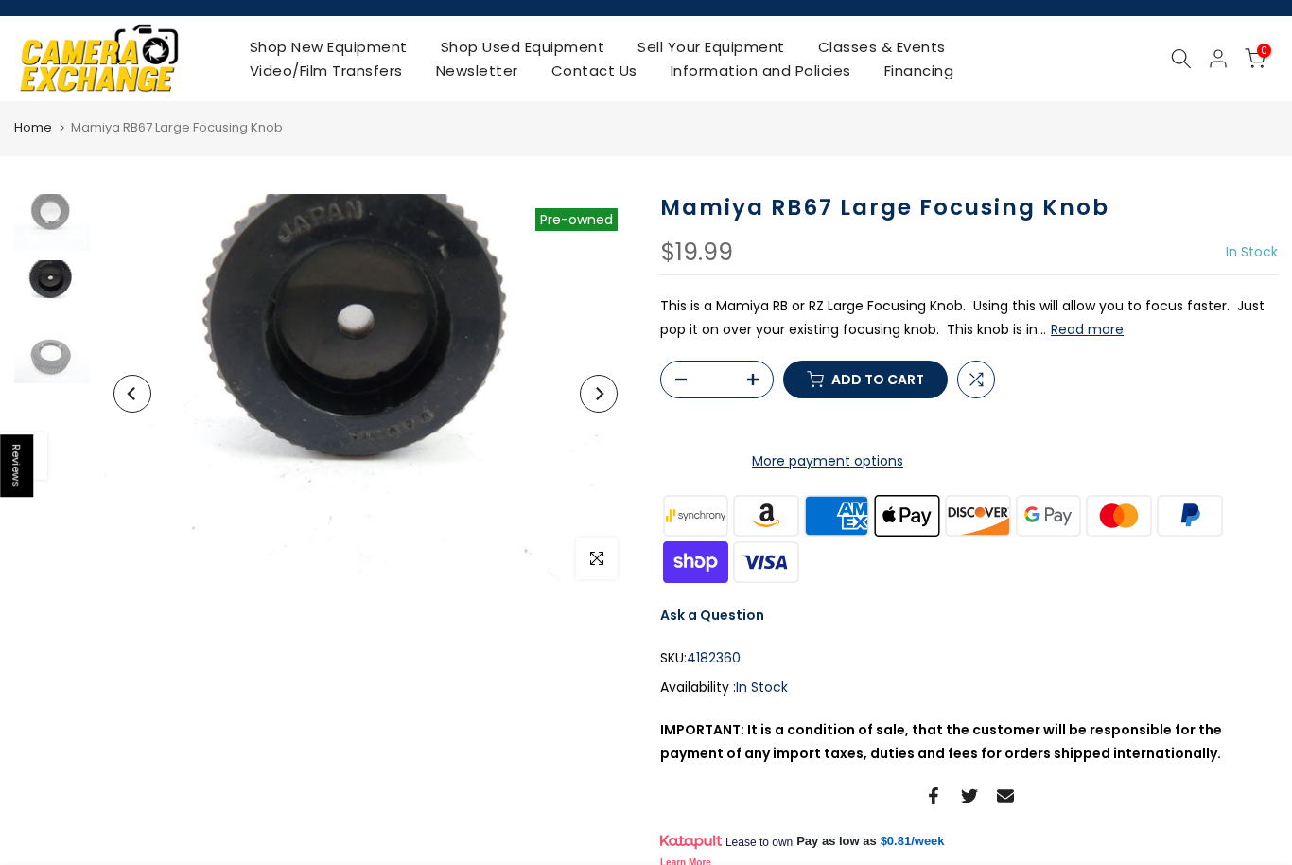
click at [128, 395] on icon "Previous" at bounding box center [132, 393] width 13 height 13
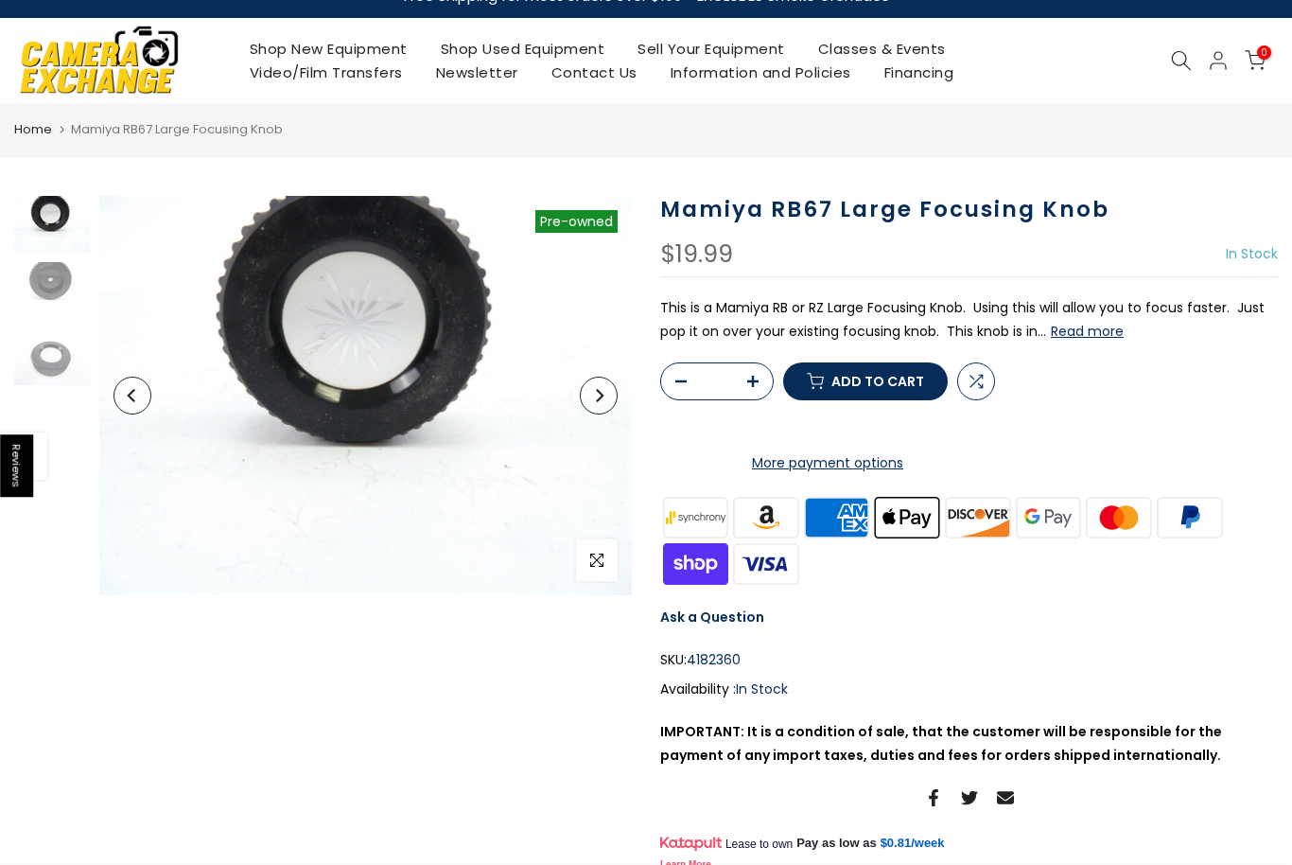
click at [129, 394] on icon "Previous" at bounding box center [131, 395] width 8 height 13
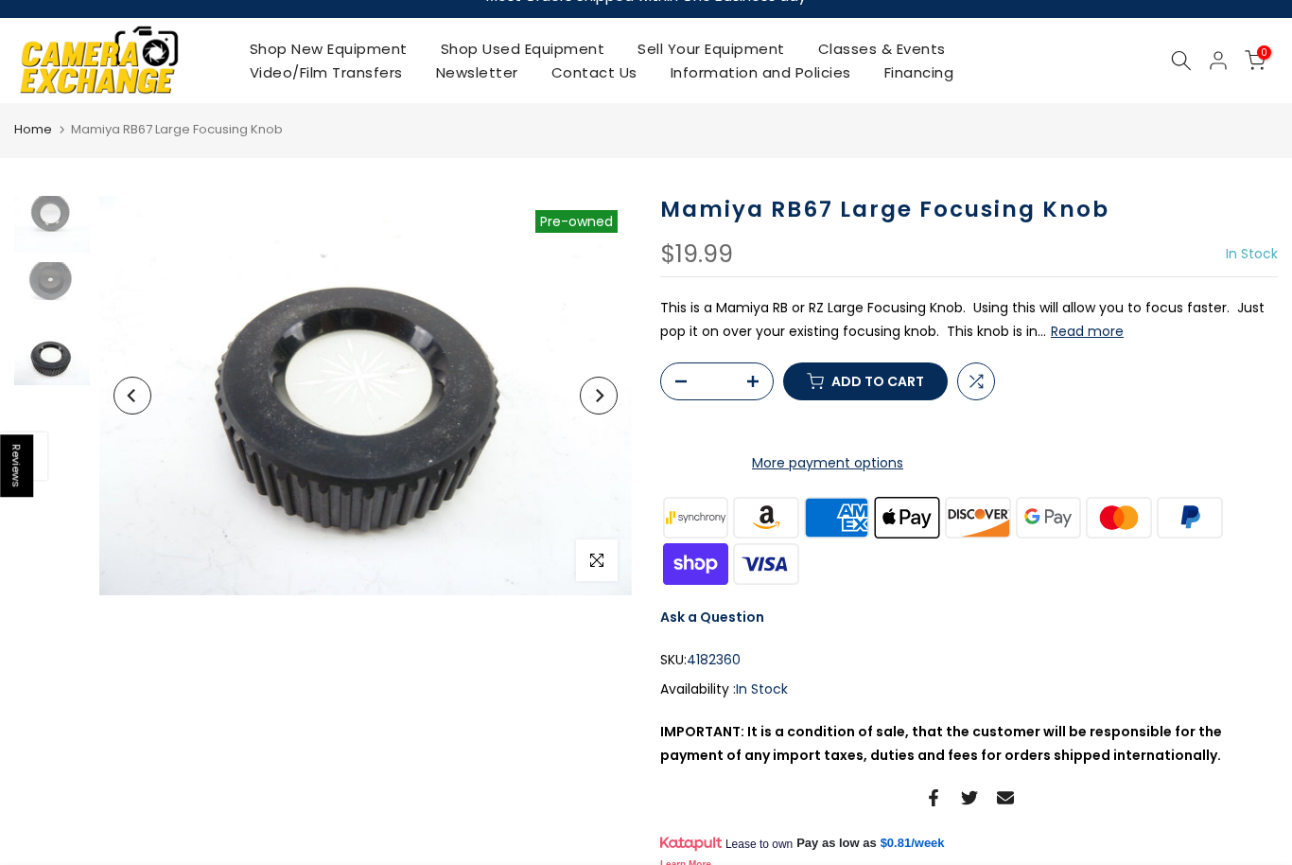
click at [121, 379] on img at bounding box center [365, 395] width 533 height 399
click at [140, 395] on button "Previous" at bounding box center [133, 396] width 38 height 38
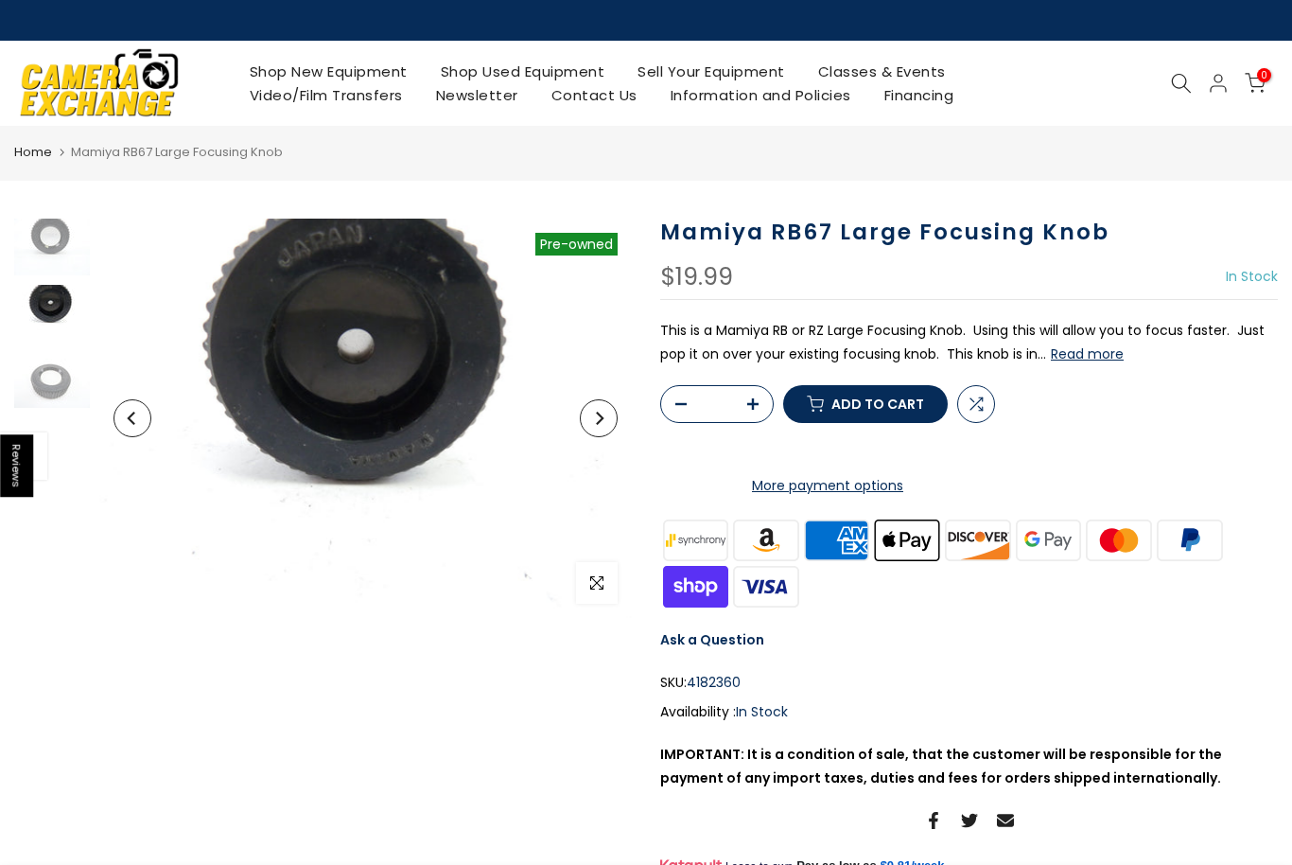
scroll to position [0, 0]
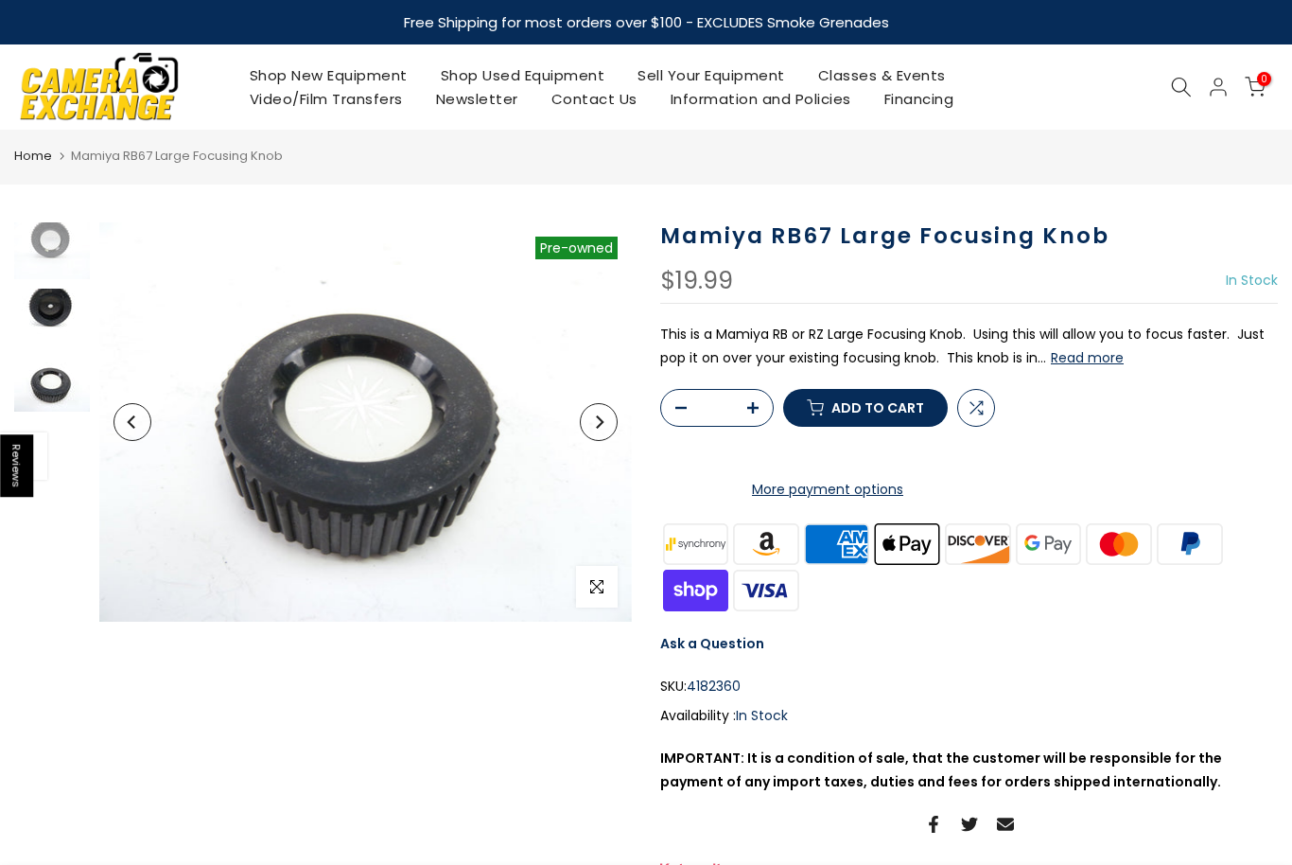
click at [38, 297] on img at bounding box center [52, 317] width 76 height 57
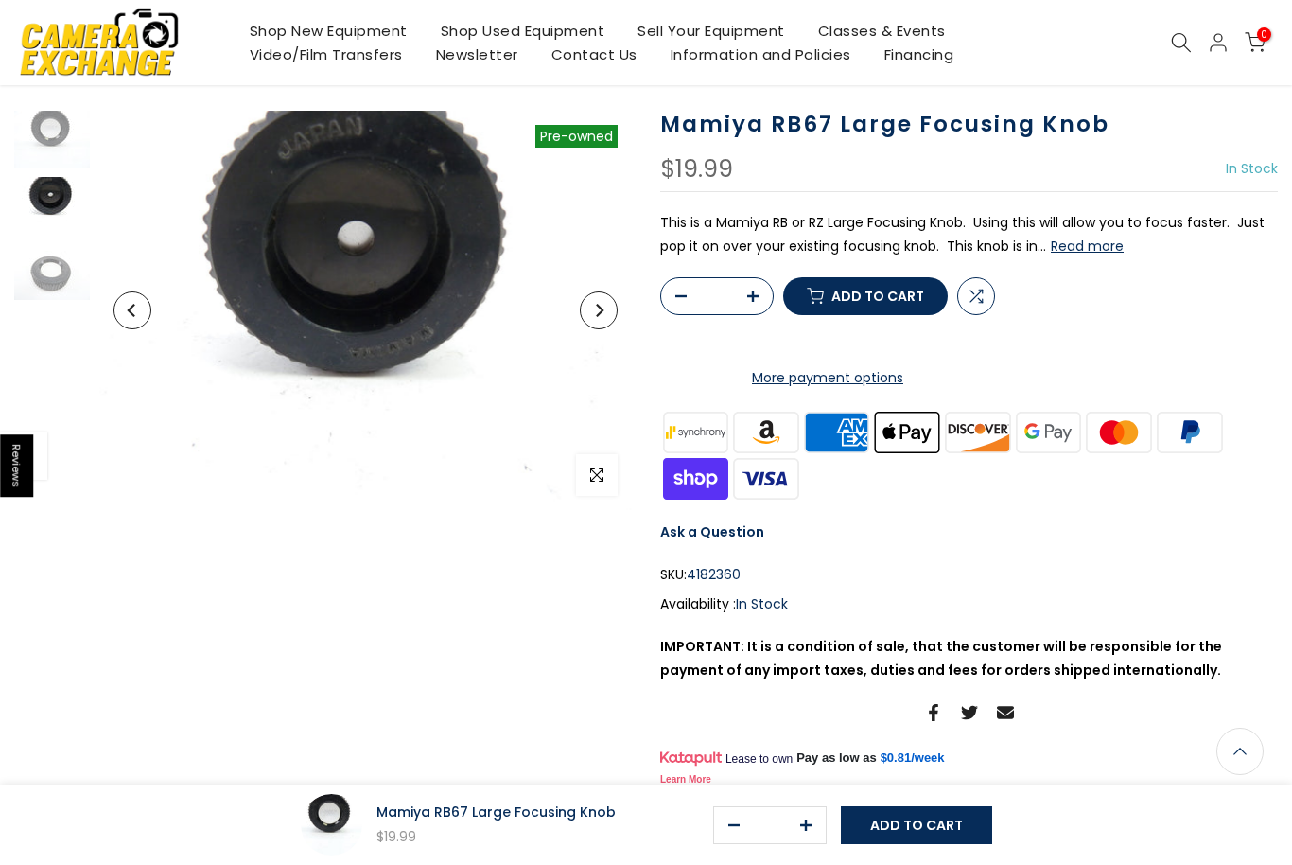
scroll to position [100, 0]
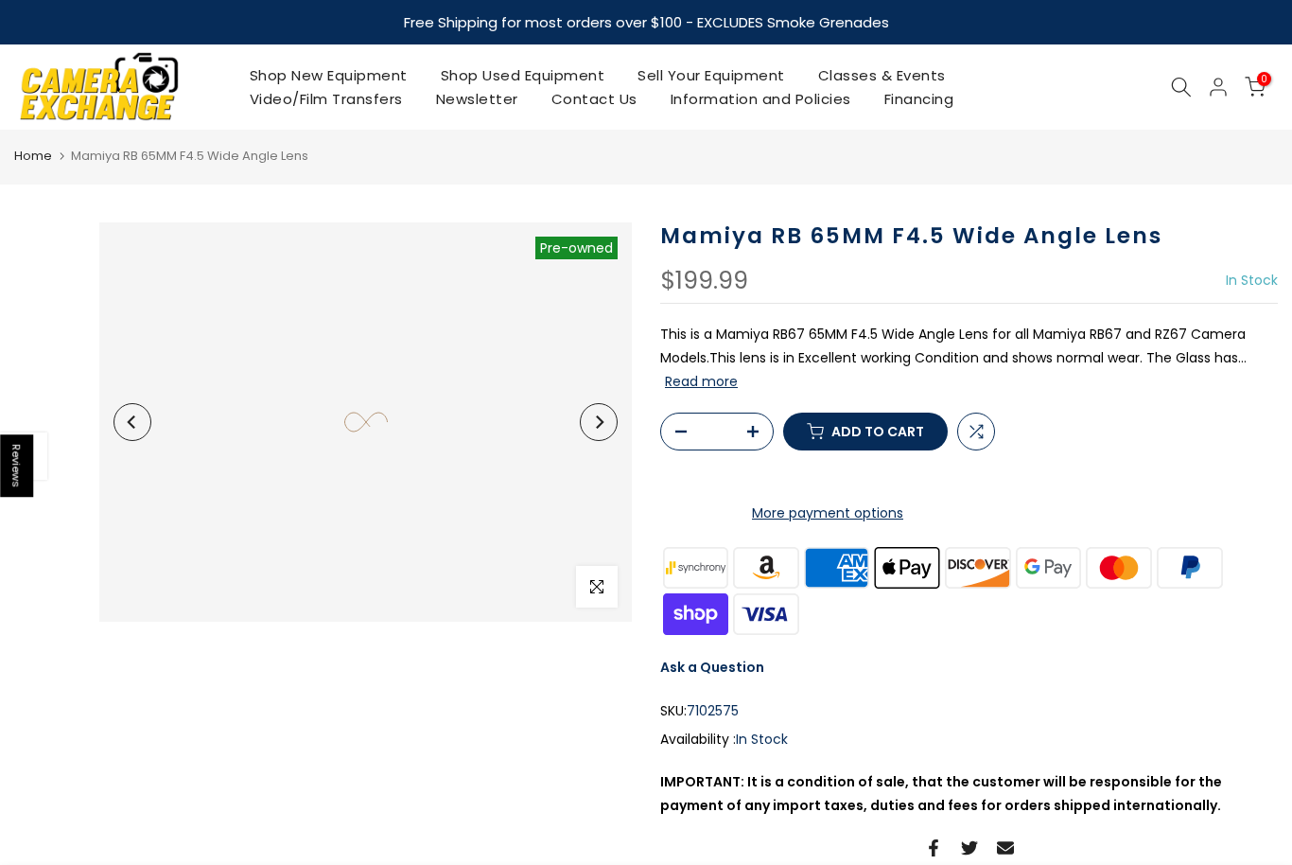
select select "**********"
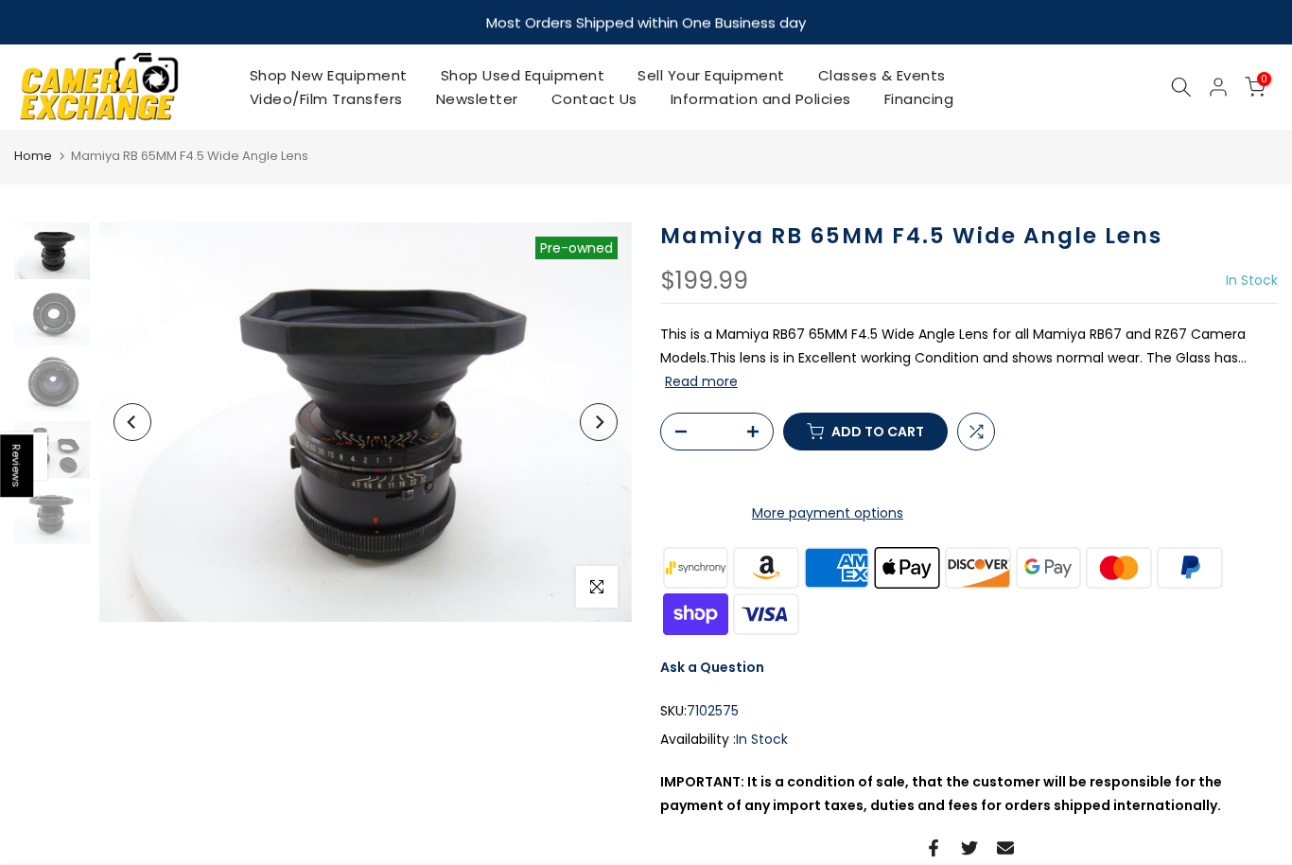
click at [129, 429] on button "Previous" at bounding box center [133, 422] width 38 height 38
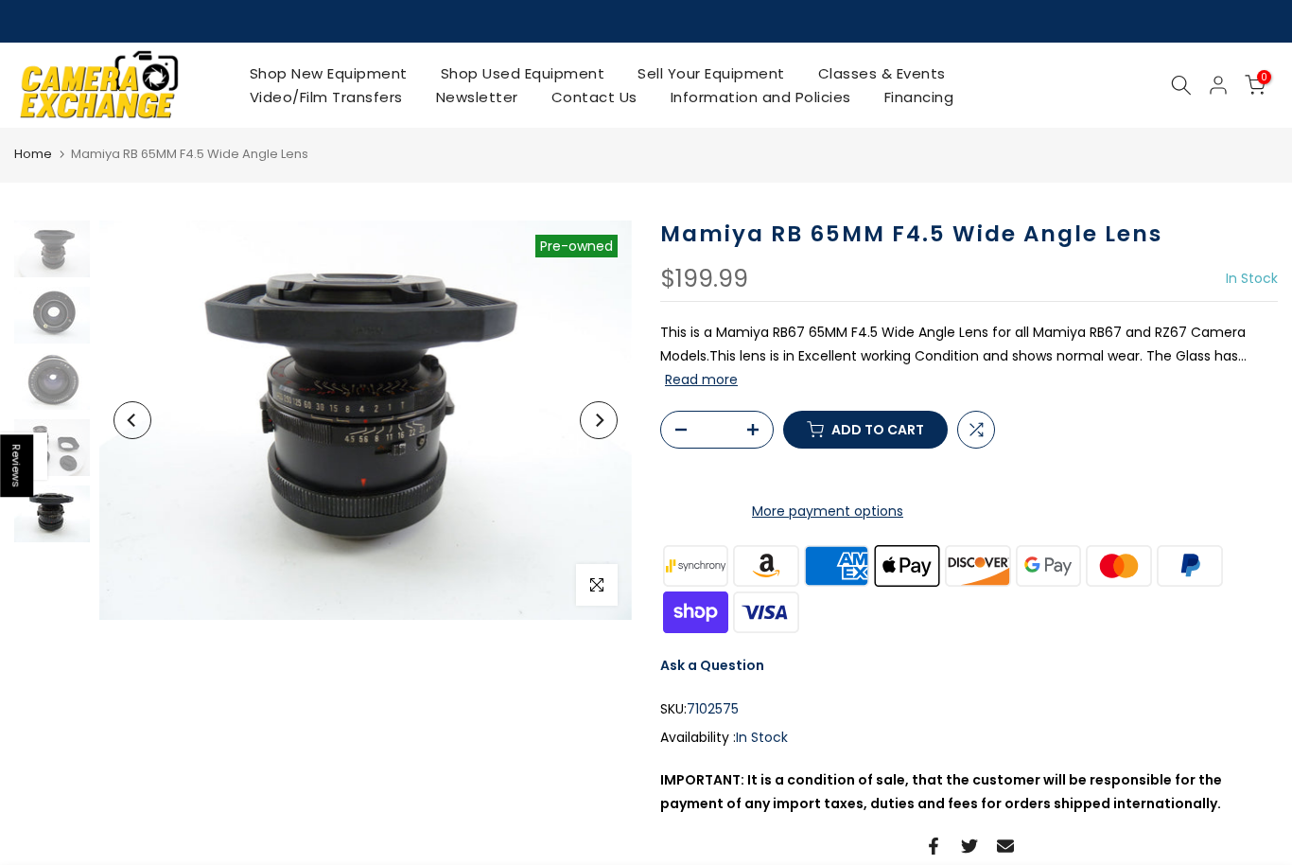
click at [133, 429] on button "Previous" at bounding box center [133, 420] width 38 height 38
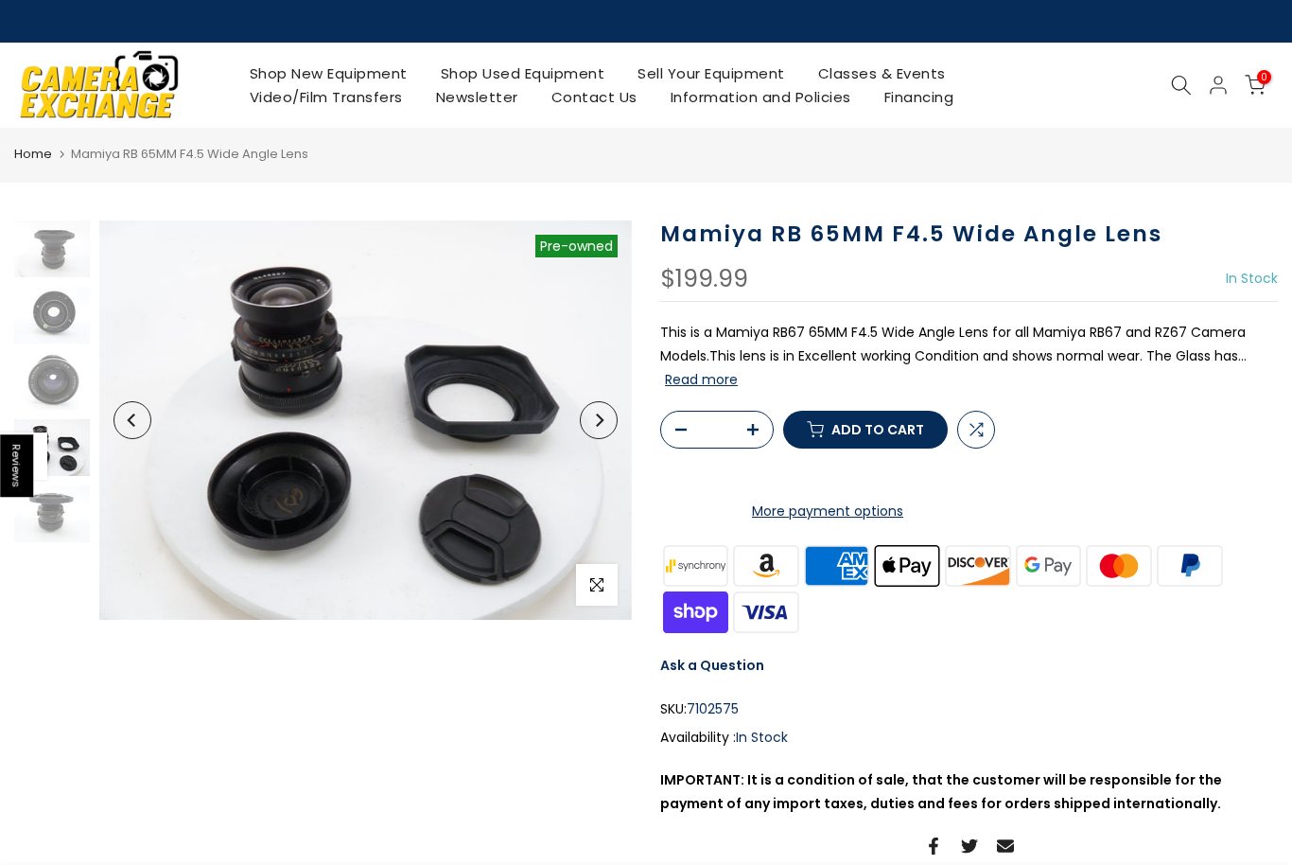
click at [137, 423] on icon "Previous" at bounding box center [132, 419] width 13 height 13
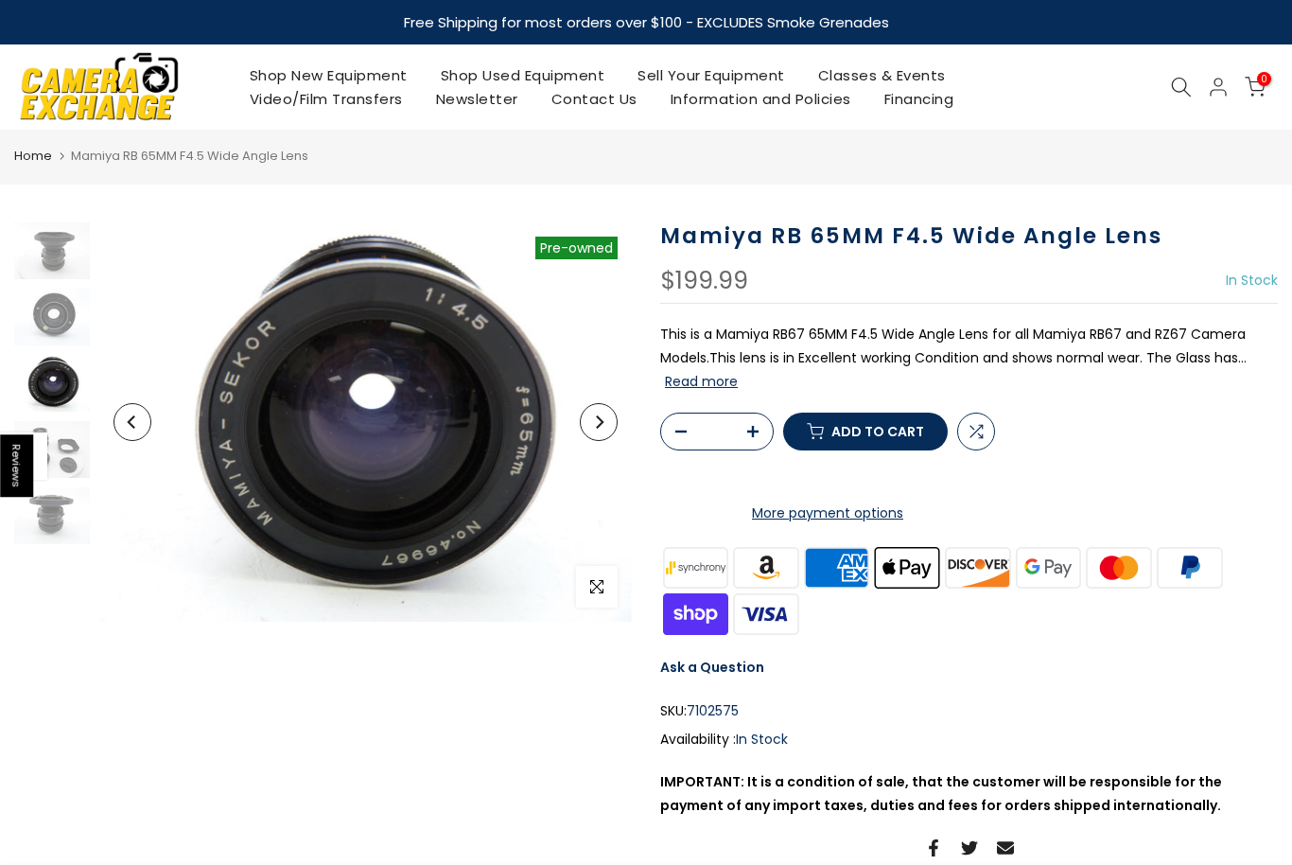
click at [137, 423] on icon "Previous" at bounding box center [132, 421] width 13 height 13
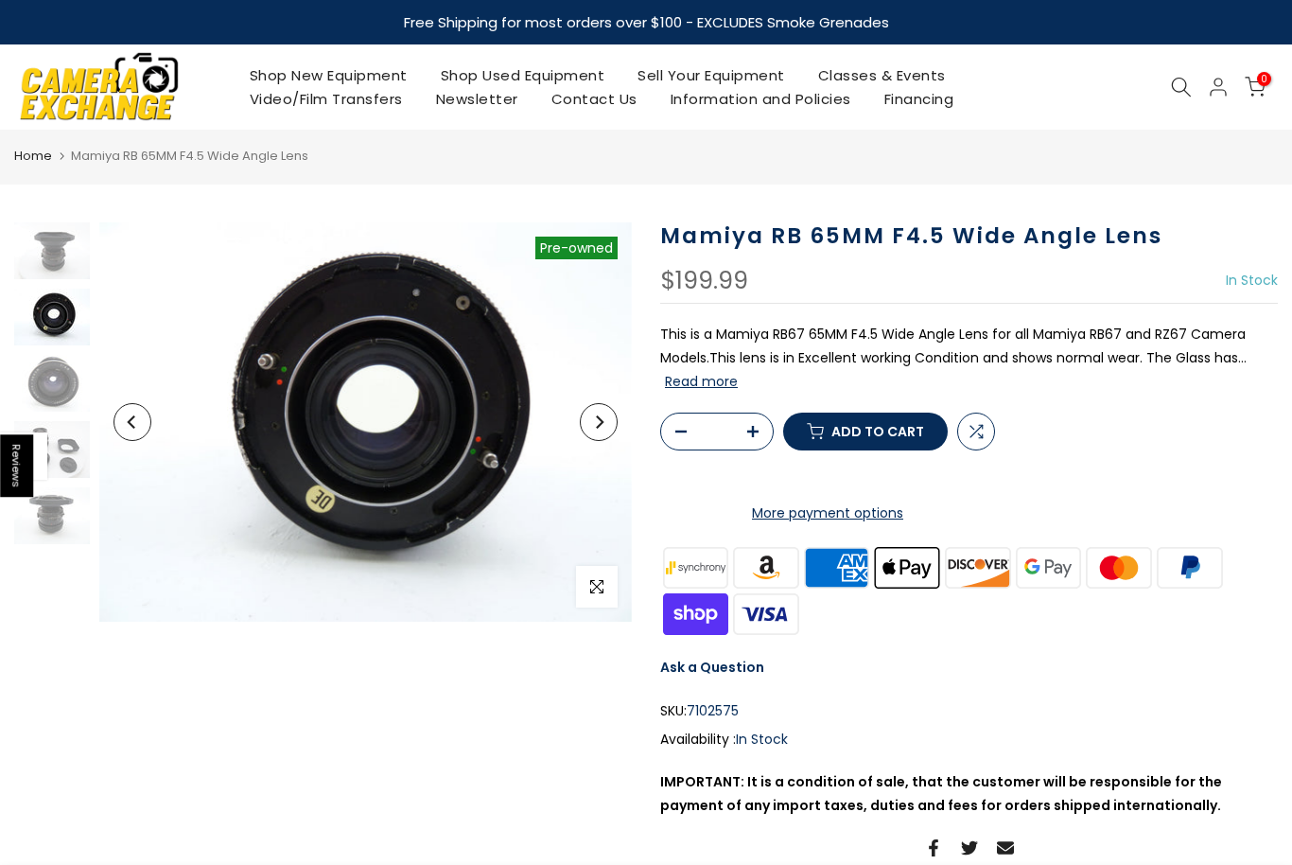
click at [139, 429] on button "Previous" at bounding box center [133, 422] width 38 height 38
